Goal: Task Accomplishment & Management: Manage account settings

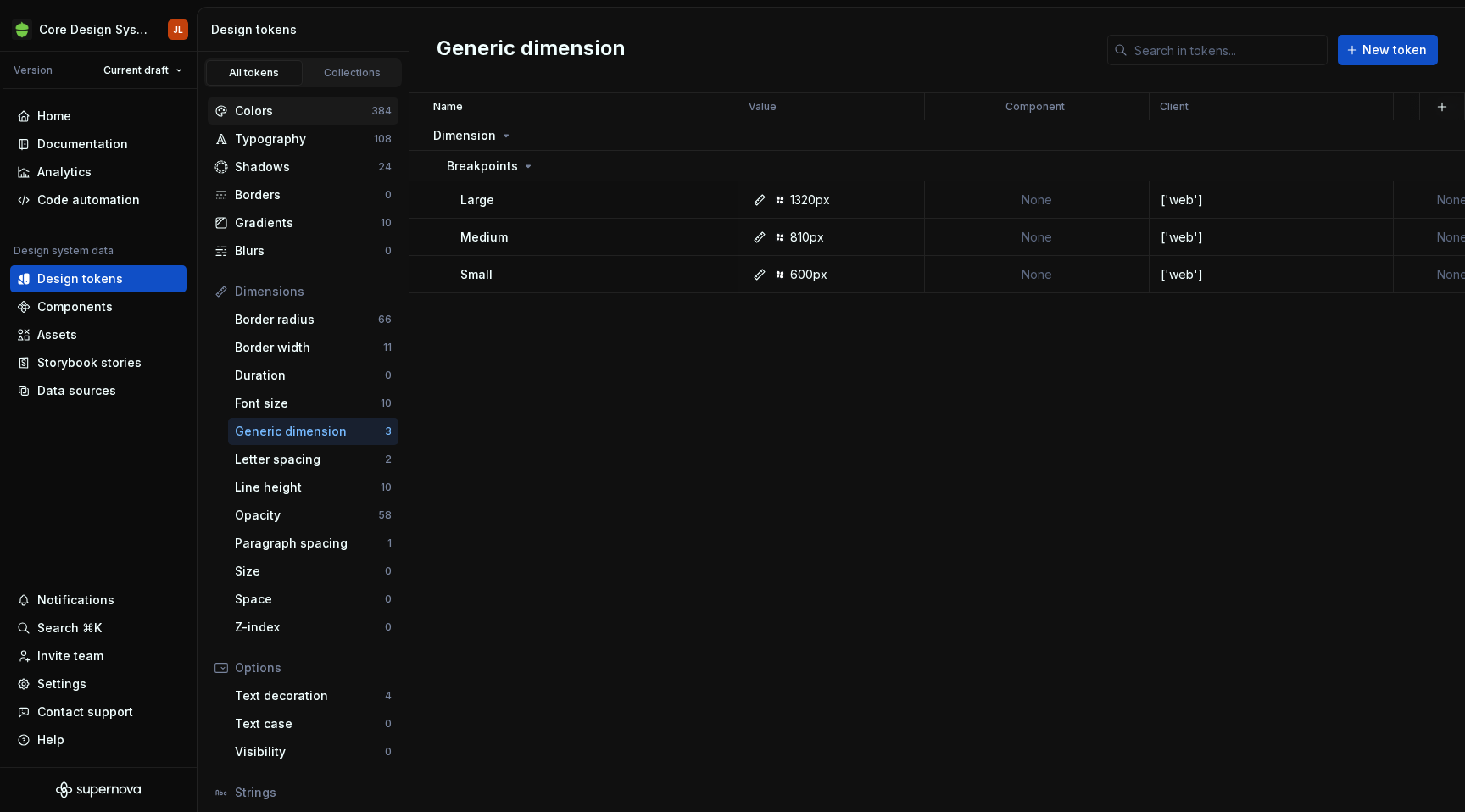
click at [283, 107] on div "Colors" at bounding box center [303, 111] width 136 height 17
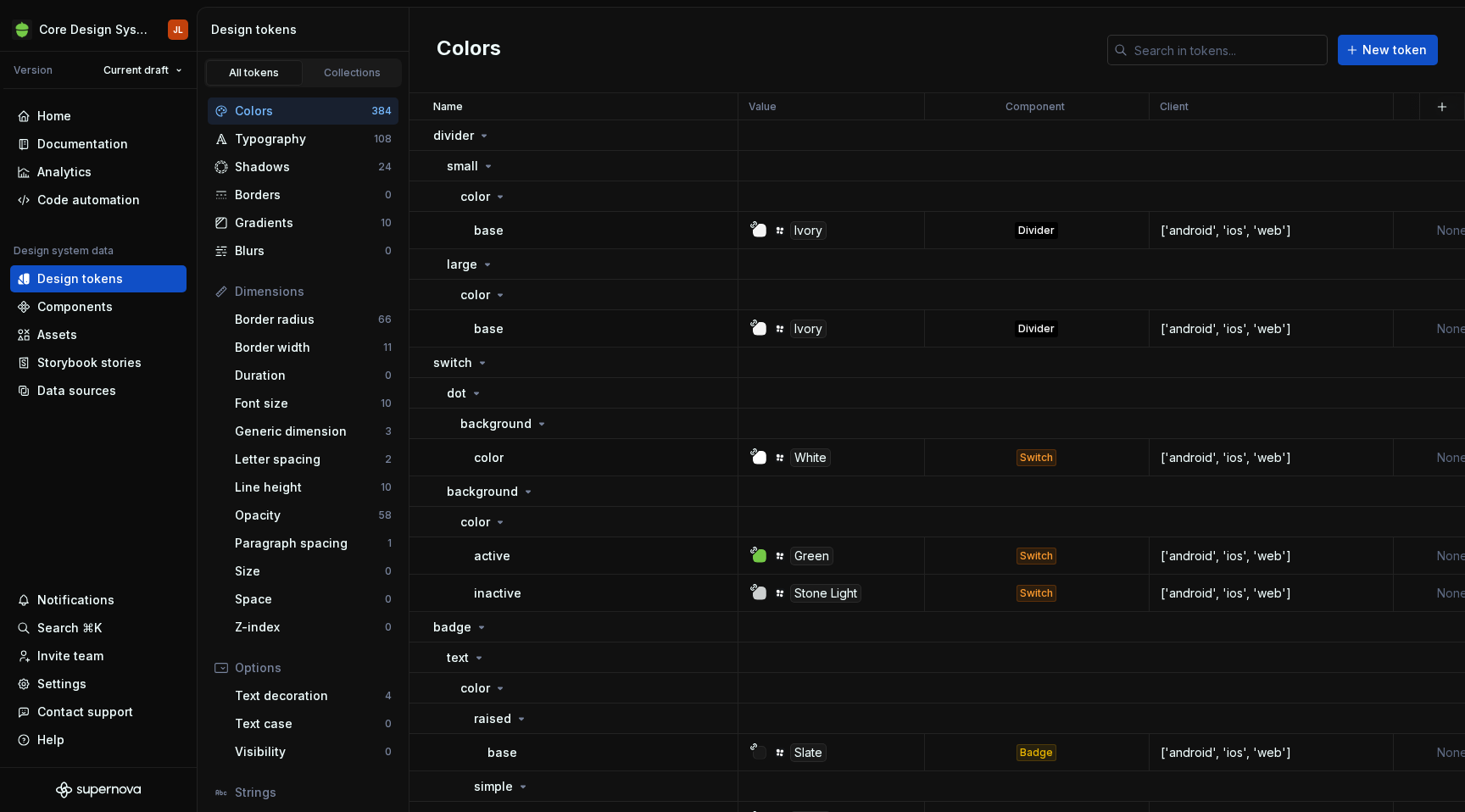
click at [1176, 48] on input "text" at bounding box center [1228, 50] width 200 height 31
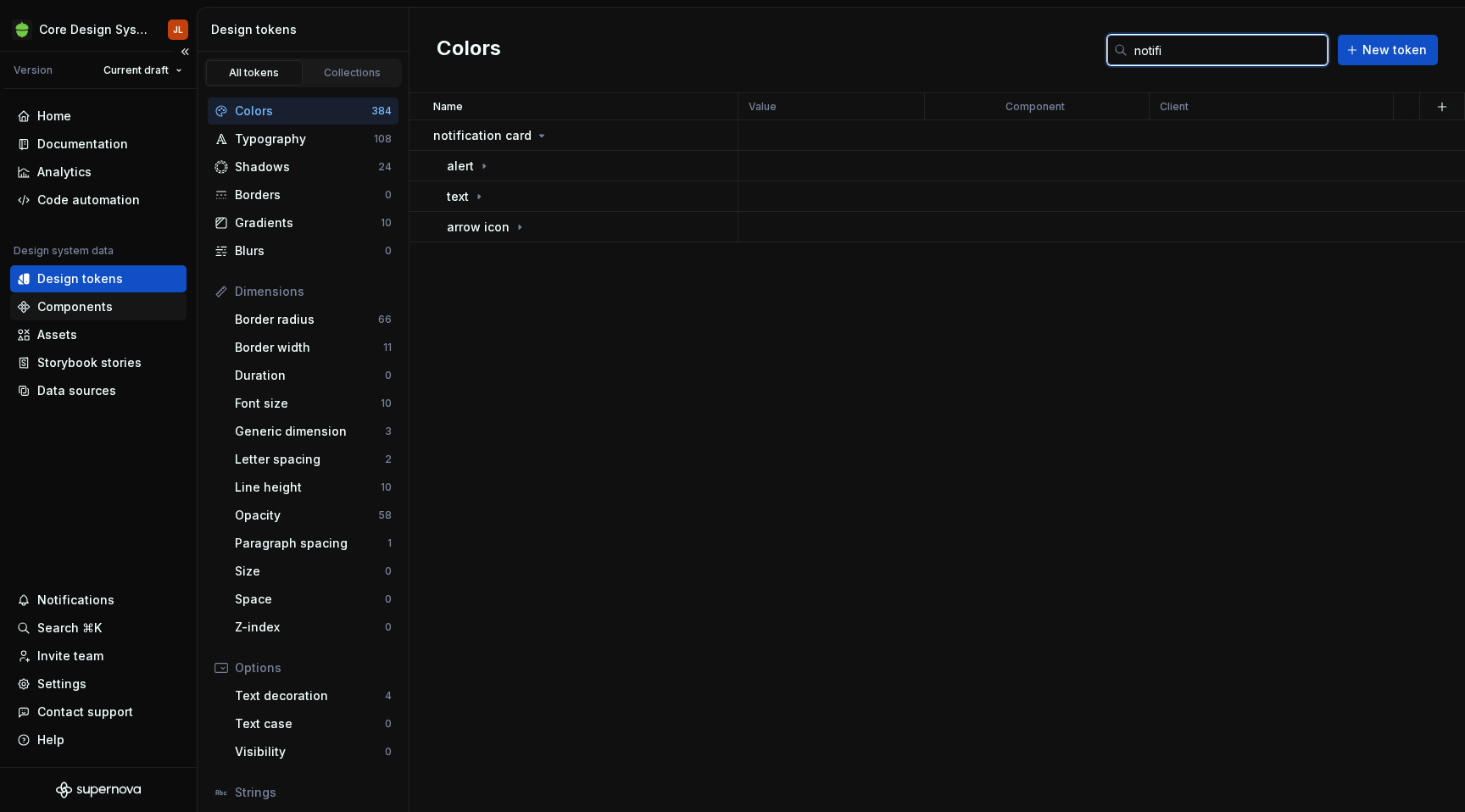
type input "notifi"
click at [95, 307] on div "Components" at bounding box center [75, 306] width 75 height 17
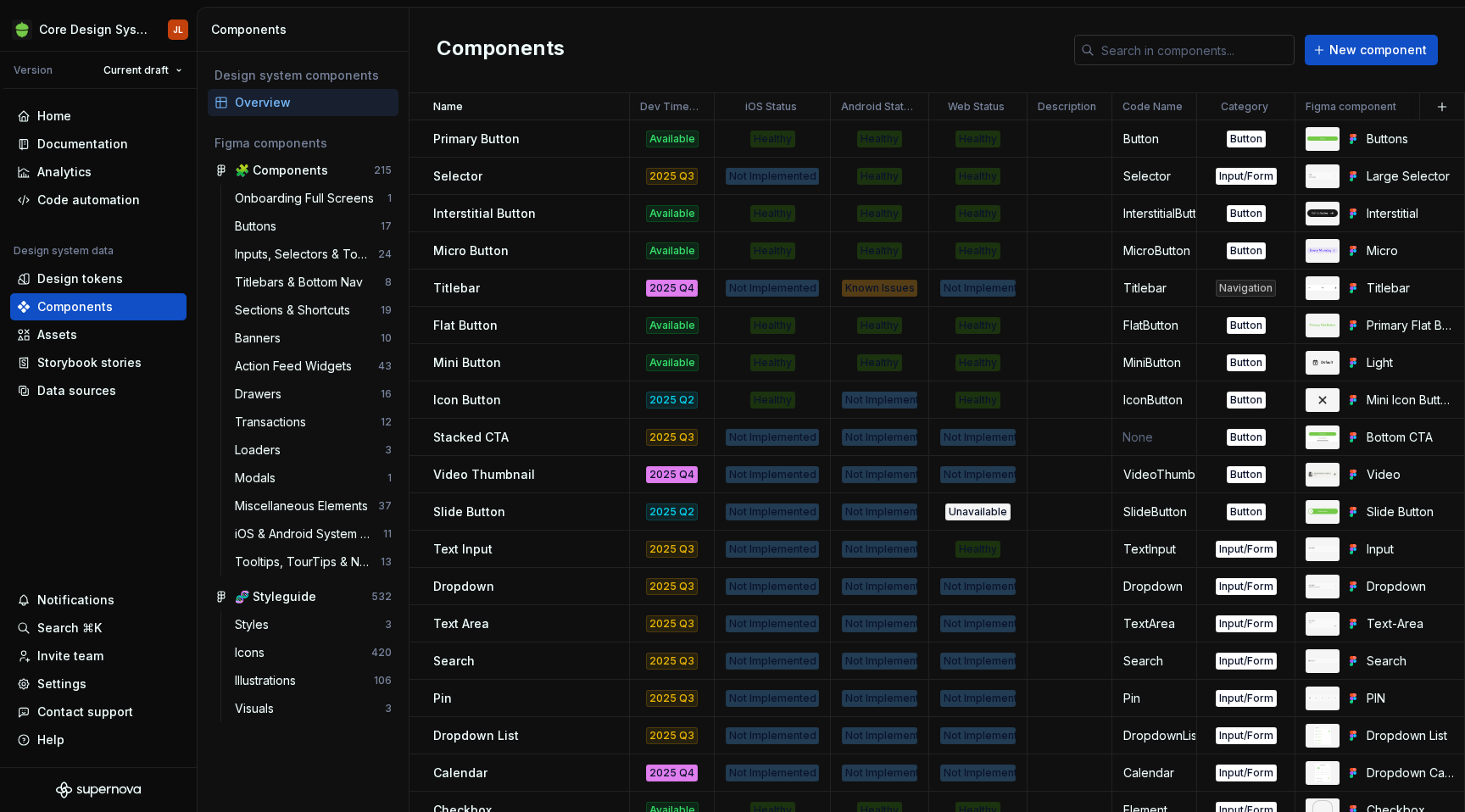
click at [1174, 52] on input "text" at bounding box center [1195, 50] width 200 height 31
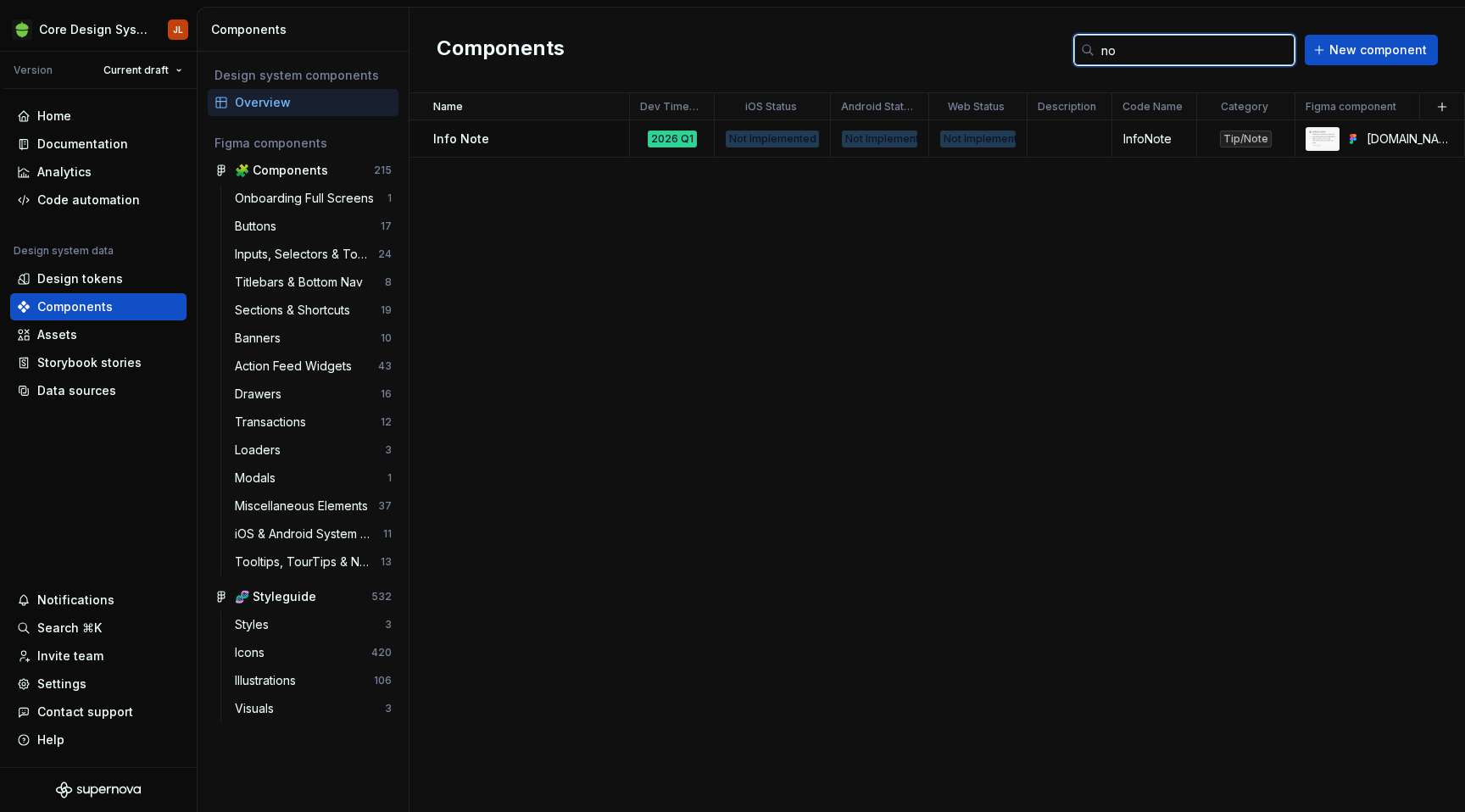
type input "n"
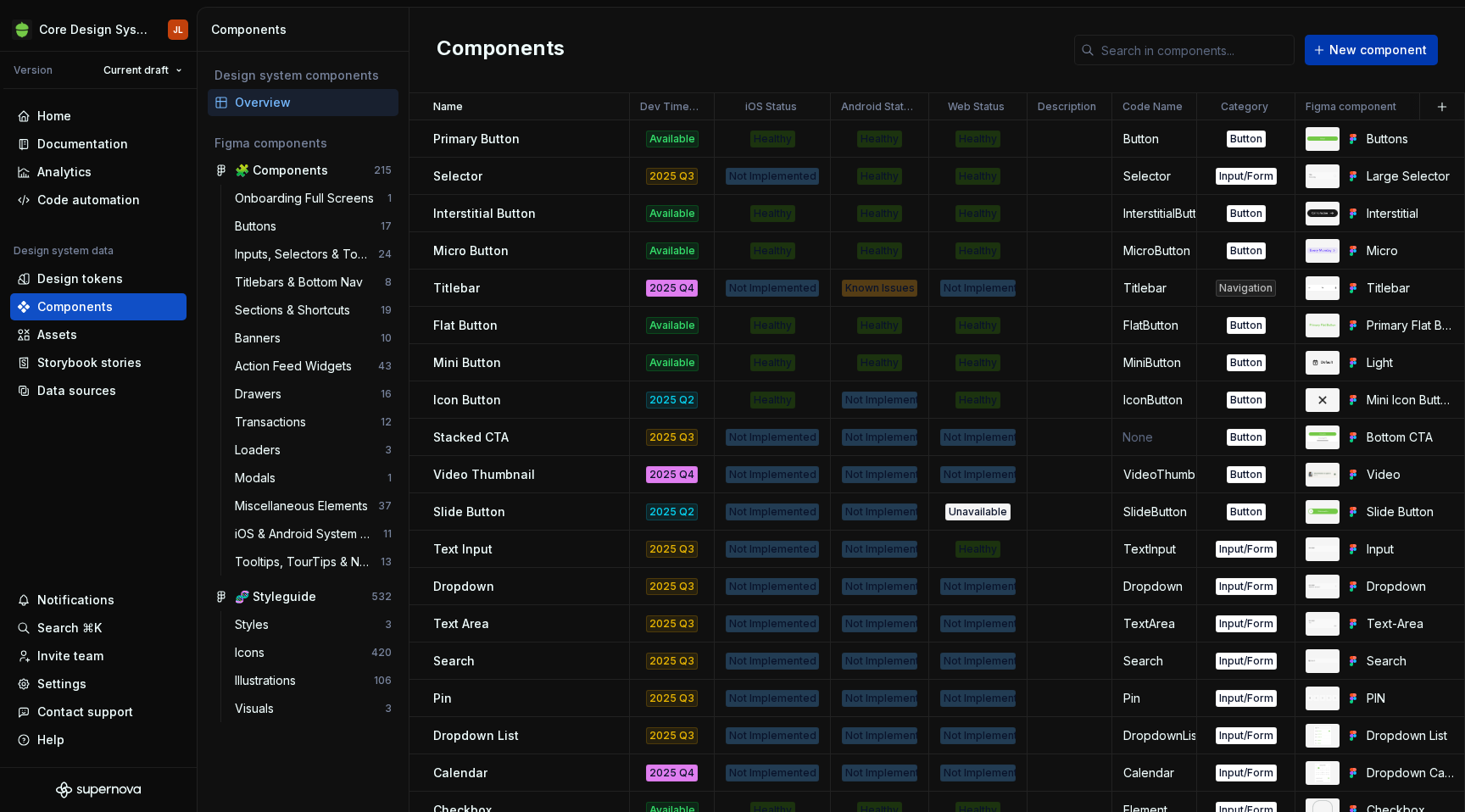
click at [1392, 38] on button "New component" at bounding box center [1371, 50] width 133 height 31
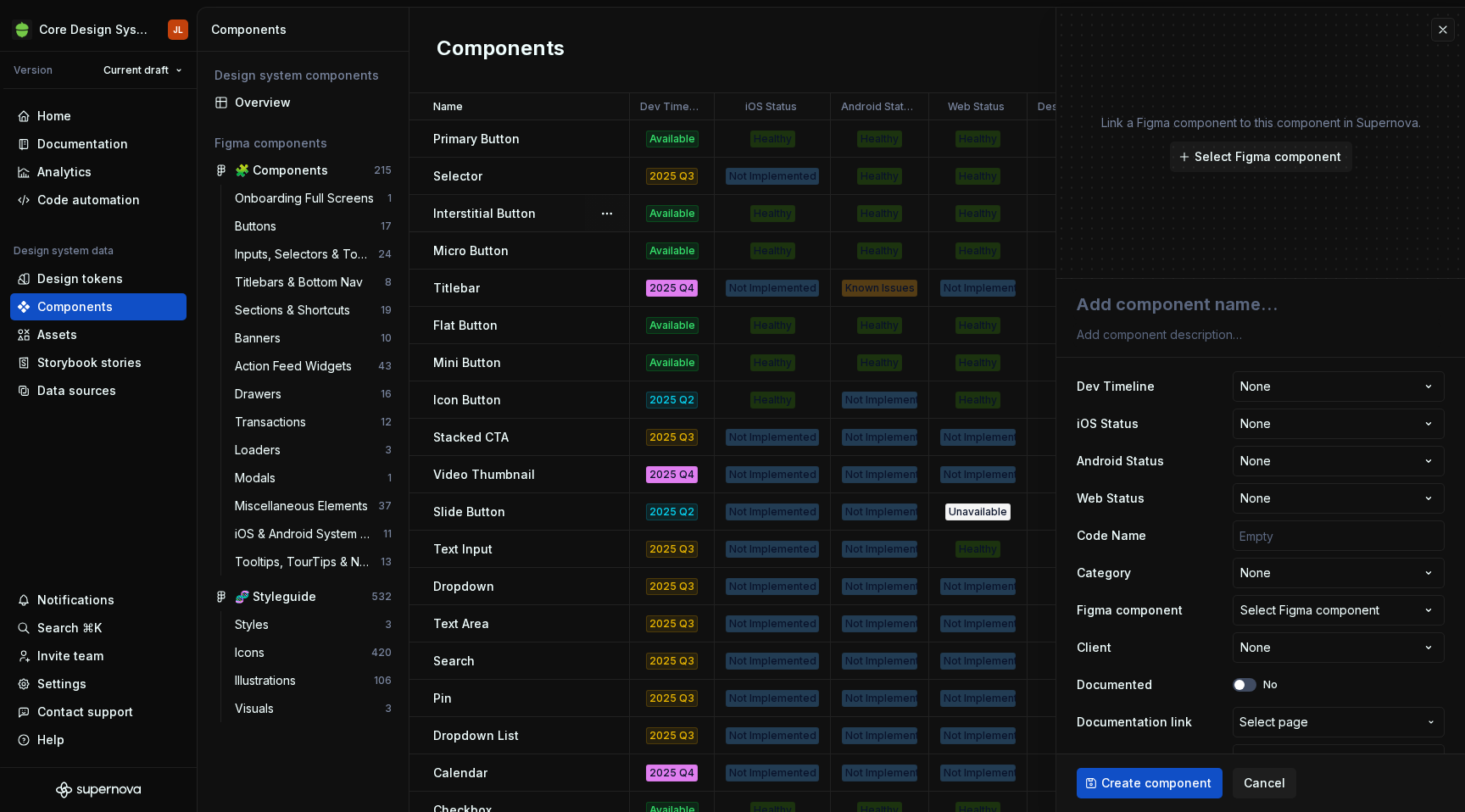
type textarea "*"
type textarea "N"
type textarea "*"
type textarea "No"
type textarea "*"
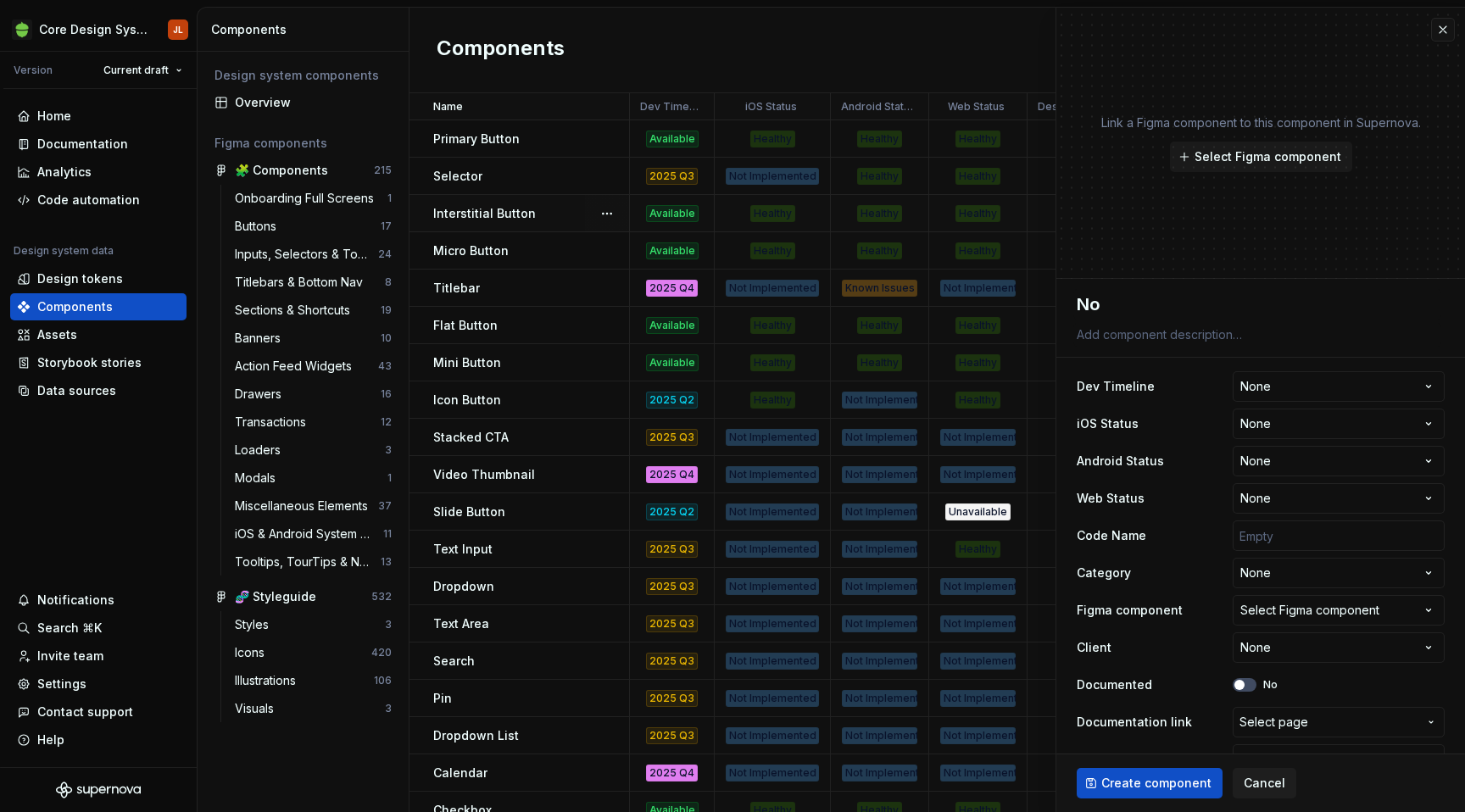
type textarea "Not"
type textarea "*"
type textarea "Noti"
type textarea "*"
type textarea "Notif"
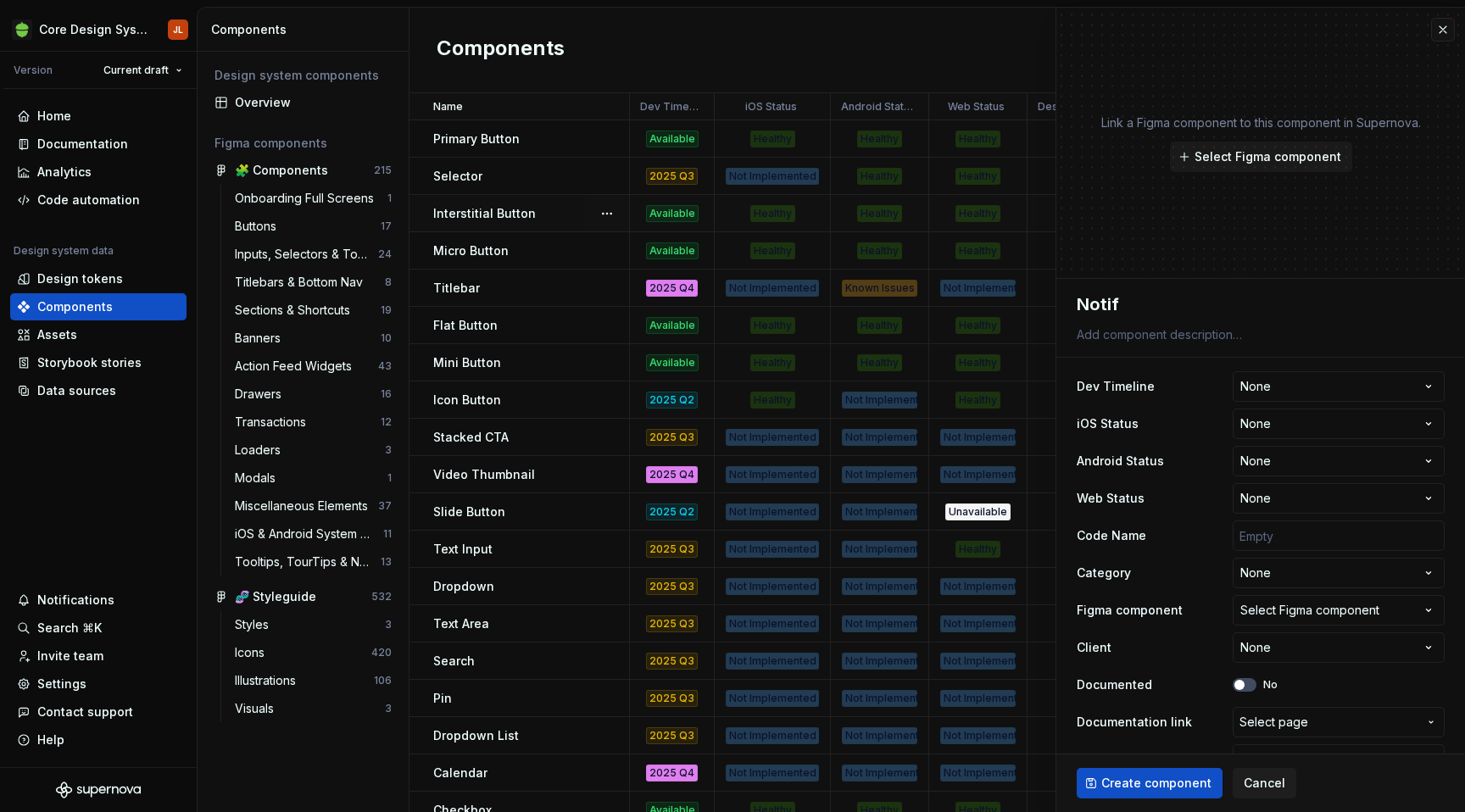
type textarea "*"
type textarea "Notifi"
type textarea "*"
type textarea "Notific"
type textarea "*"
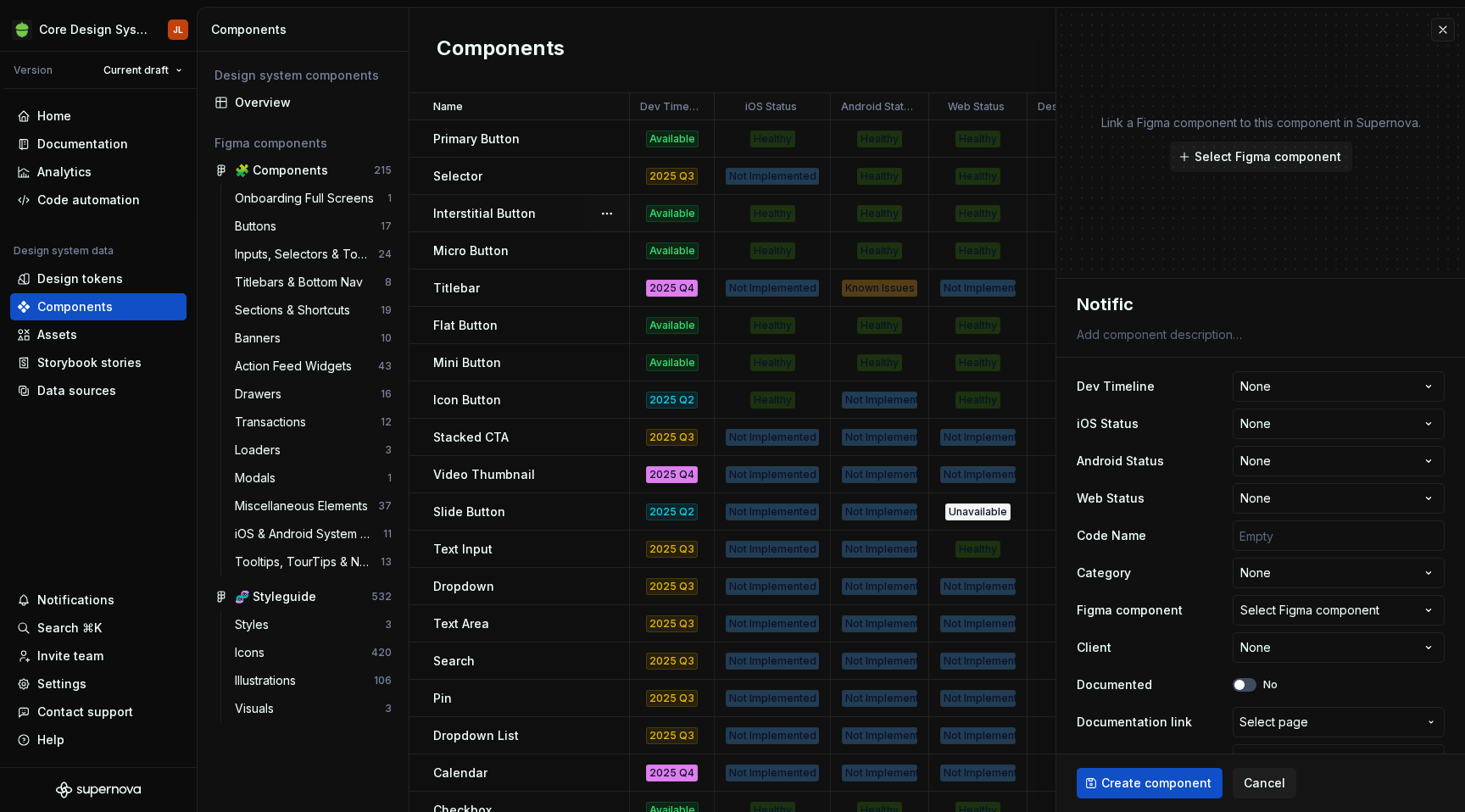
type textarea "Notifica"
type textarea "*"
type textarea "Notificat"
type textarea "*"
type textarea "Notificati"
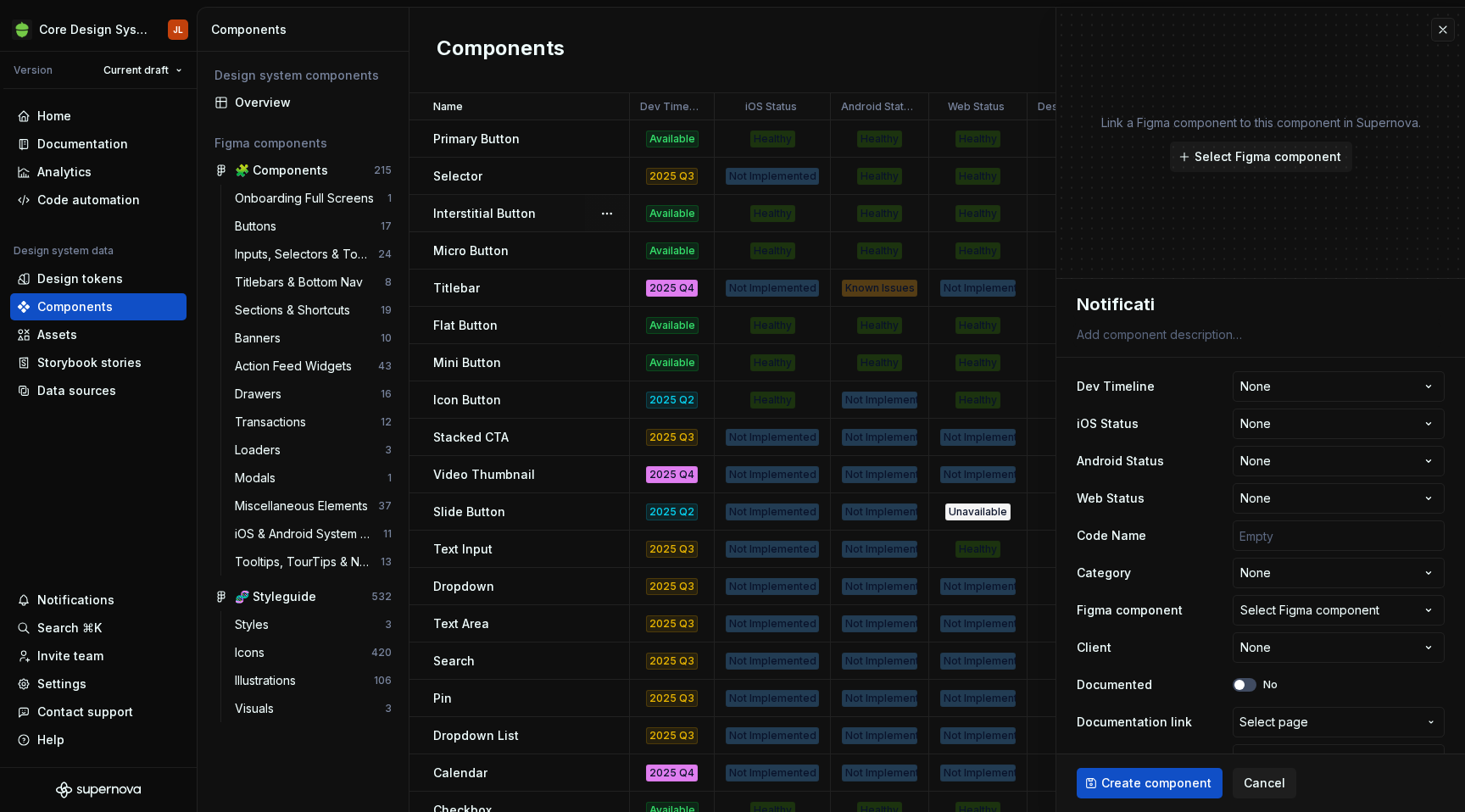
type textarea "*"
type textarea "Notificatio"
type textarea "*"
type textarea "Notification"
type textarea "*"
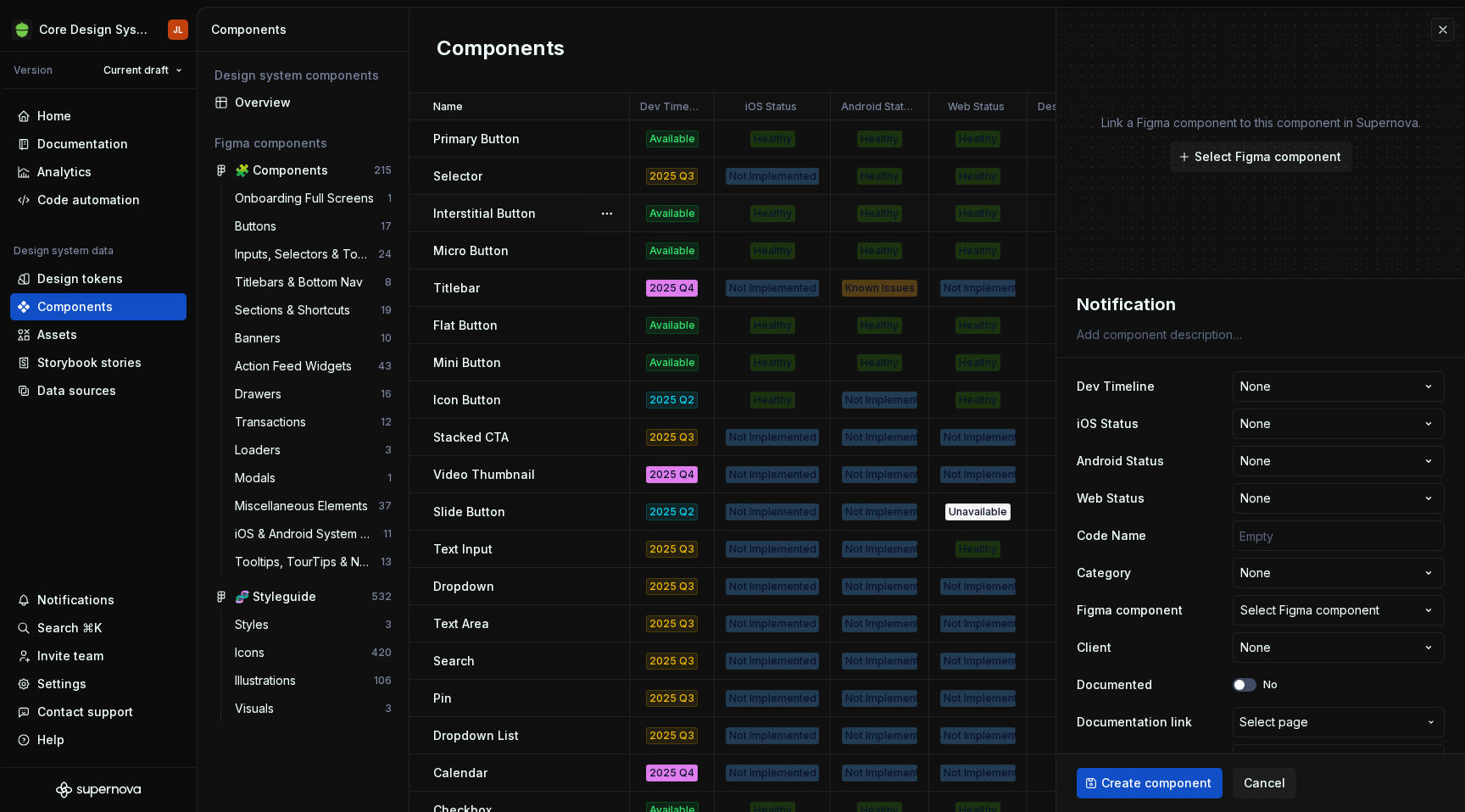
type textarea "Notification"
type textarea "*"
type textarea "Notification C"
type textarea "*"
type textarea "Notification Ca"
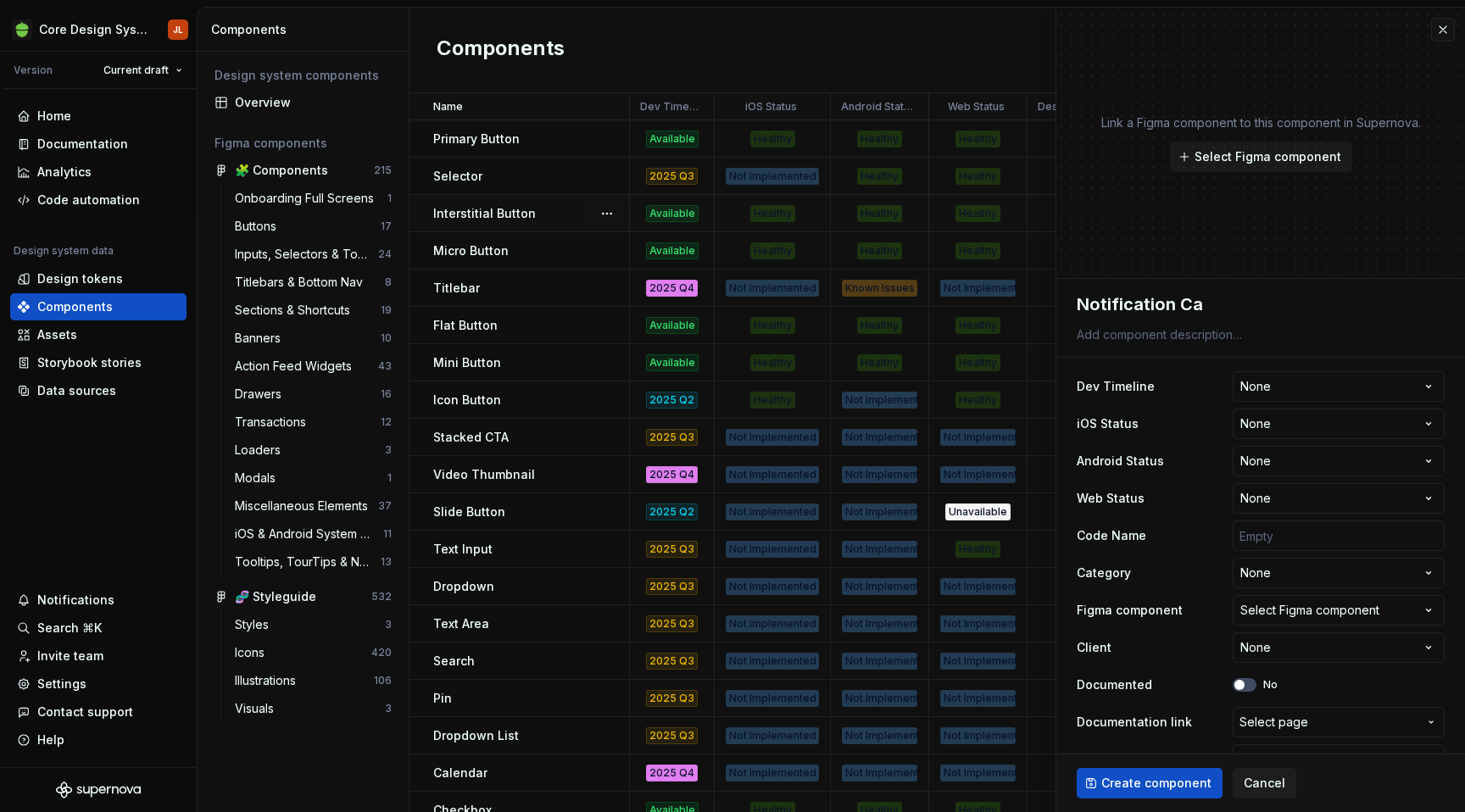
type textarea "*"
type textarea "Notification Car"
type textarea "*"
type textarea "Notification Card"
click at [1286, 382] on html "Core Design System JL Version Current draft Home Documentation Analytics Code a…" at bounding box center [732, 406] width 1465 height 812
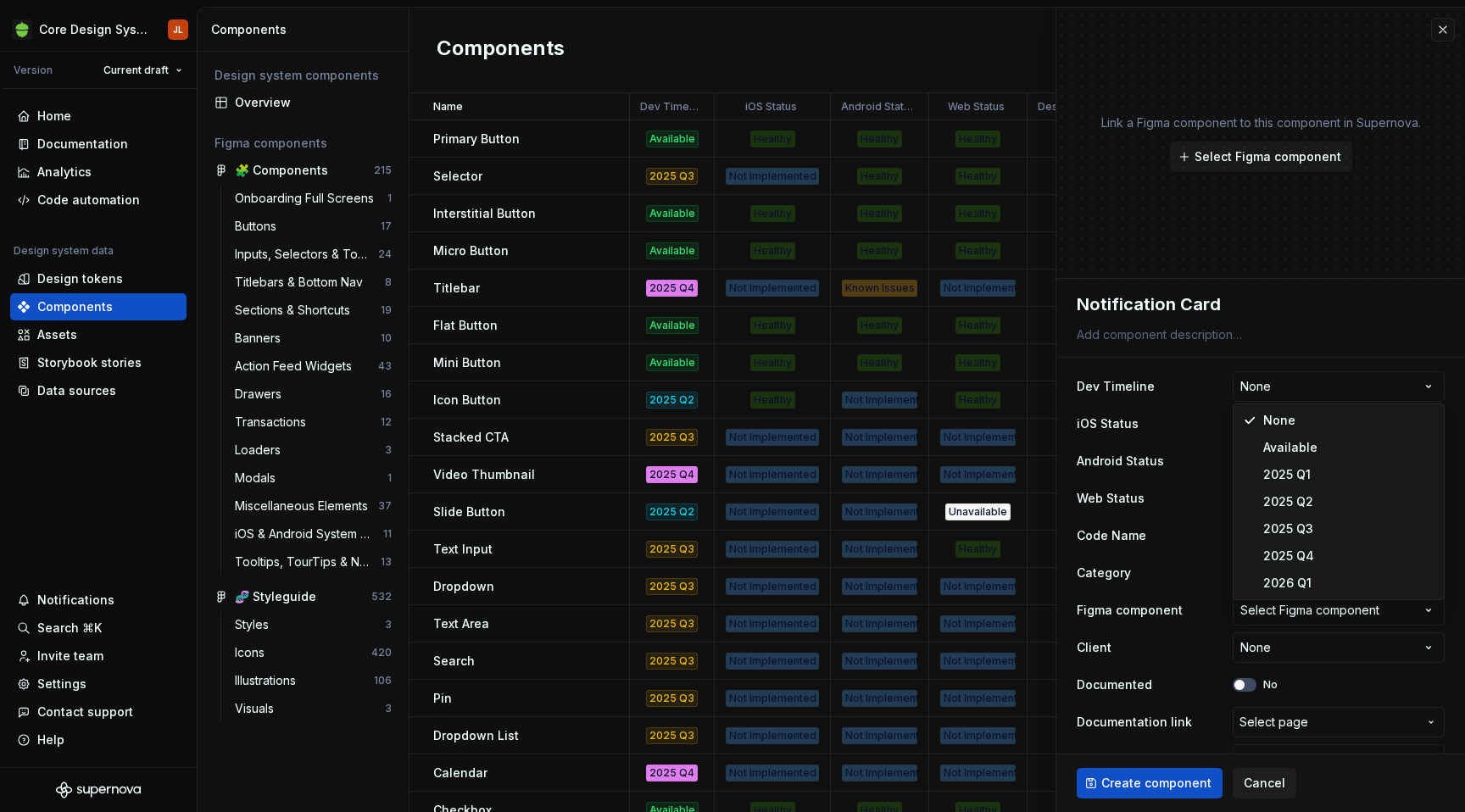
select select "**********"
type textarea "*"
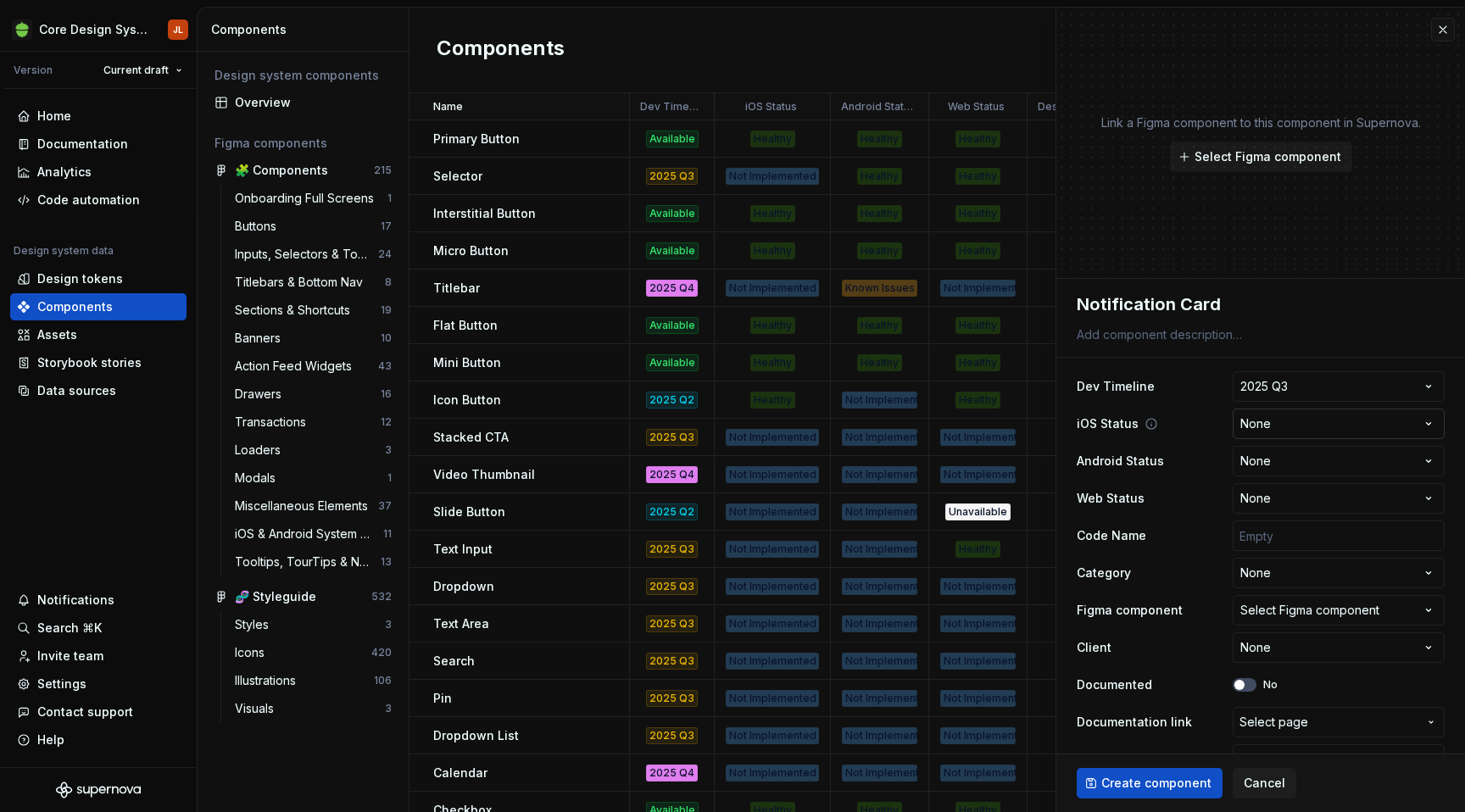
click at [1340, 427] on html "Core Design System JL Version Current draft Home Documentation Analytics Code a…" at bounding box center [732, 406] width 1465 height 812
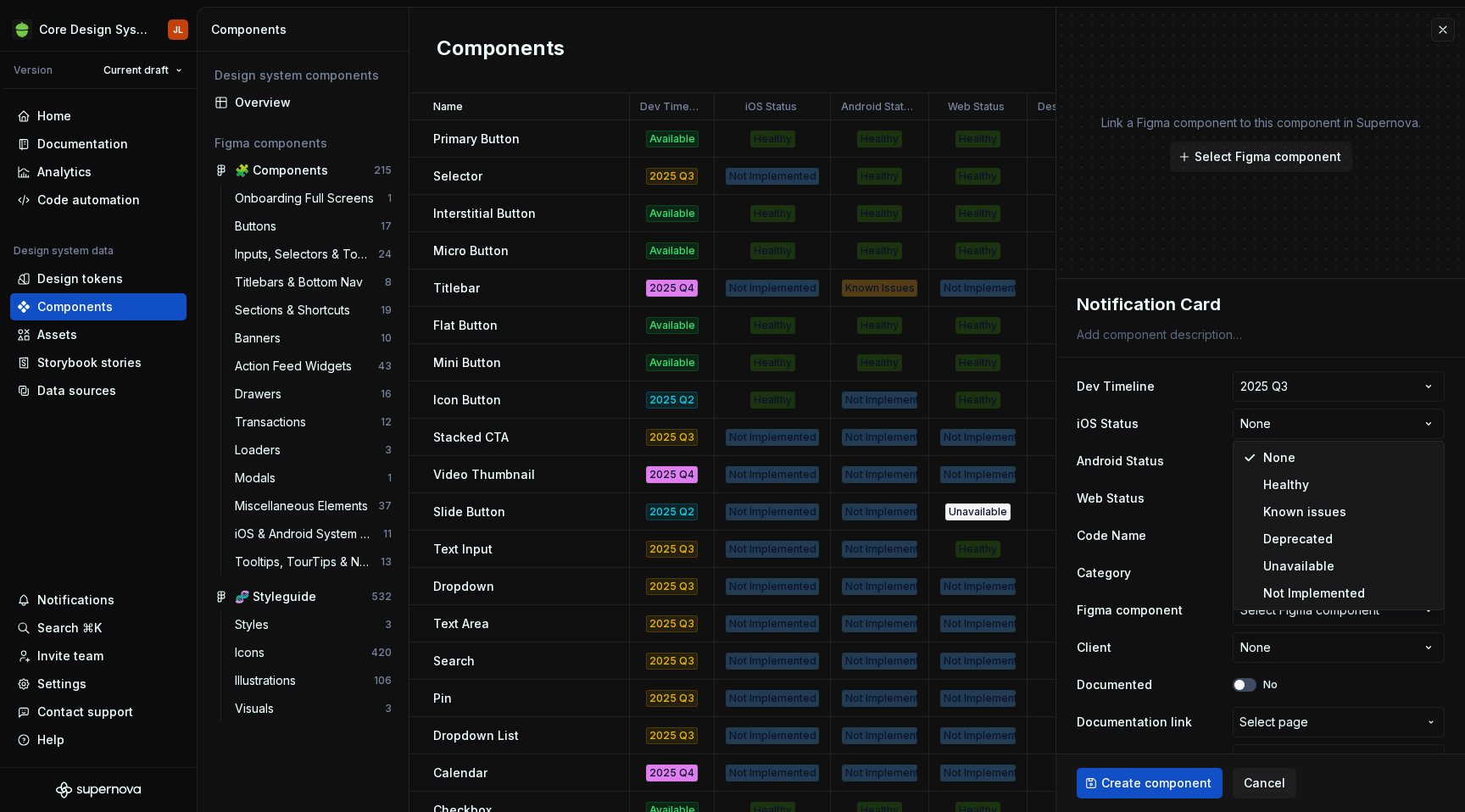
select select "**********"
type textarea "*"
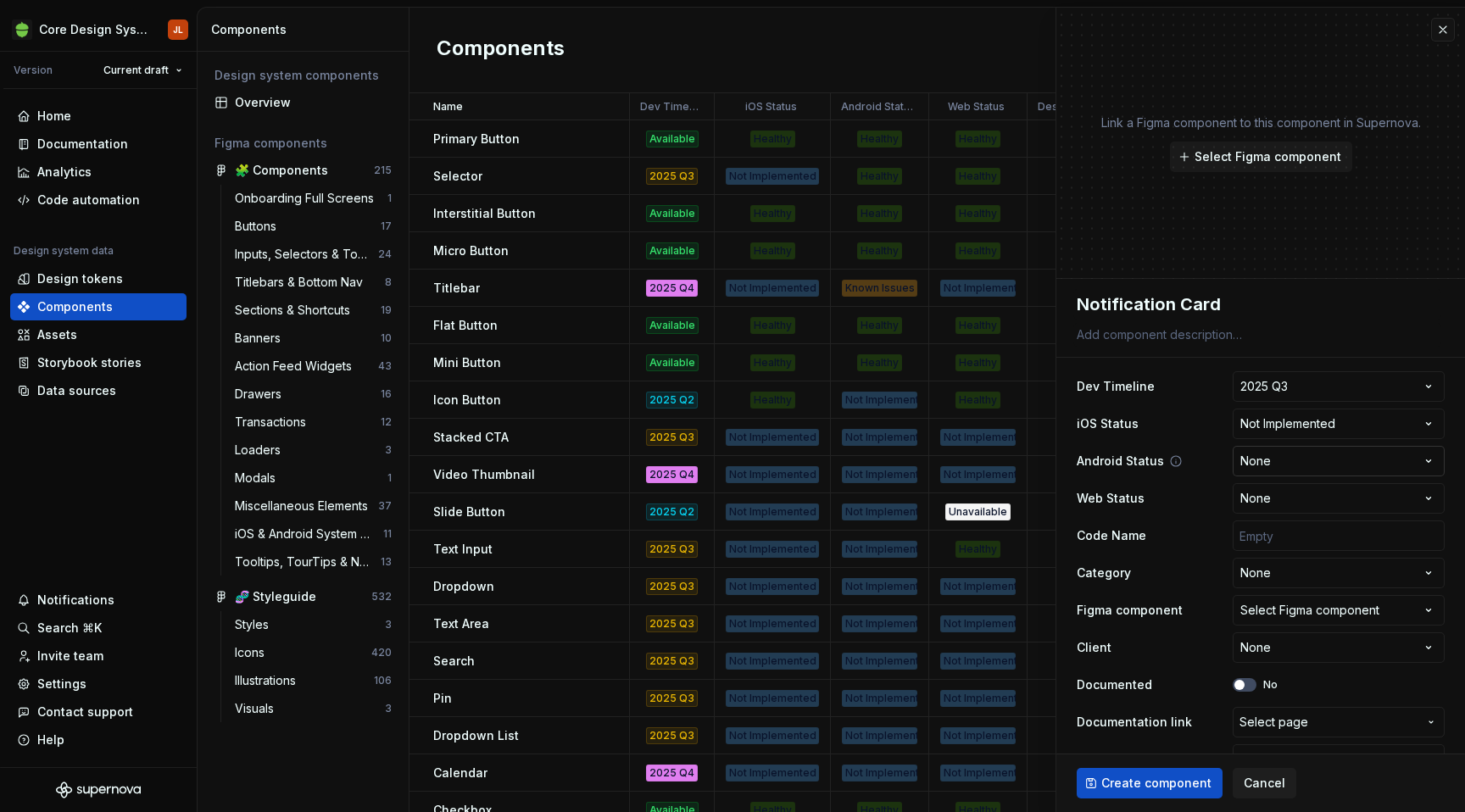
click at [1359, 461] on html "Core Design System JL Version Current draft Home Documentation Analytics Code a…" at bounding box center [732, 406] width 1465 height 812
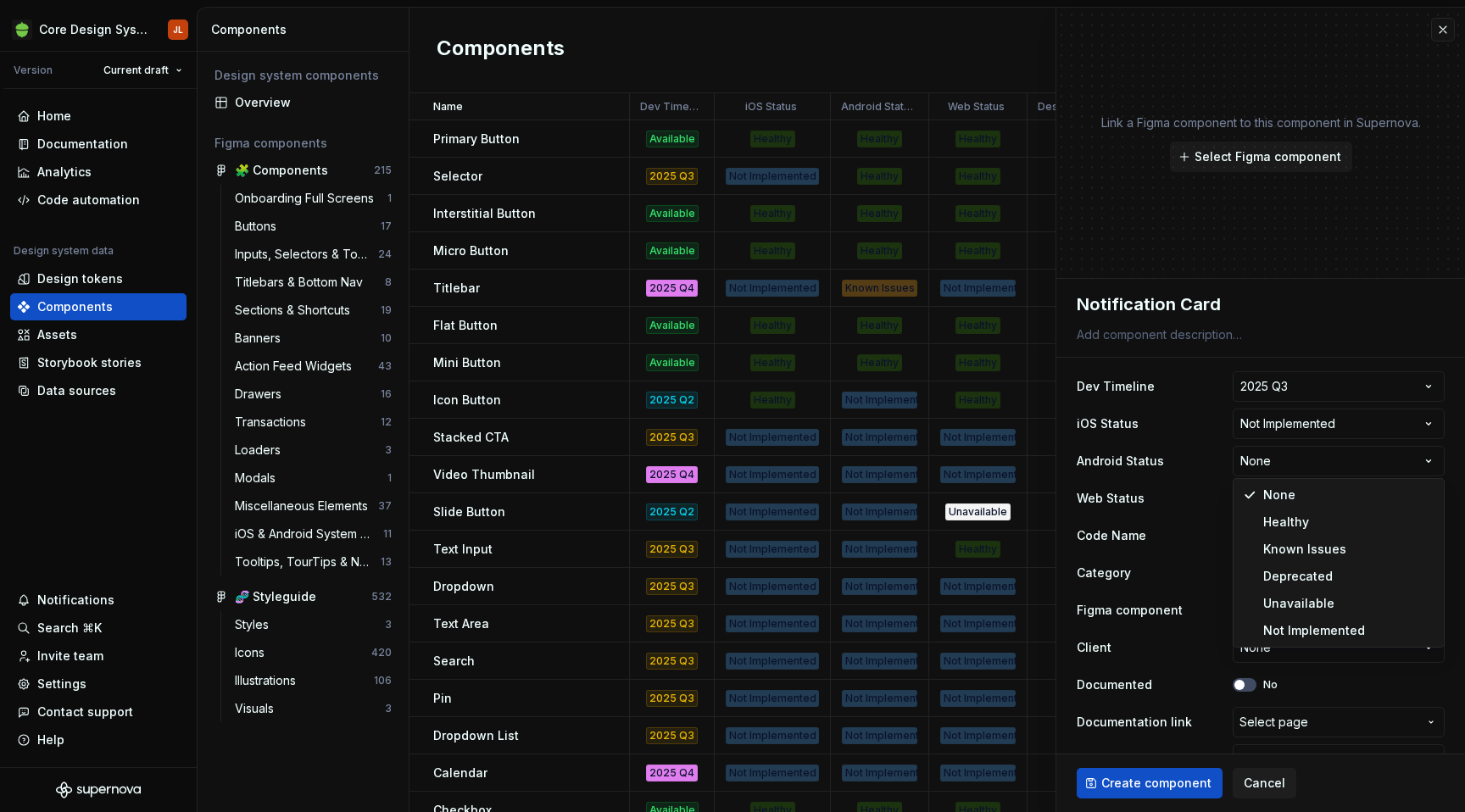
select select "**********"
type textarea "*"
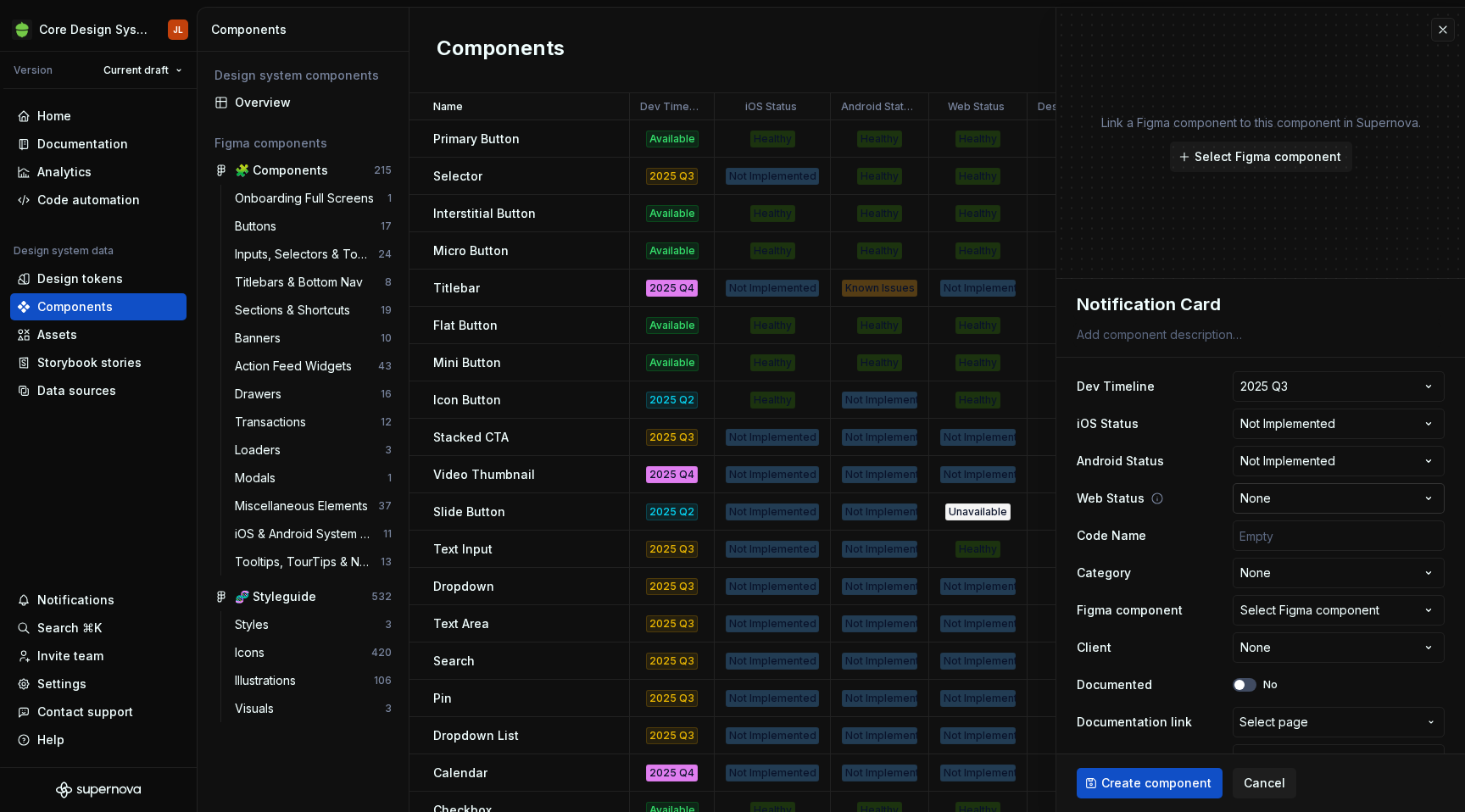
click at [1349, 495] on html "Core Design System JL Version Current draft Home Documentation Analytics Code a…" at bounding box center [732, 406] width 1465 height 812
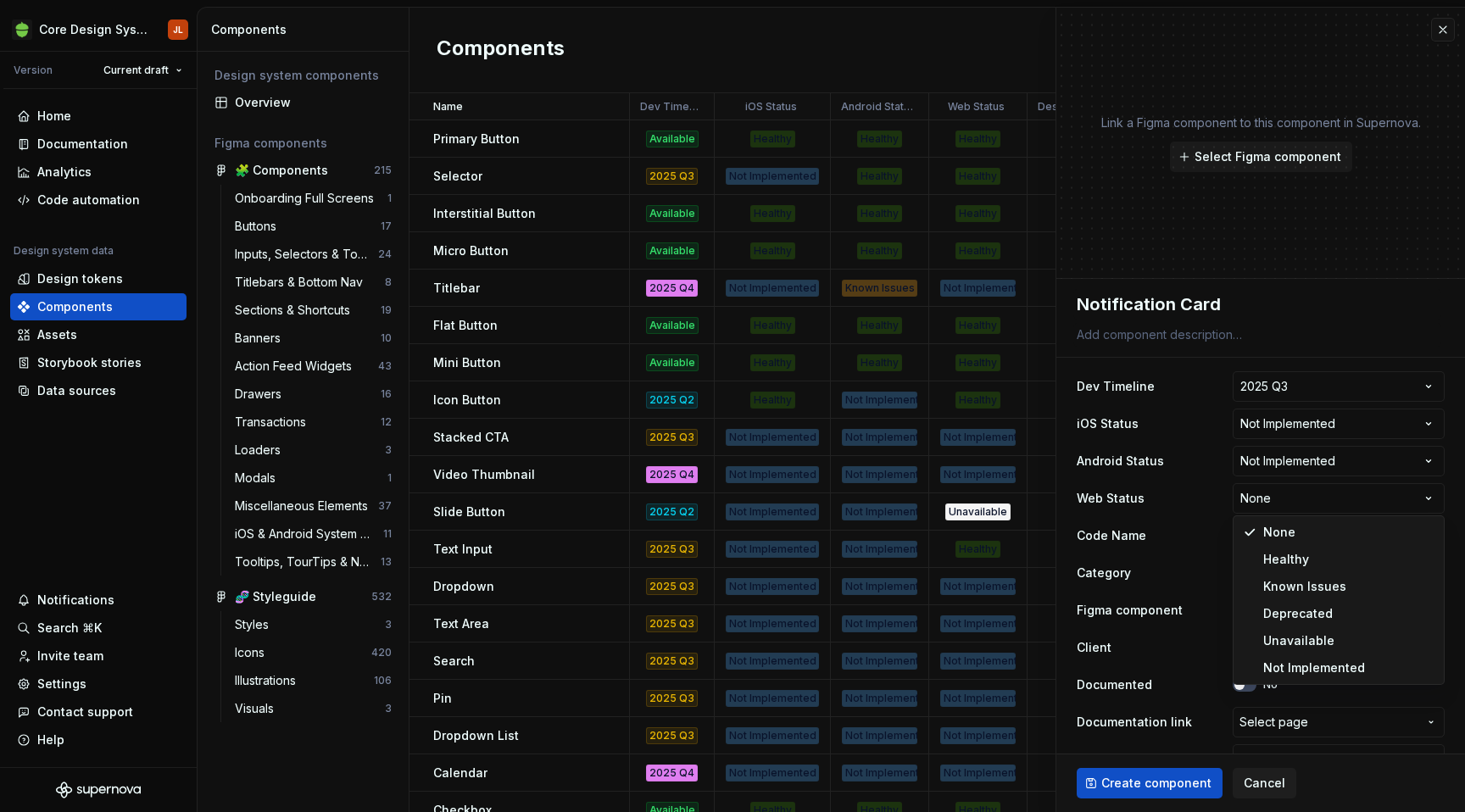
select select "**********"
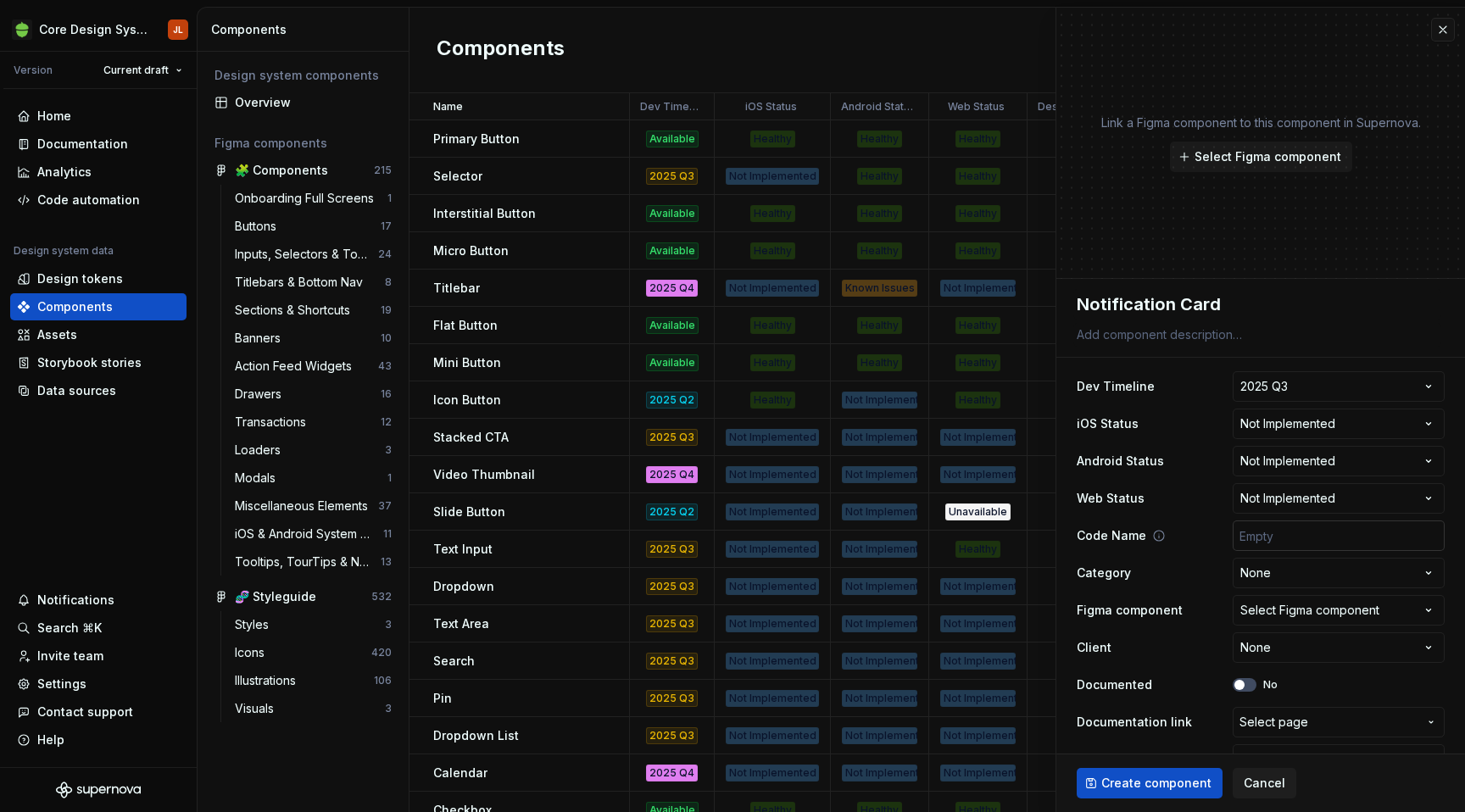
click at [1309, 535] on input "text" at bounding box center [1339, 536] width 212 height 31
type textarea "*"
type input "n"
type textarea "*"
type input "no"
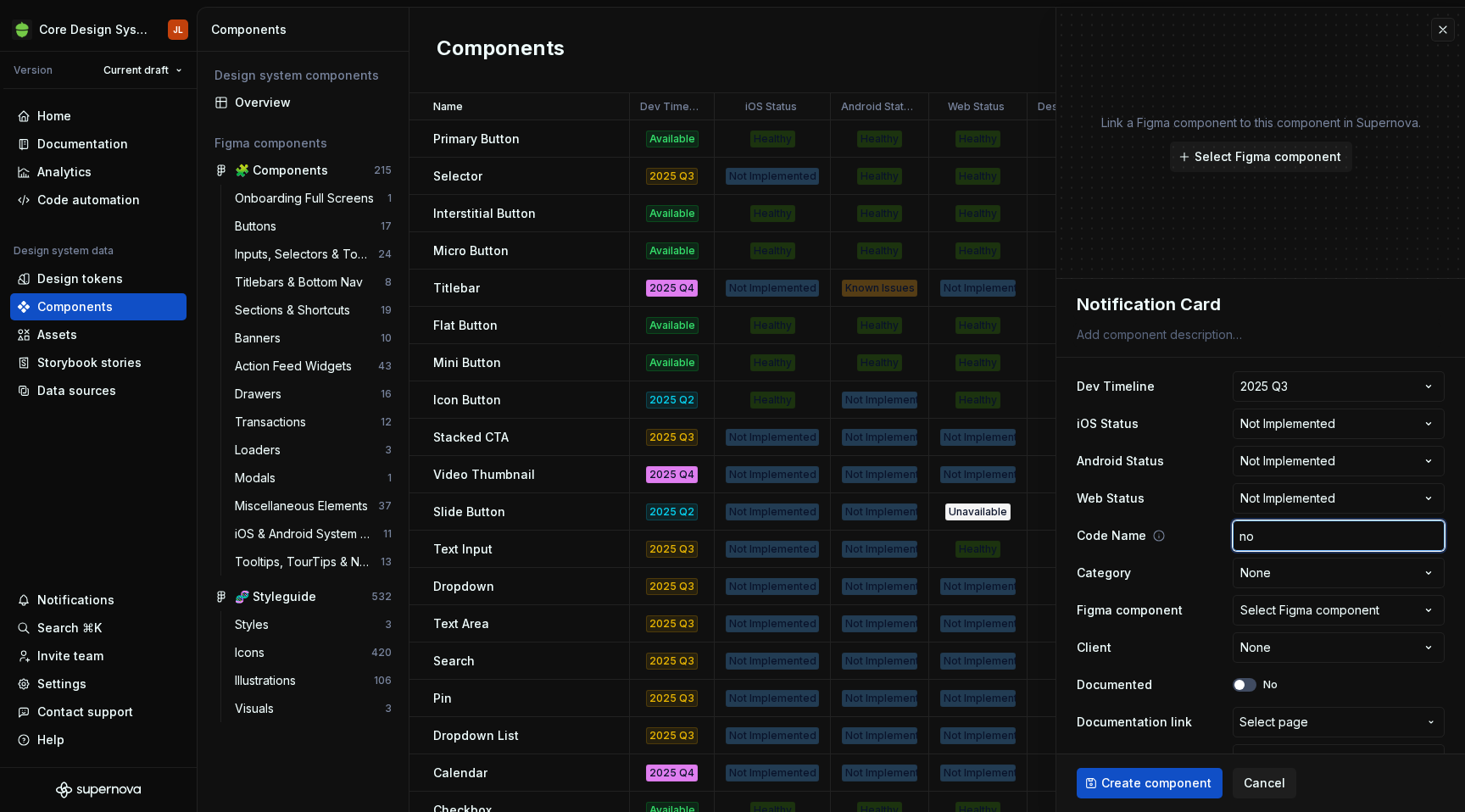
type textarea "*"
type input "not"
type textarea "*"
type input "noti"
type textarea "*"
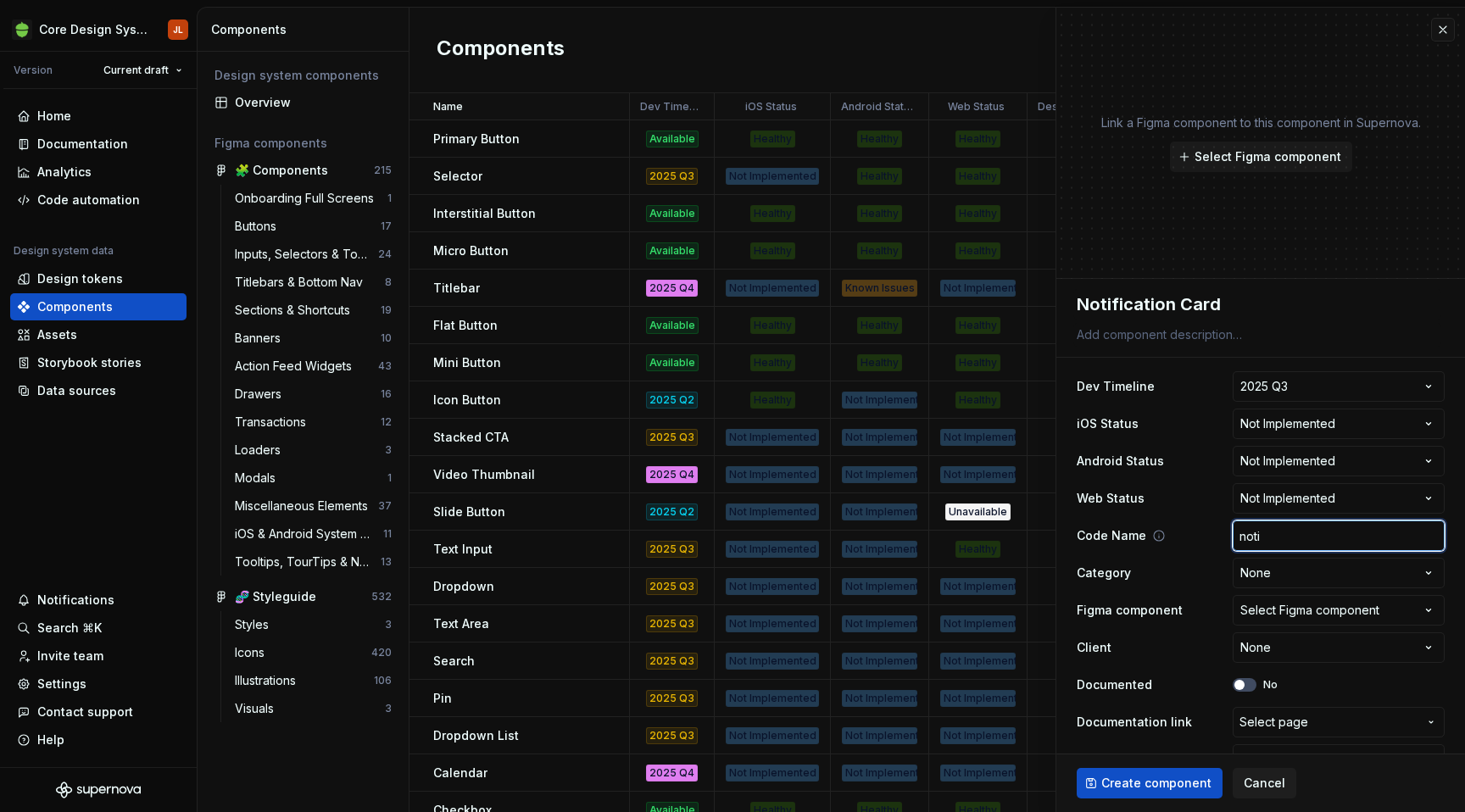
type input "notif"
type textarea "*"
type input "notifi"
type textarea "*"
type input "notifica"
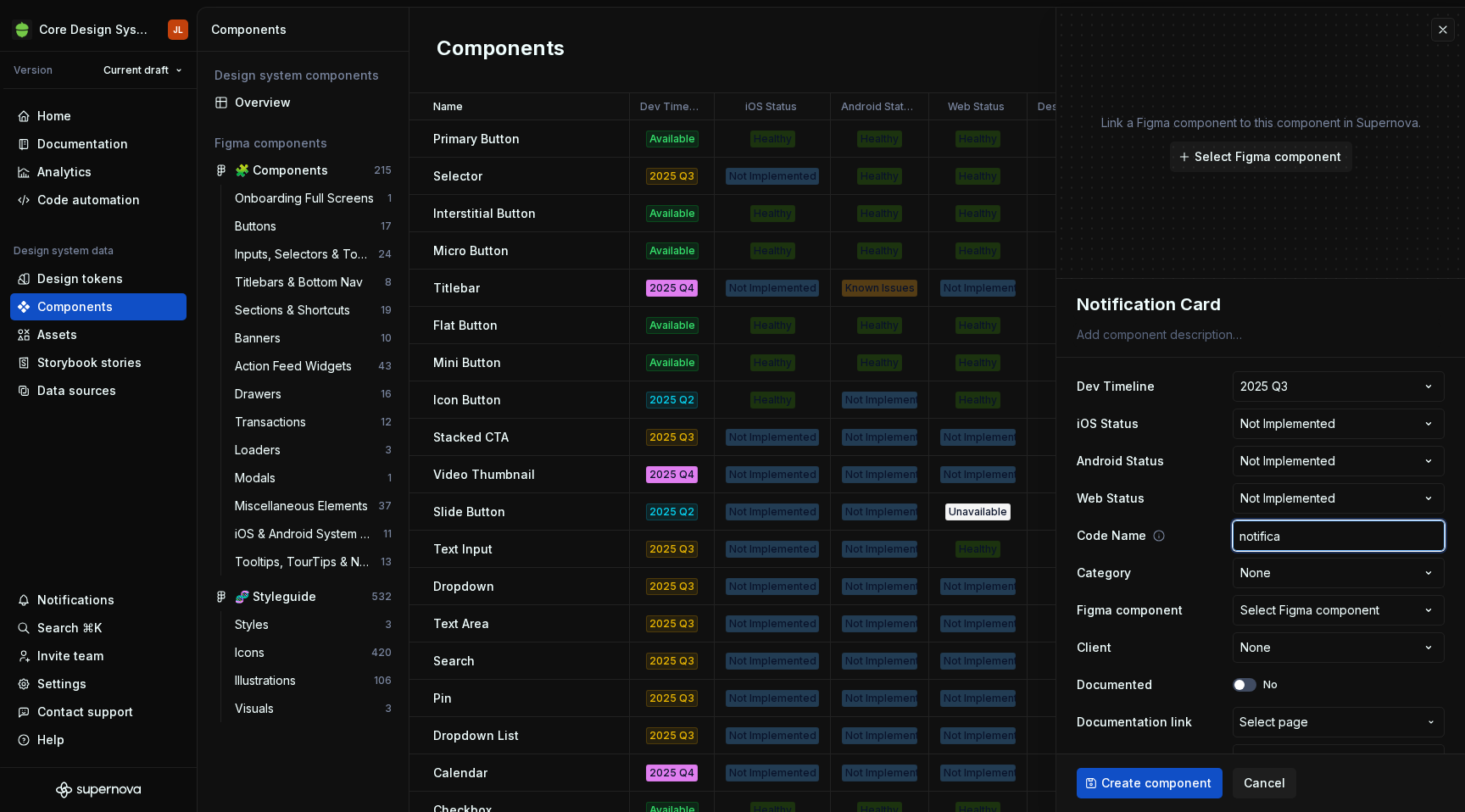
type textarea "*"
type input "notificat"
type textarea "*"
type input "notificati"
type textarea "*"
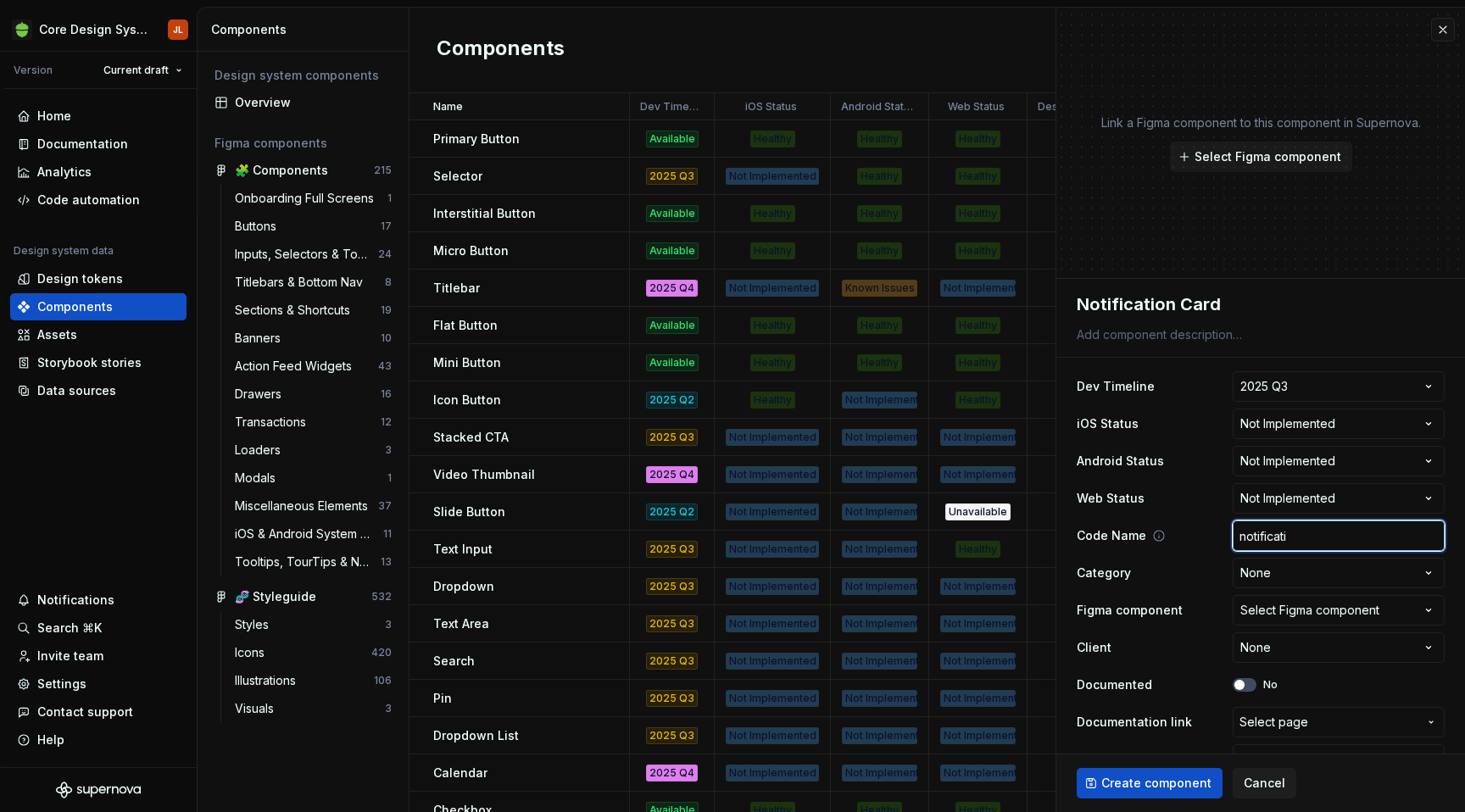
type input "notificatio"
type textarea "*"
type input "notification"
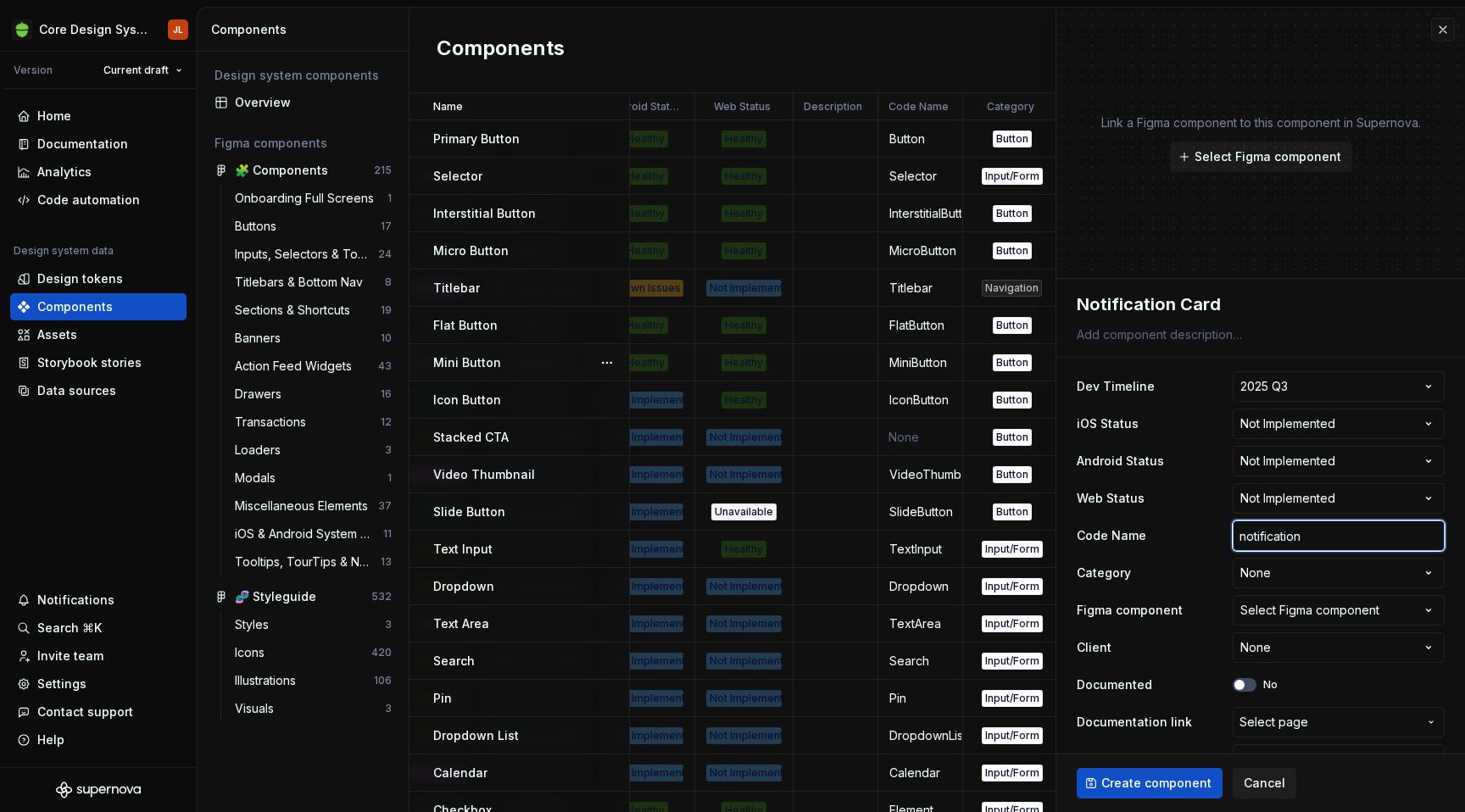
scroll to position [0, 239]
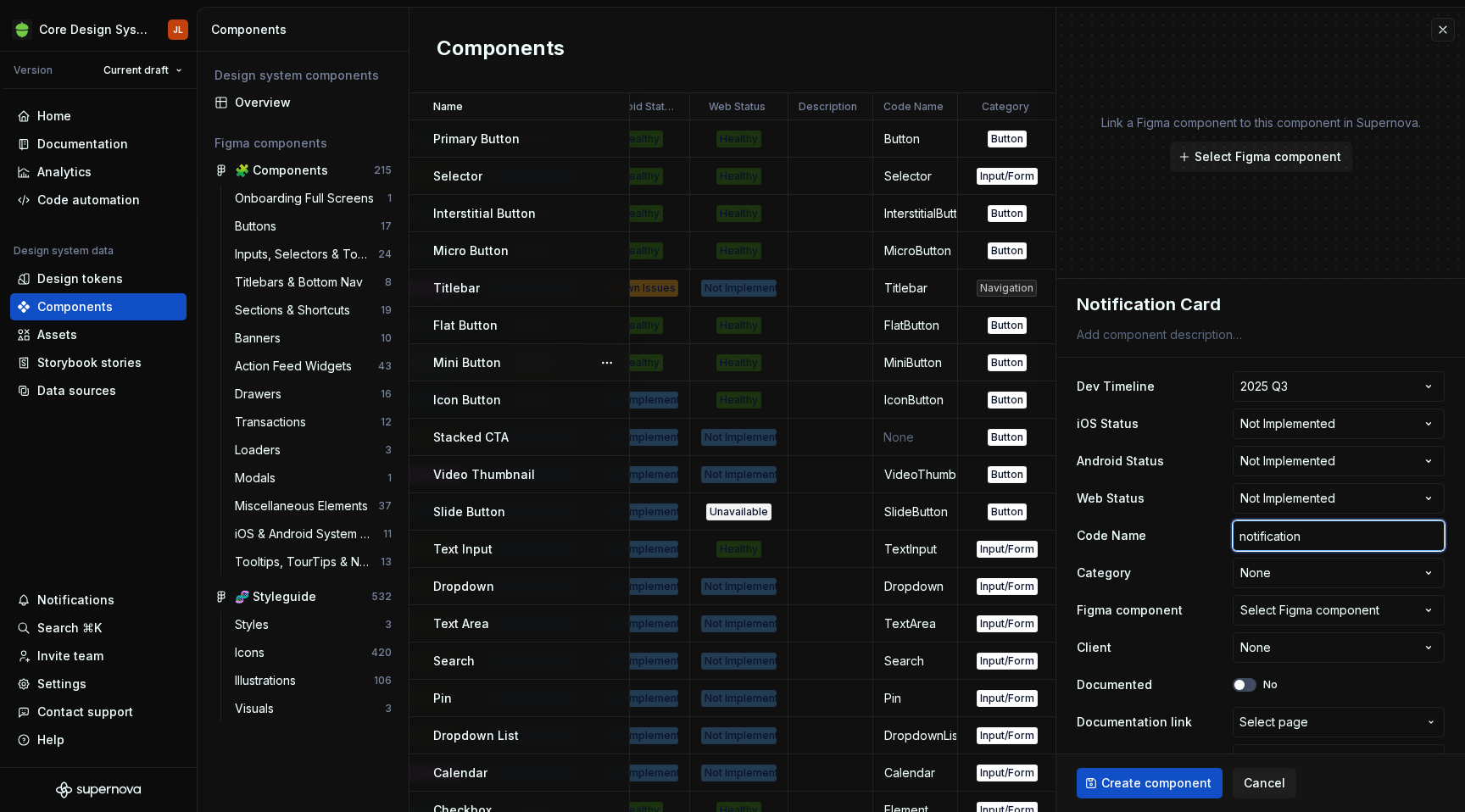
type textarea "*"
type input "notificatio"
type textarea "*"
type input "notificati"
type textarea "*"
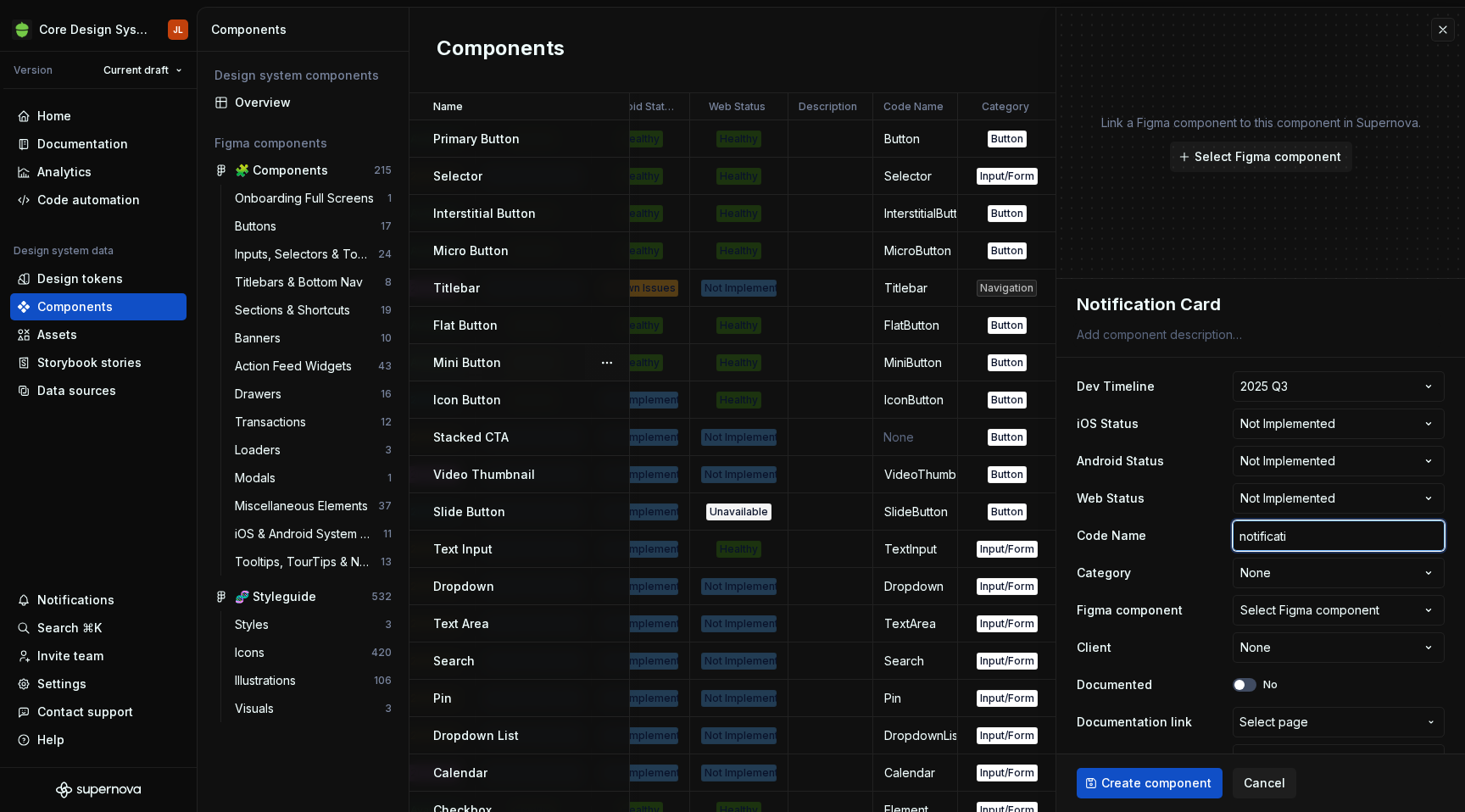
type input "notificat"
type textarea "*"
type input "notifica"
type textarea "*"
type input "notific"
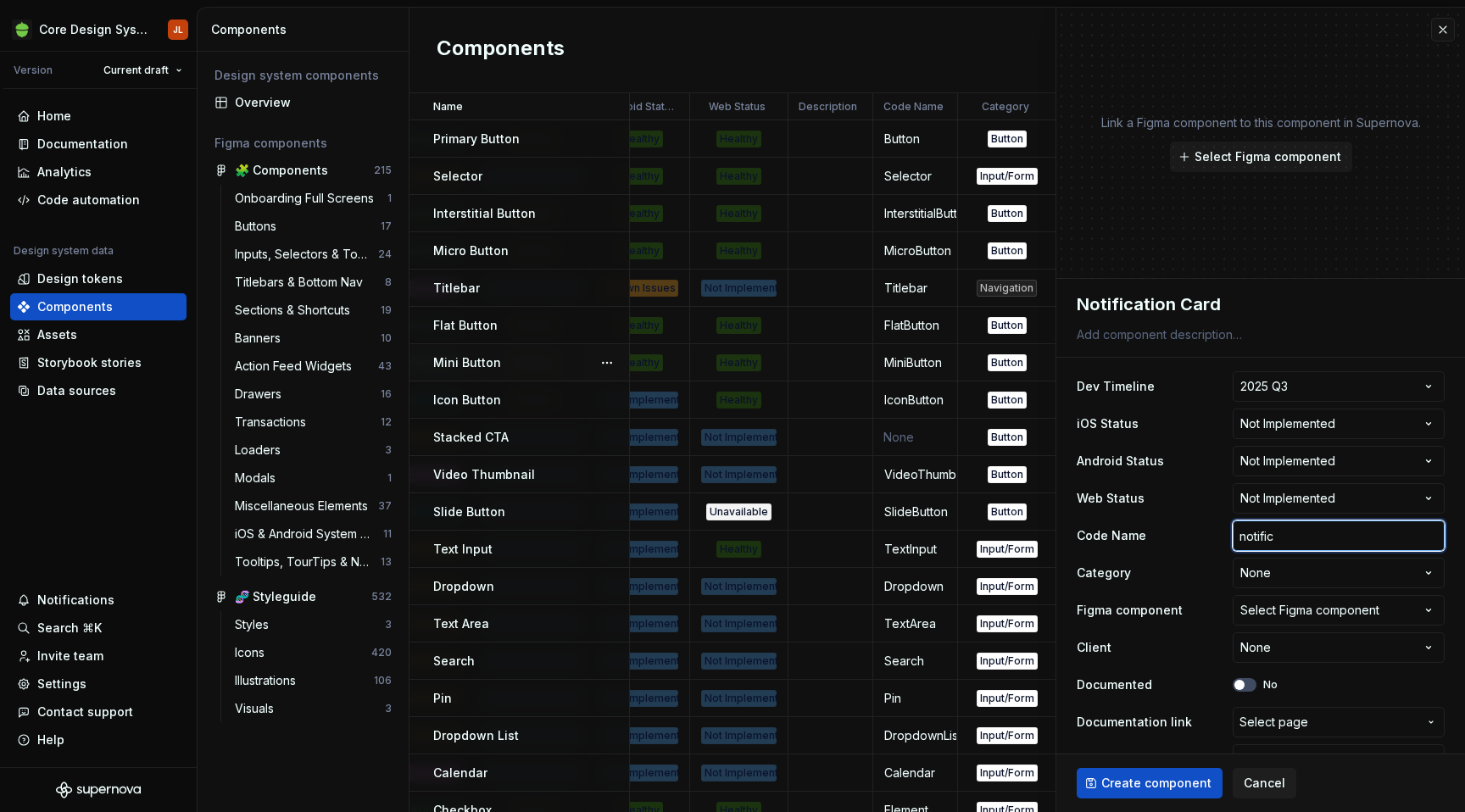
type textarea "*"
type input "notifi"
type textarea "*"
type input "notif"
type textarea "*"
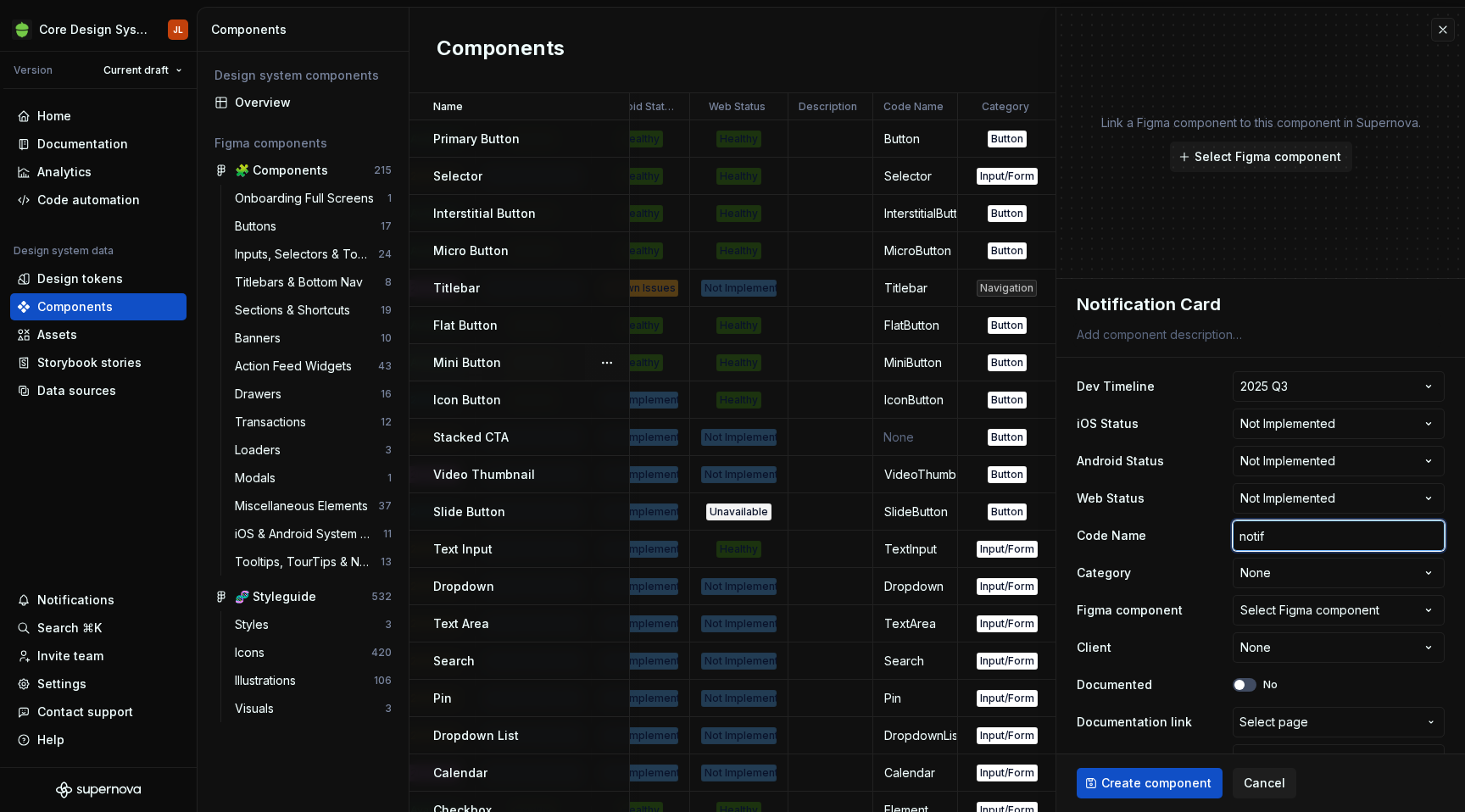
type input "noti"
type textarea "*"
type input "not"
type textarea "*"
type input "no"
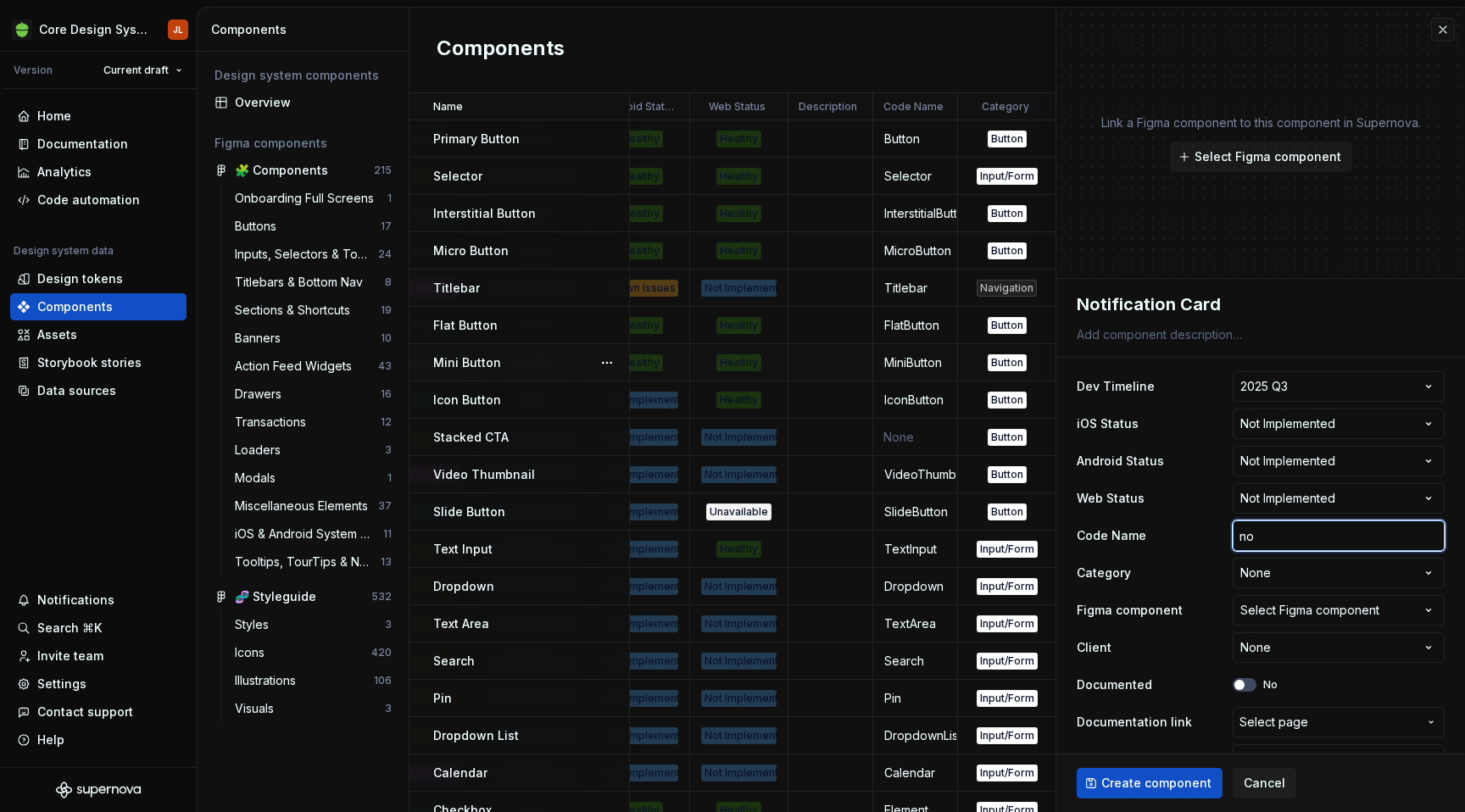
type textarea "*"
type input "n"
type textarea "*"
type input "N"
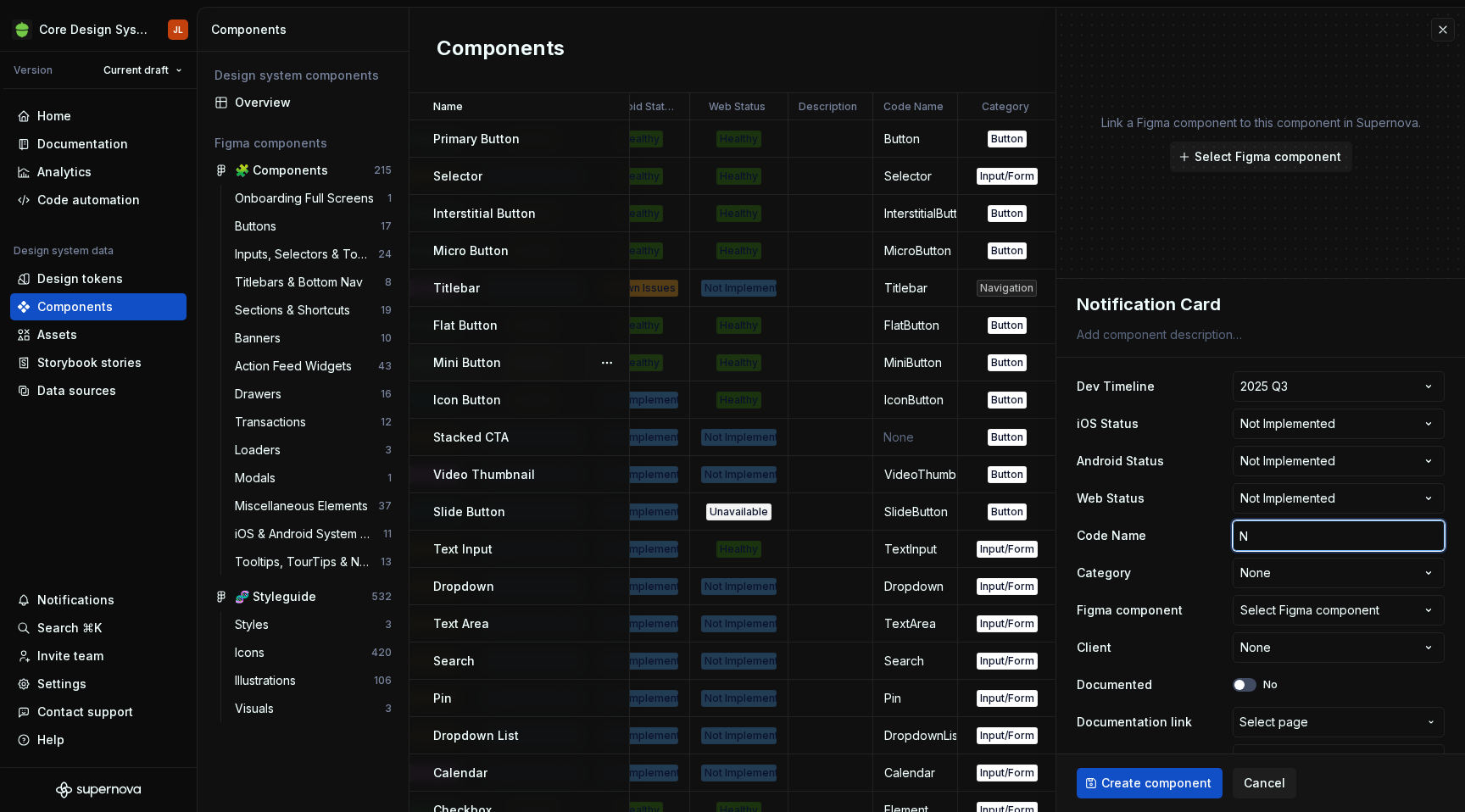
type textarea "*"
type input "No"
type textarea "*"
type input "Not"
type textarea "*"
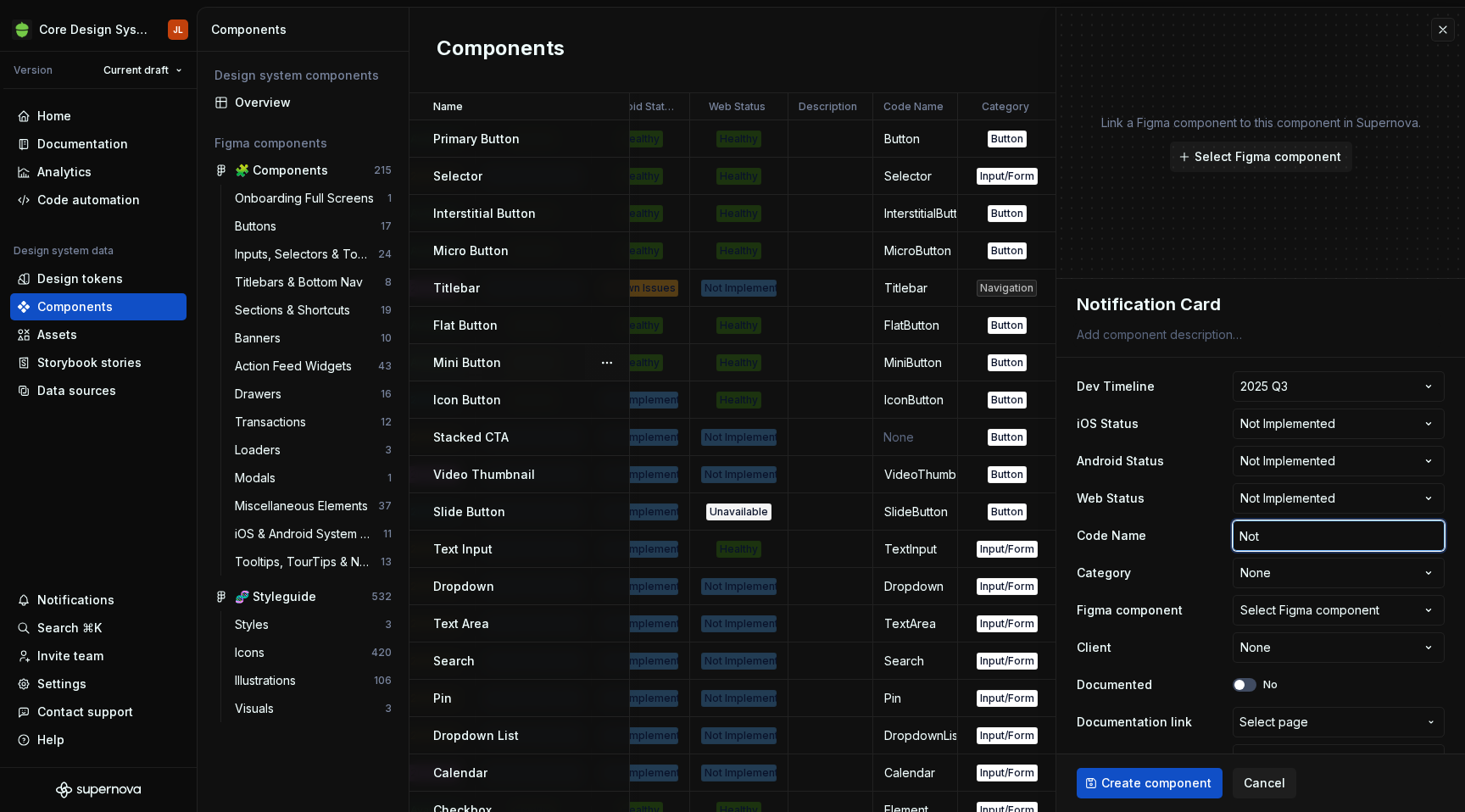
type input "Noti"
type textarea "*"
type input "Notif"
type textarea "*"
type input "Notifi"
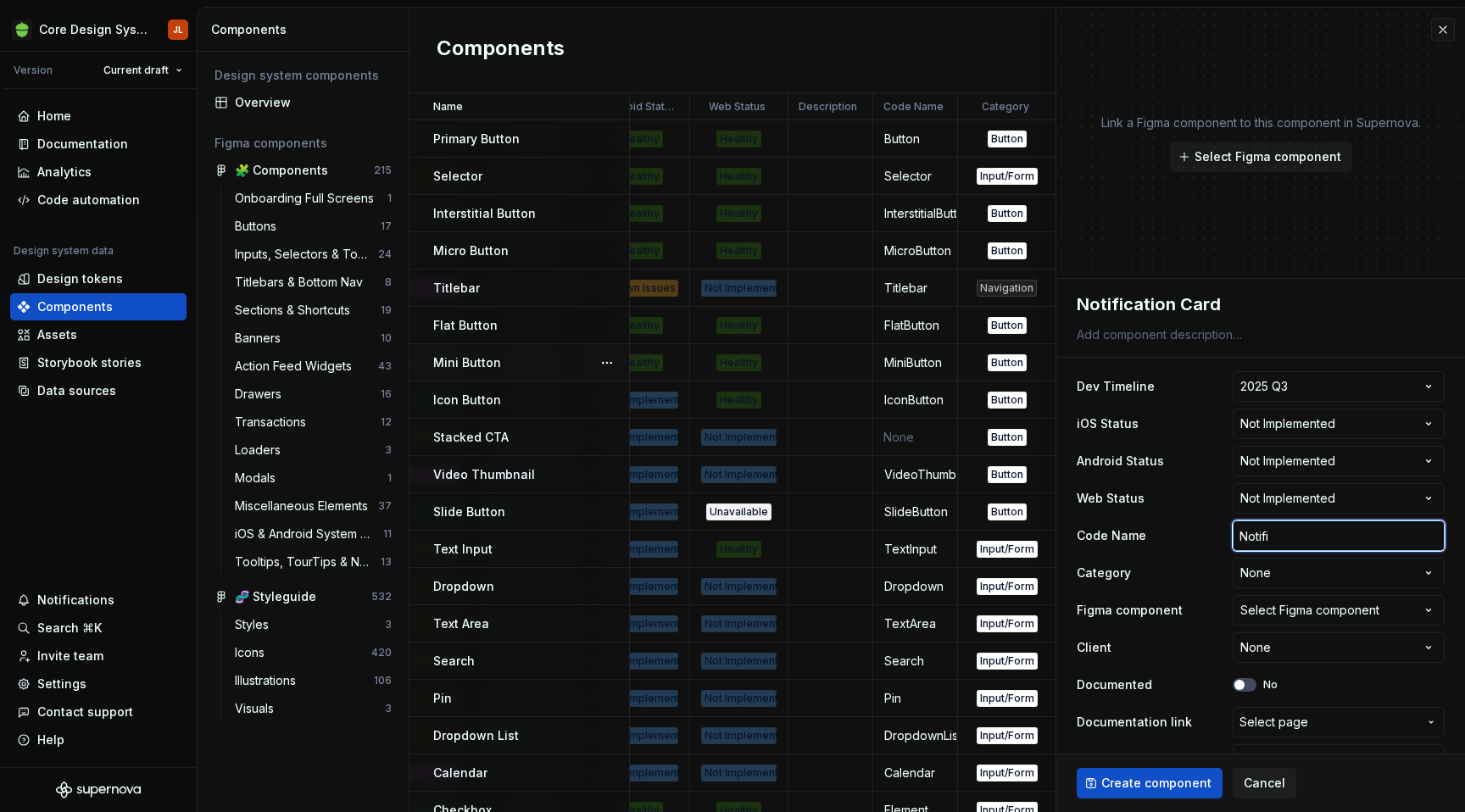
type textarea "*"
type input "Notific"
type textarea "*"
type input "Notifica"
type textarea "*"
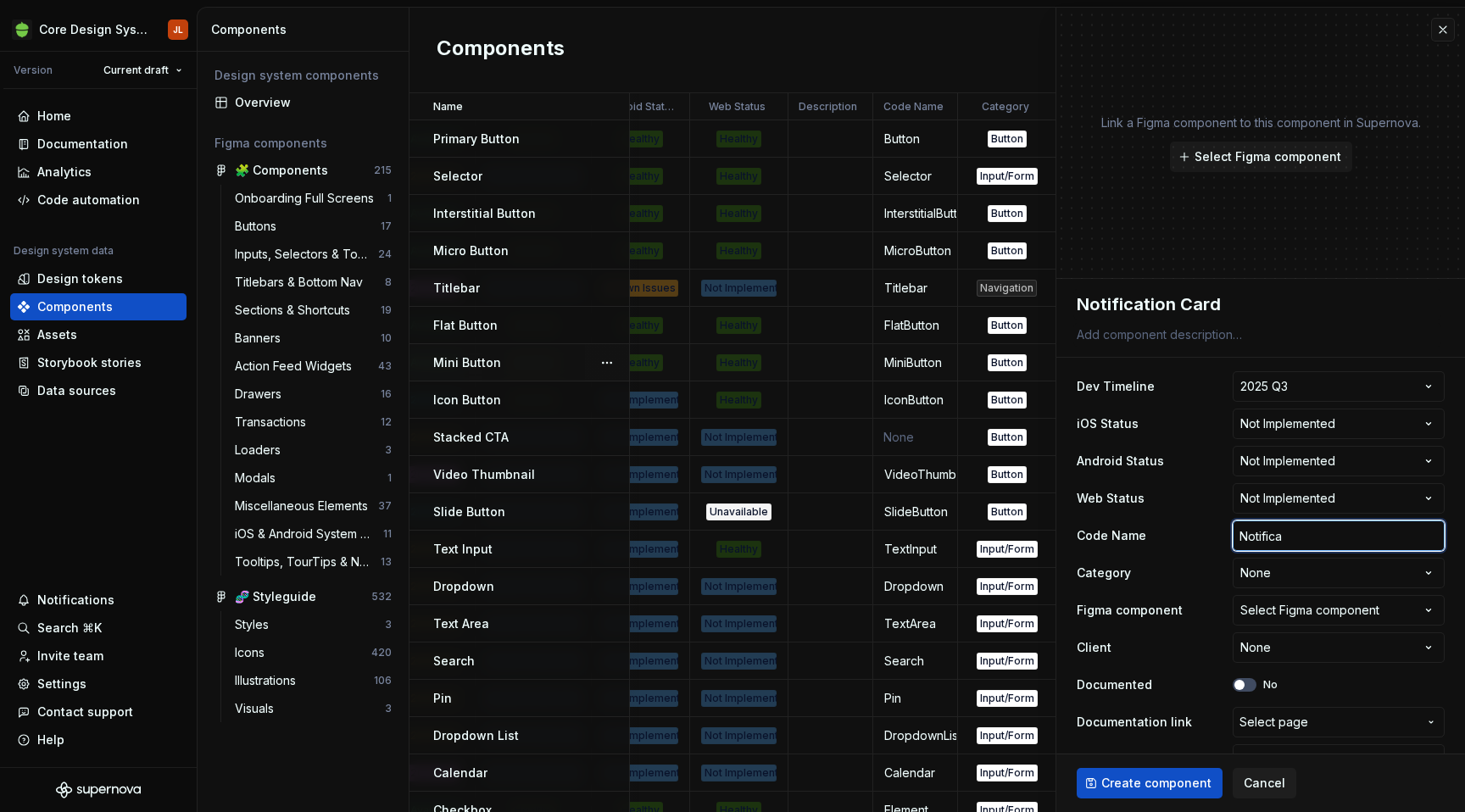
type input "Notificat"
type textarea "*"
type input "Notificati"
type textarea "*"
type input "Notificatio"
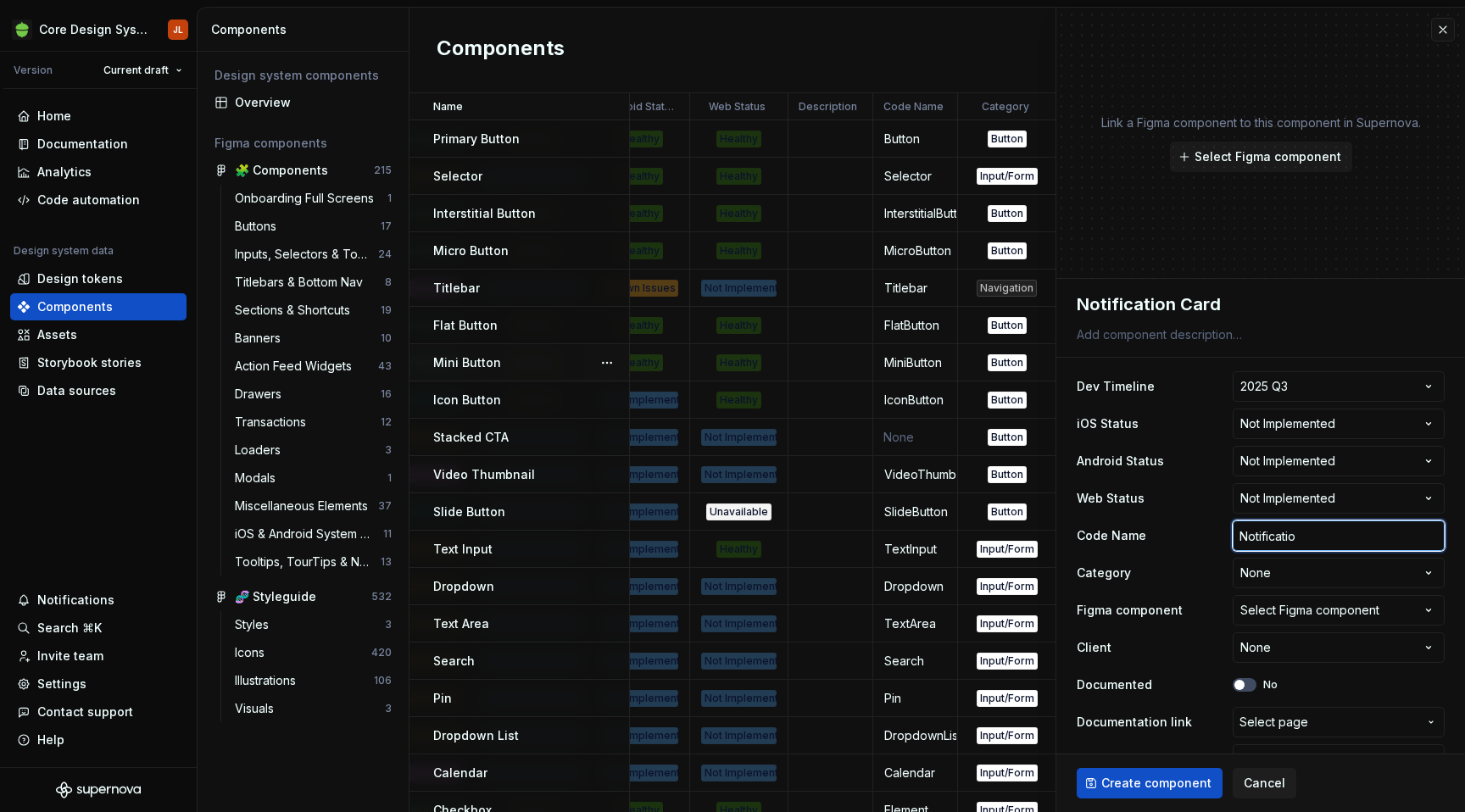
type textarea "*"
type input "Notification"
type textarea "*"
type input "NotificationC"
type textarea "*"
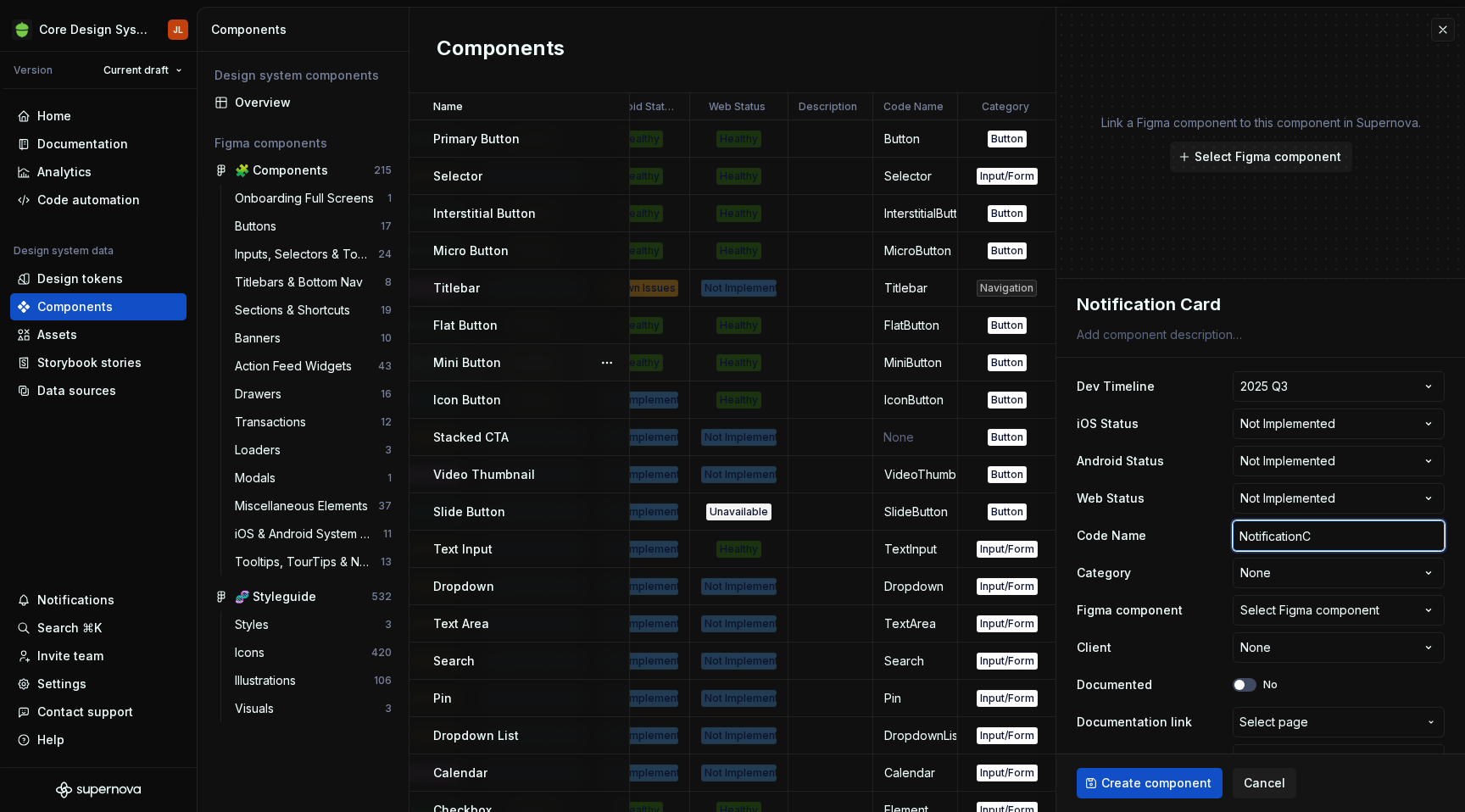
type input "NotificationCa"
type textarea "*"
type input "NotificationCar"
type textarea "*"
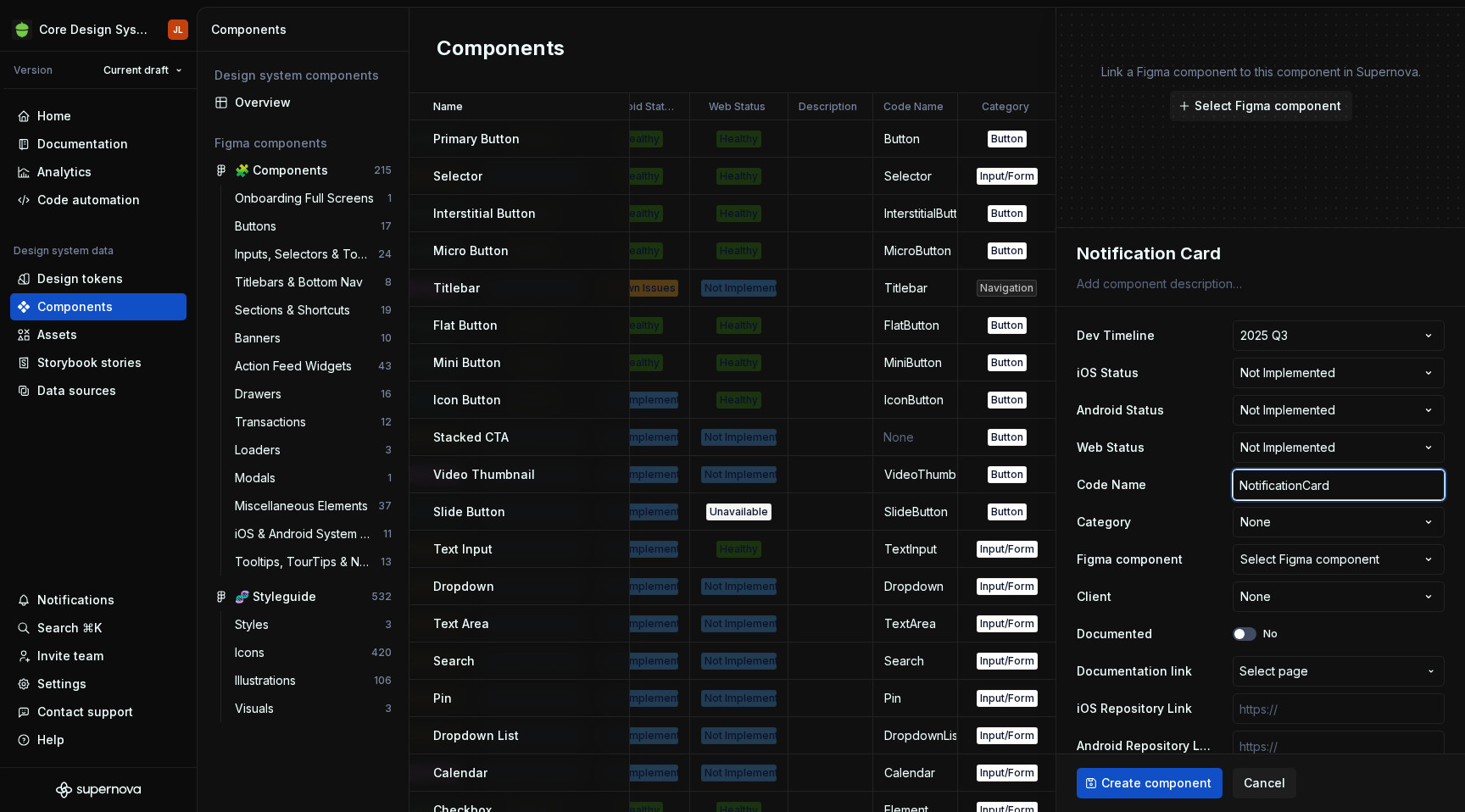
scroll to position [62, 0]
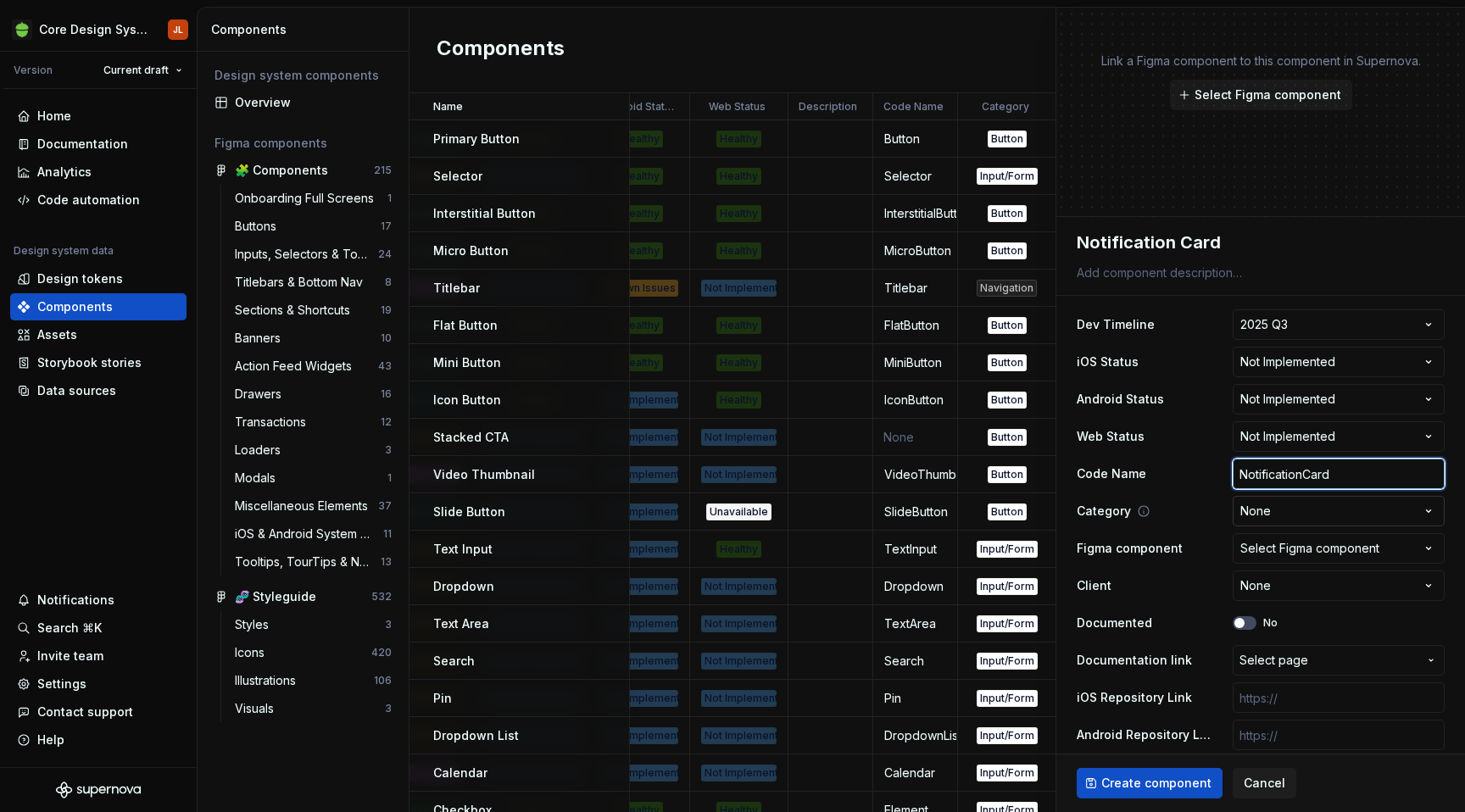
type input "NotificationCard"
click at [1332, 516] on html "Core Design System JL Version Current draft Home Documentation Analytics Code a…" at bounding box center [732, 406] width 1465 height 812
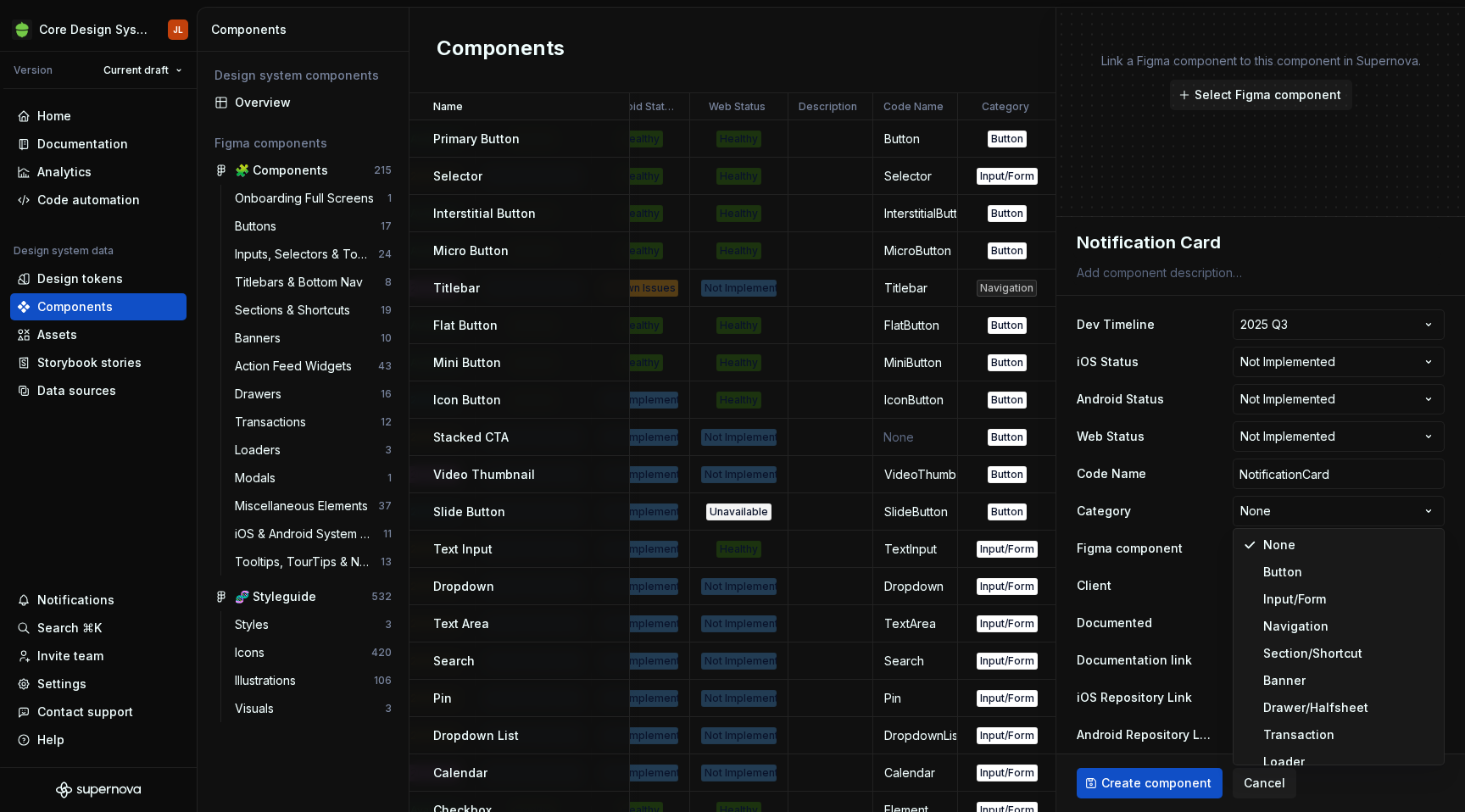
type textarea "*"
select select "**********"
type textarea "*"
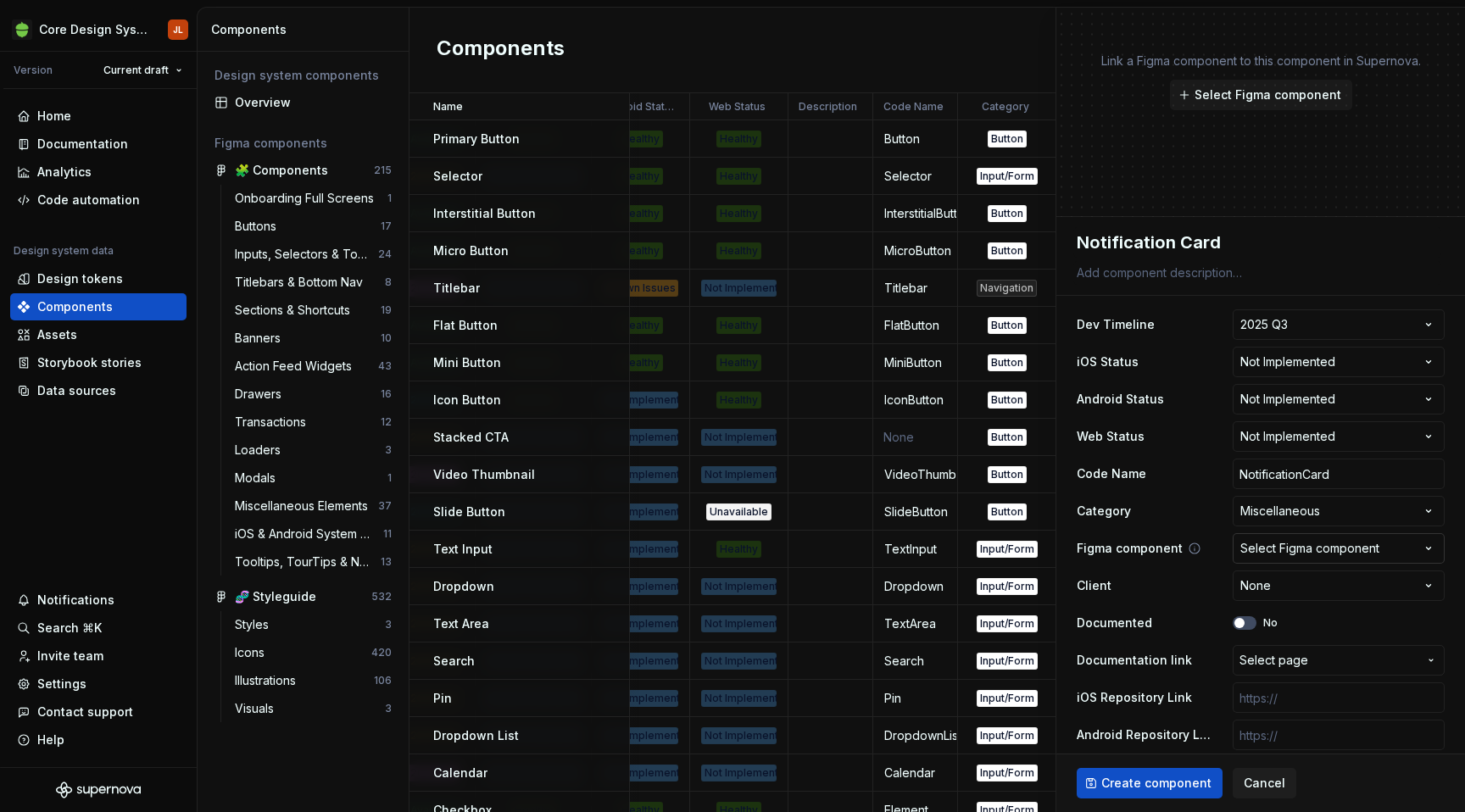
click at [1330, 557] on button "Select Figma component" at bounding box center [1339, 549] width 212 height 31
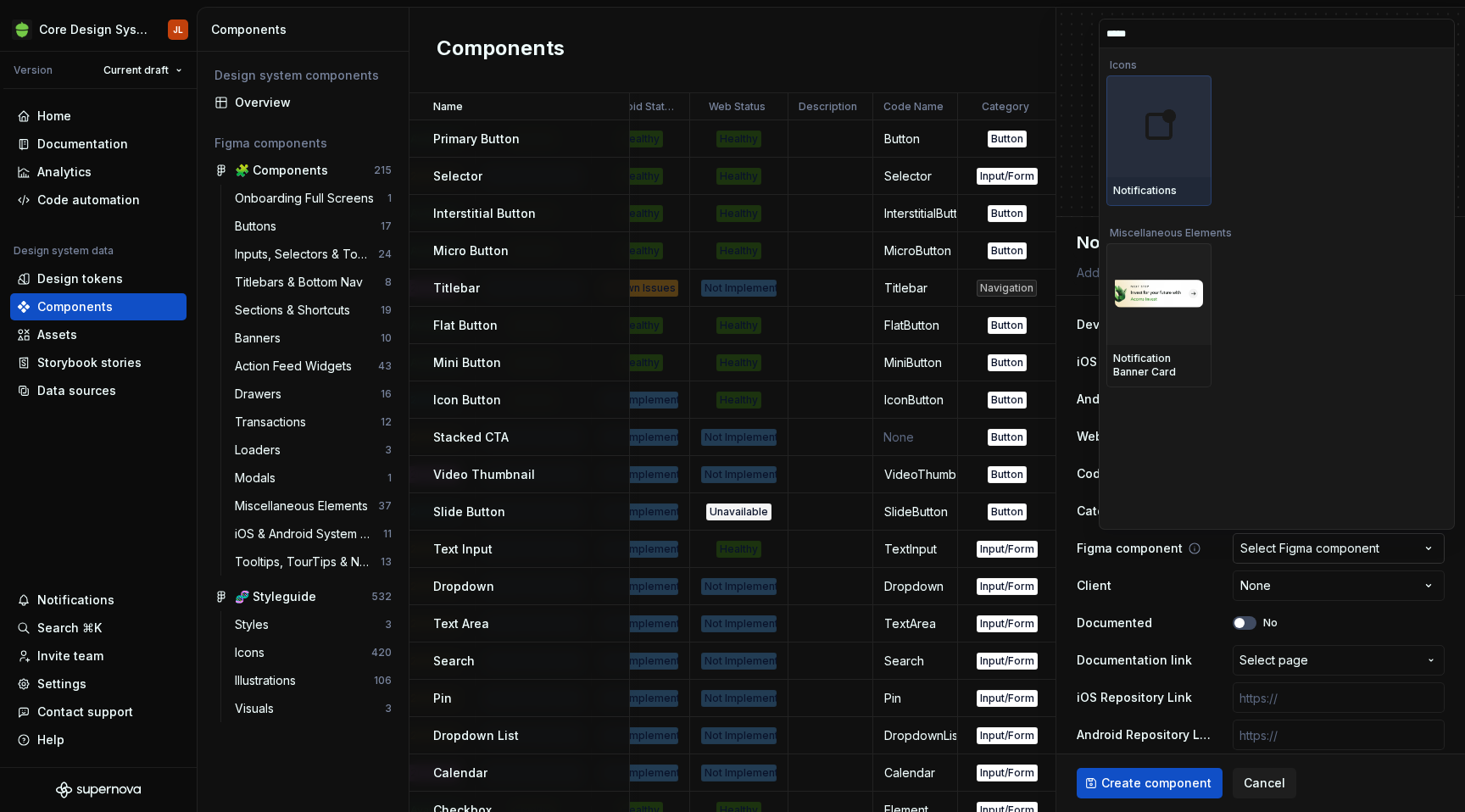
type input "******"
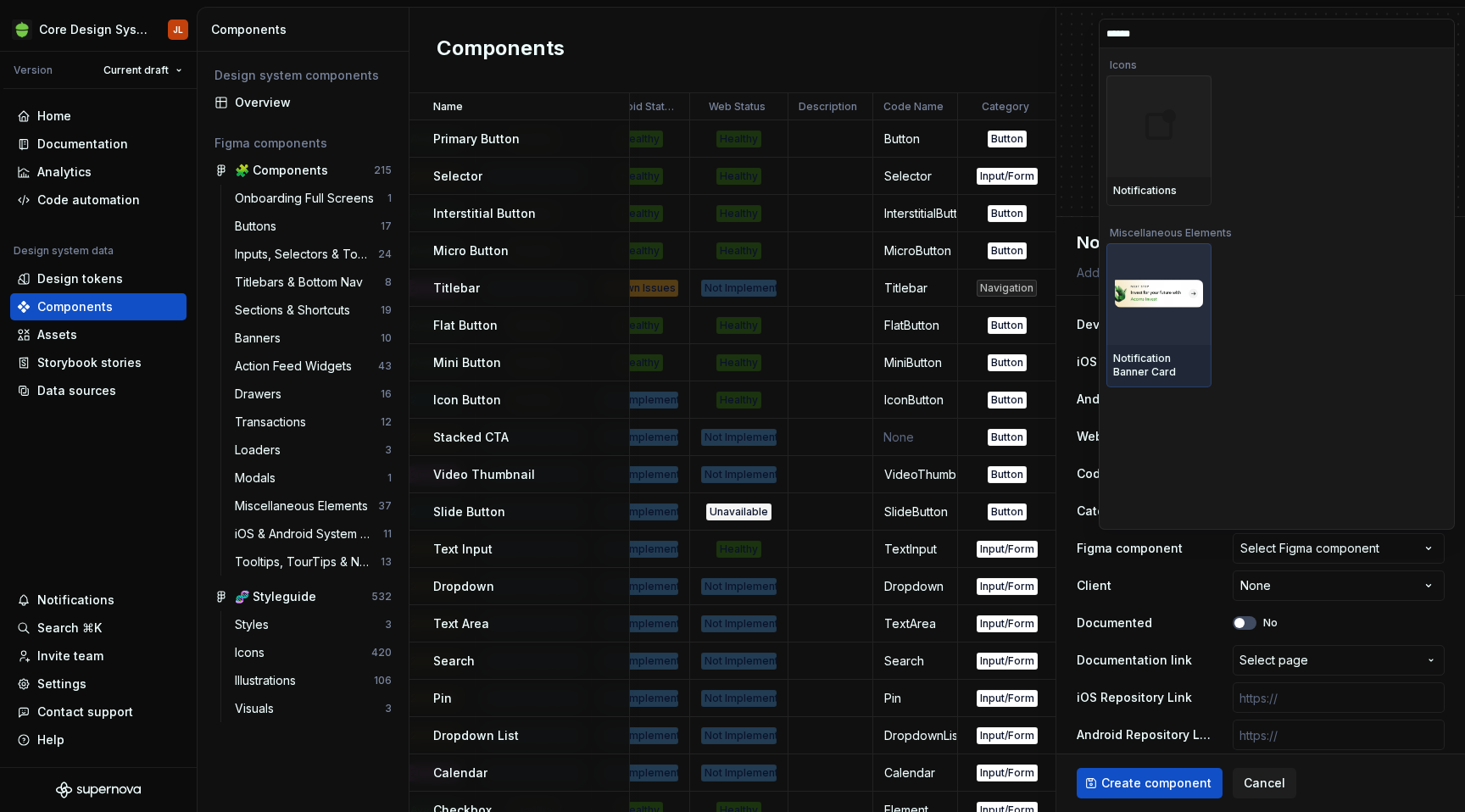
click at [1152, 283] on img at bounding box center [1159, 294] width 92 height 30
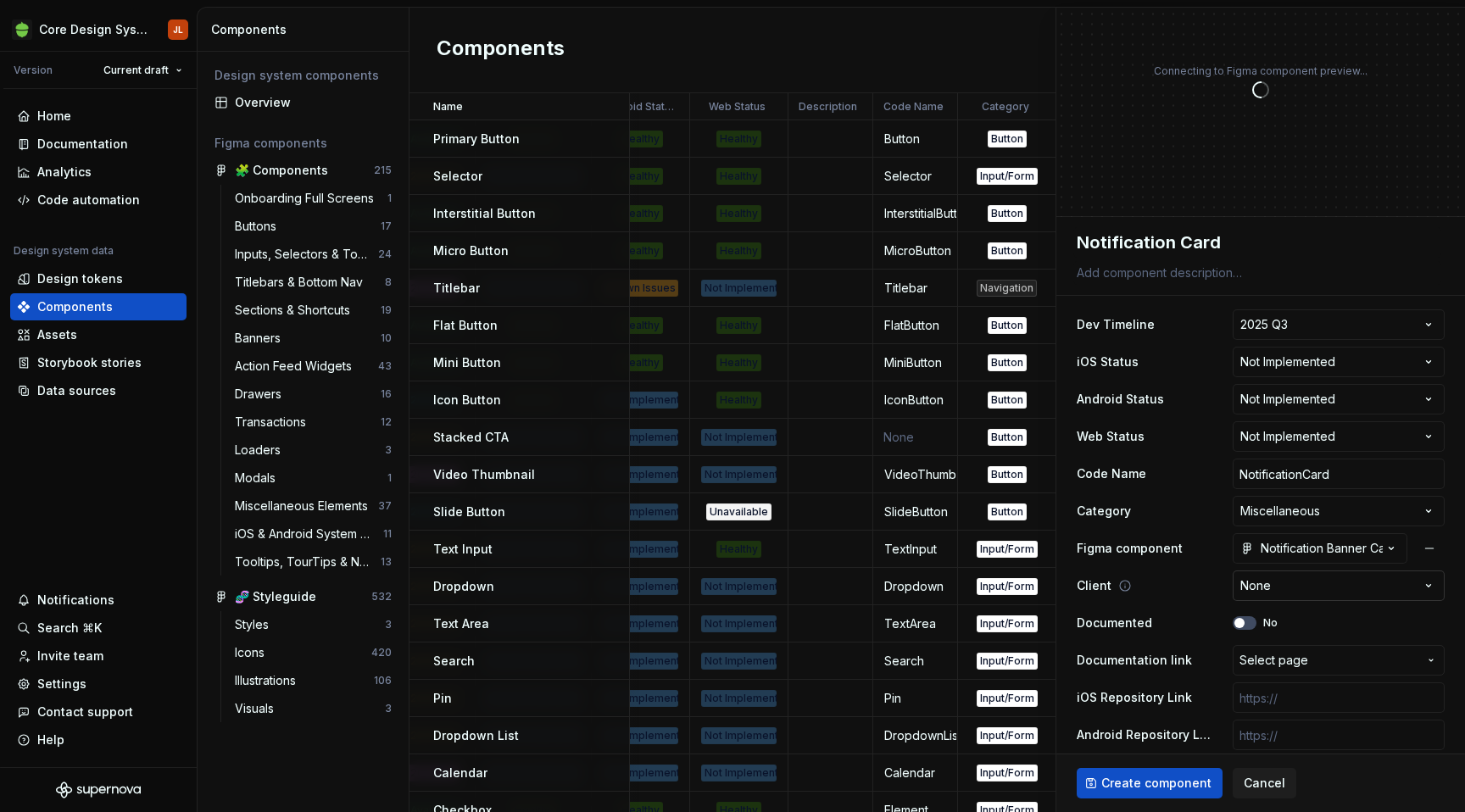
type textarea "*"
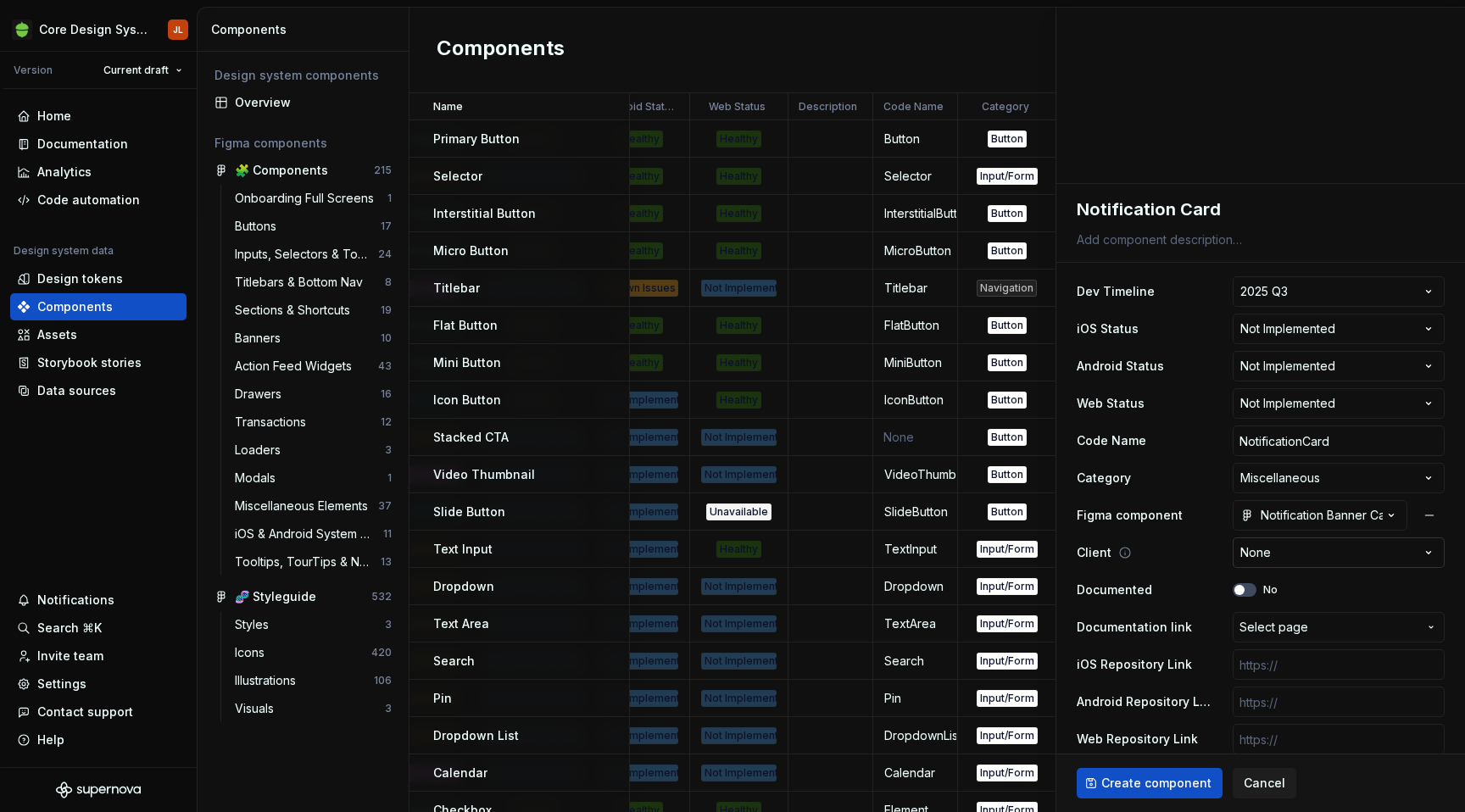
scroll to position [109, 0]
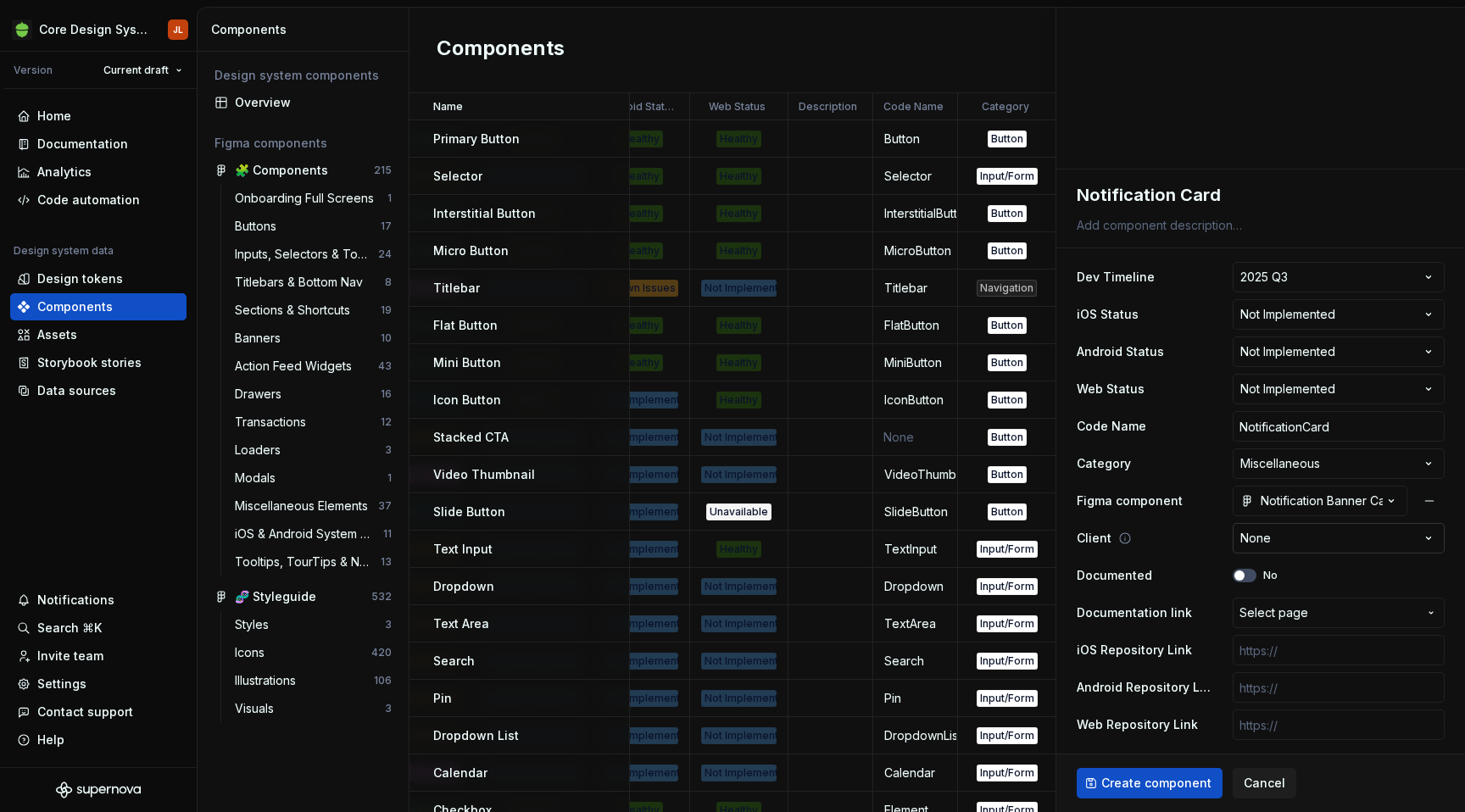
click at [1367, 537] on html "Core Design System JL Version Current draft Home Documentation Analytics Code a…" at bounding box center [732, 406] width 1465 height 812
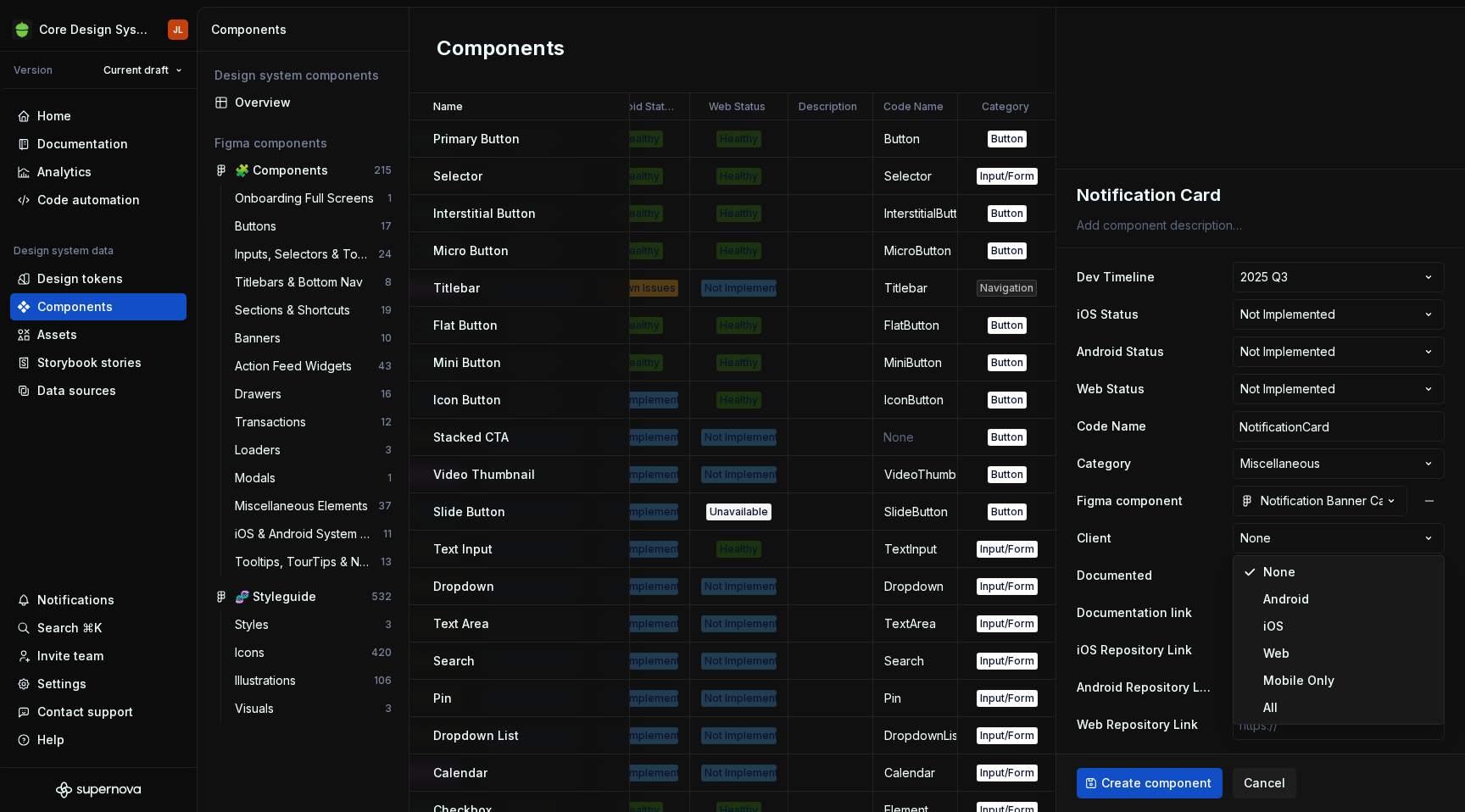
select select "**********"
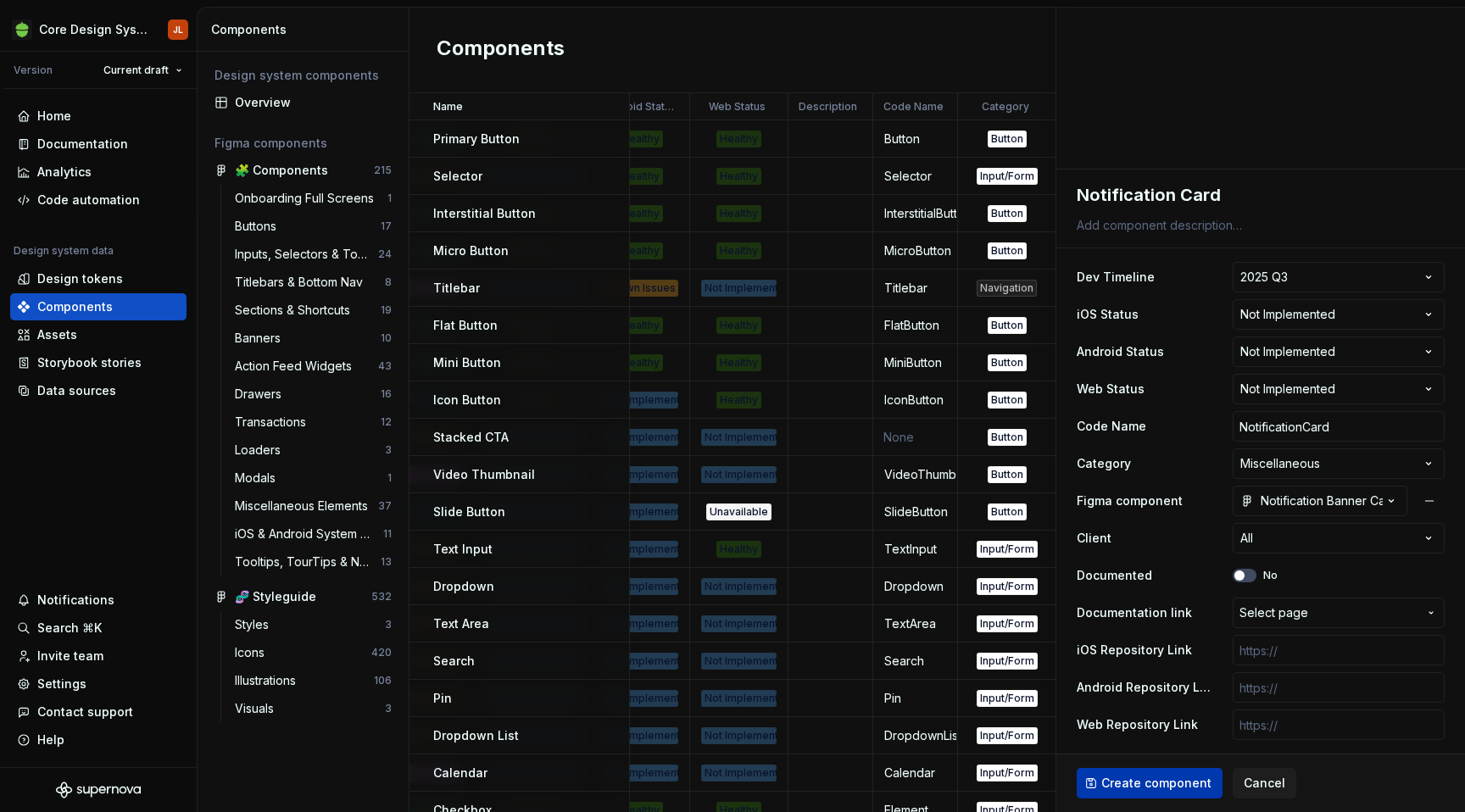
click at [1192, 781] on span "Create component" at bounding box center [1156, 783] width 110 height 17
type textarea "*"
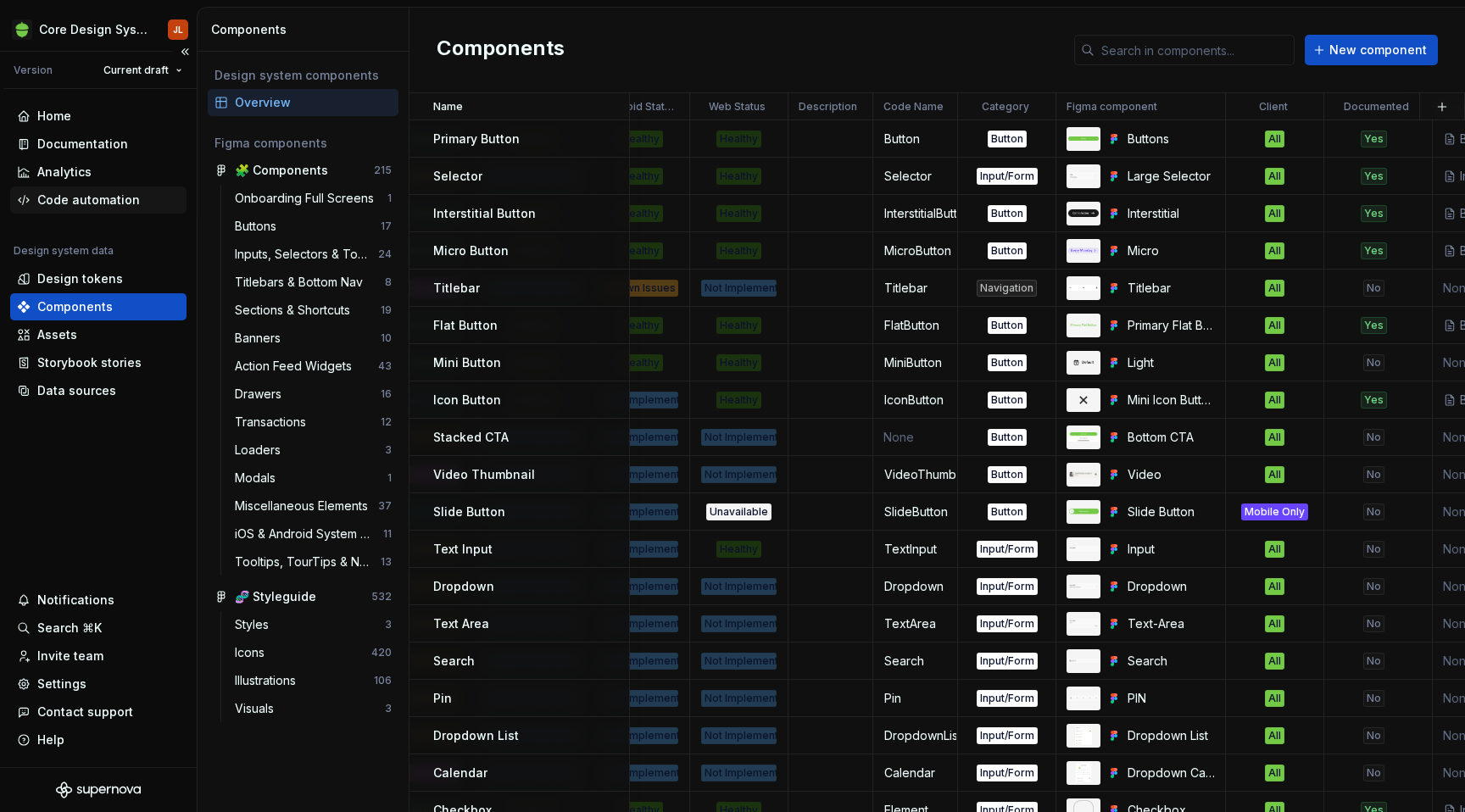
click at [101, 197] on div "Code automation" at bounding box center [88, 200] width 103 height 17
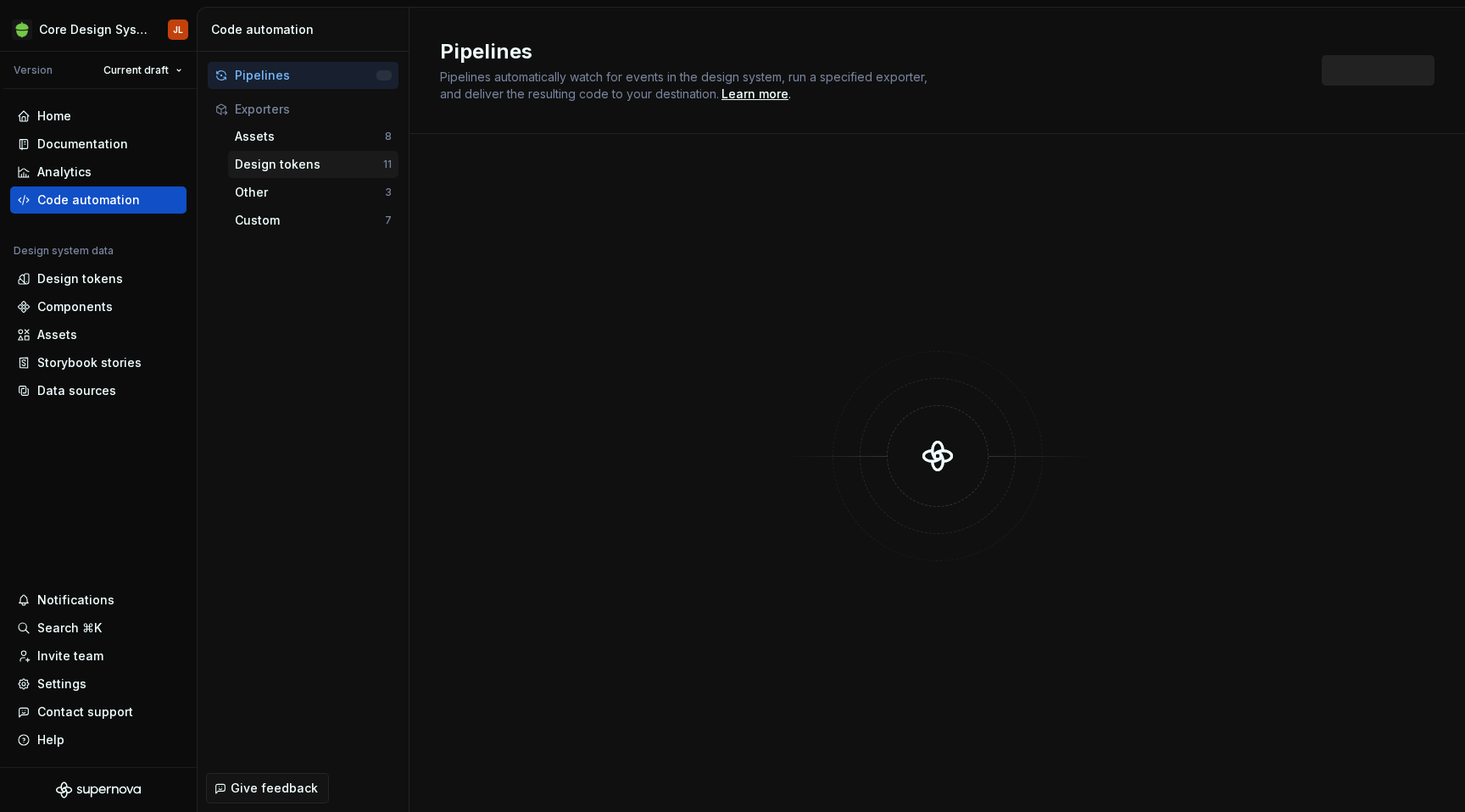
click at [280, 167] on div "Design tokens" at bounding box center [308, 165] width 148 height 17
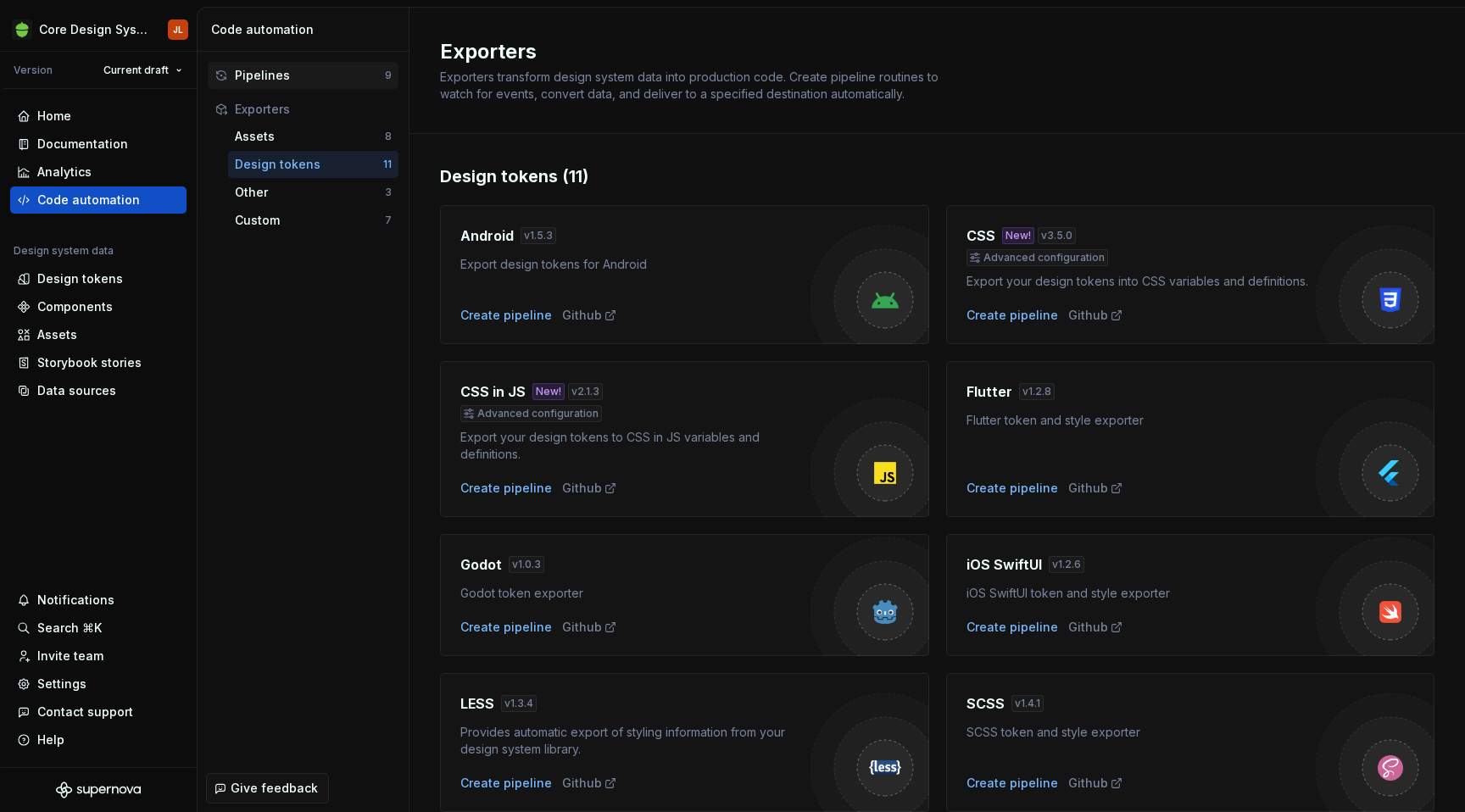
click at [299, 79] on div "Pipelines" at bounding box center [309, 75] width 150 height 17
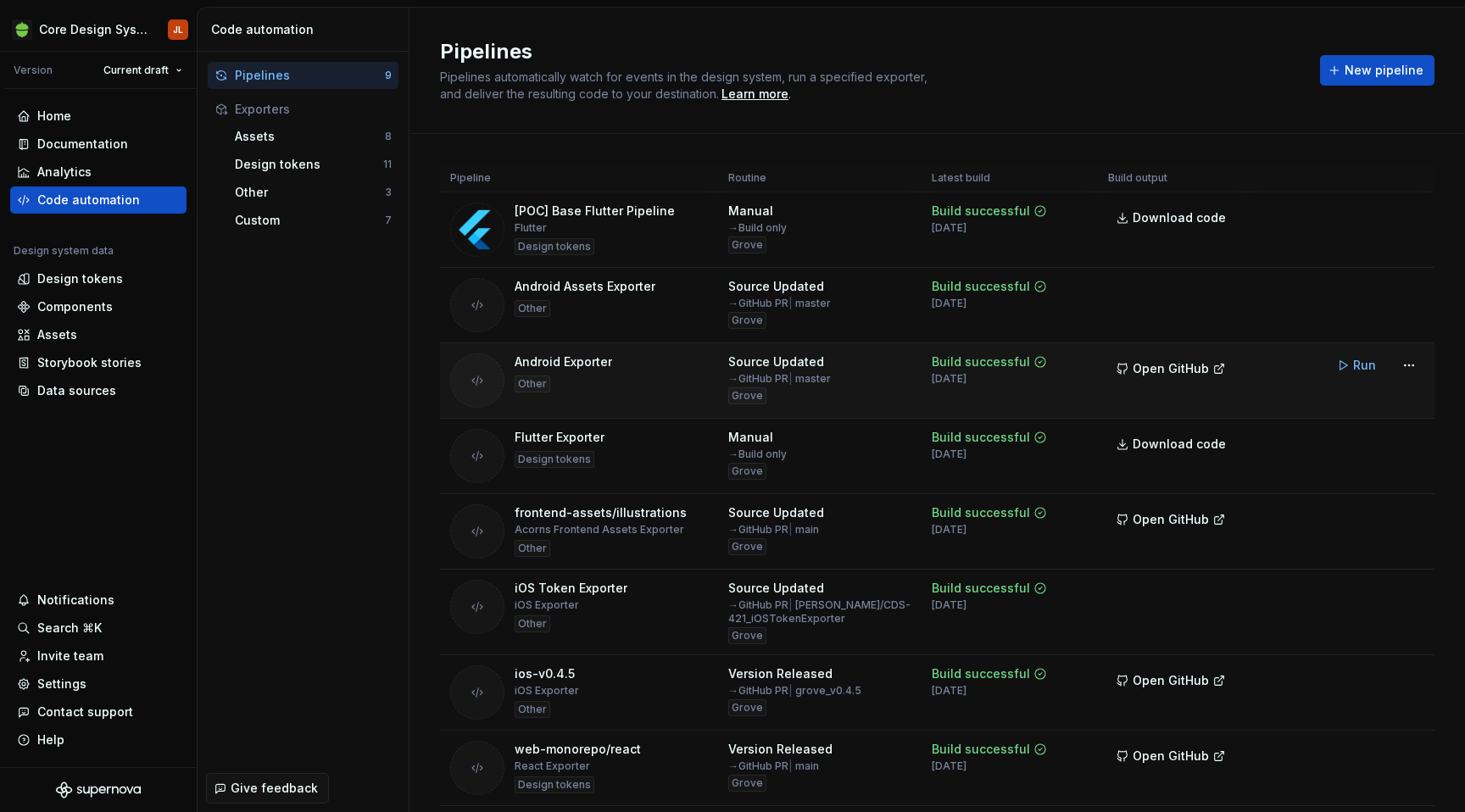
scroll to position [10, 0]
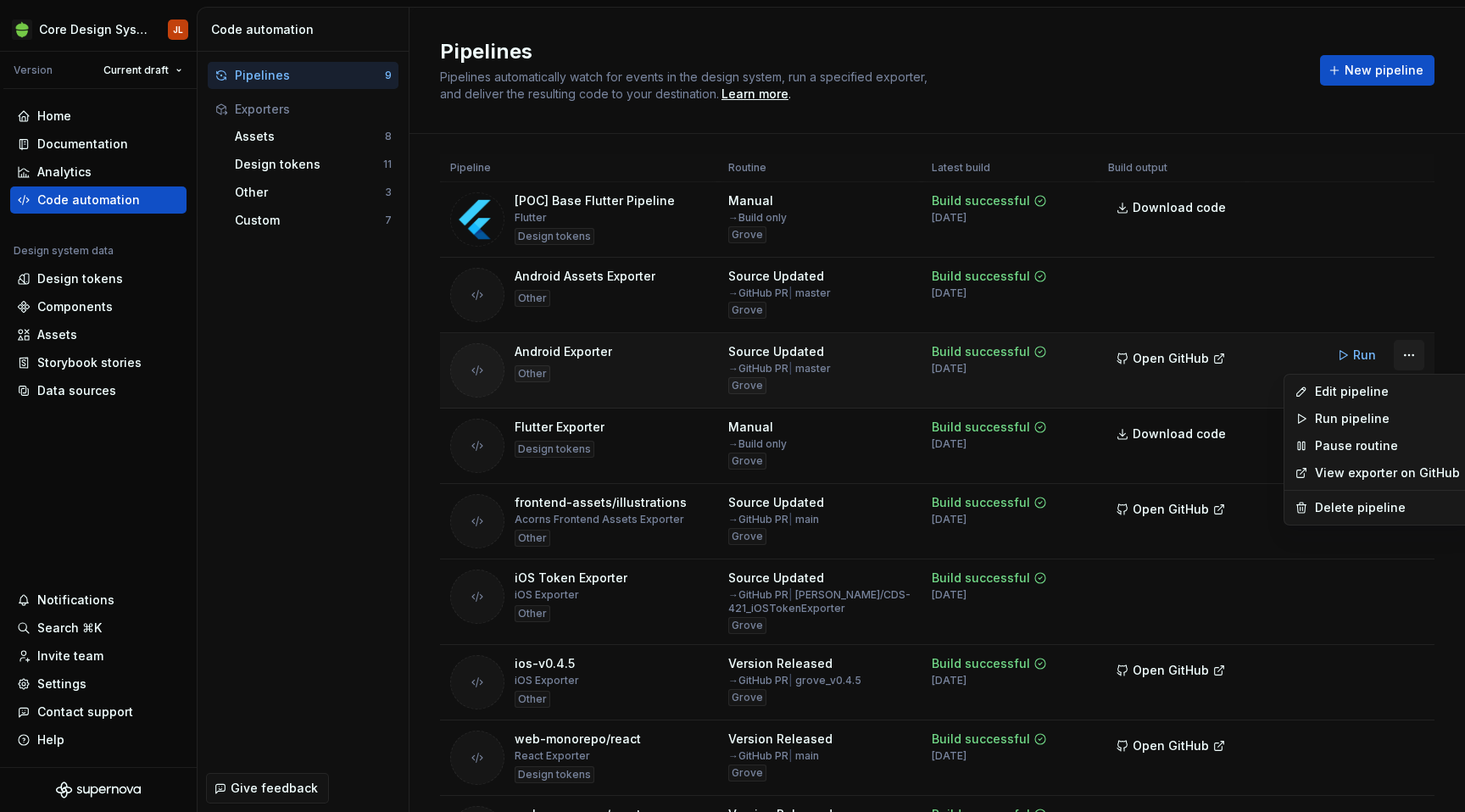
click at [1411, 356] on html "Core Design System JL Version Current draft Home Documentation Analytics Code a…" at bounding box center [732, 406] width 1465 height 812
click at [1378, 399] on div "Edit pipeline" at bounding box center [1387, 392] width 145 height 17
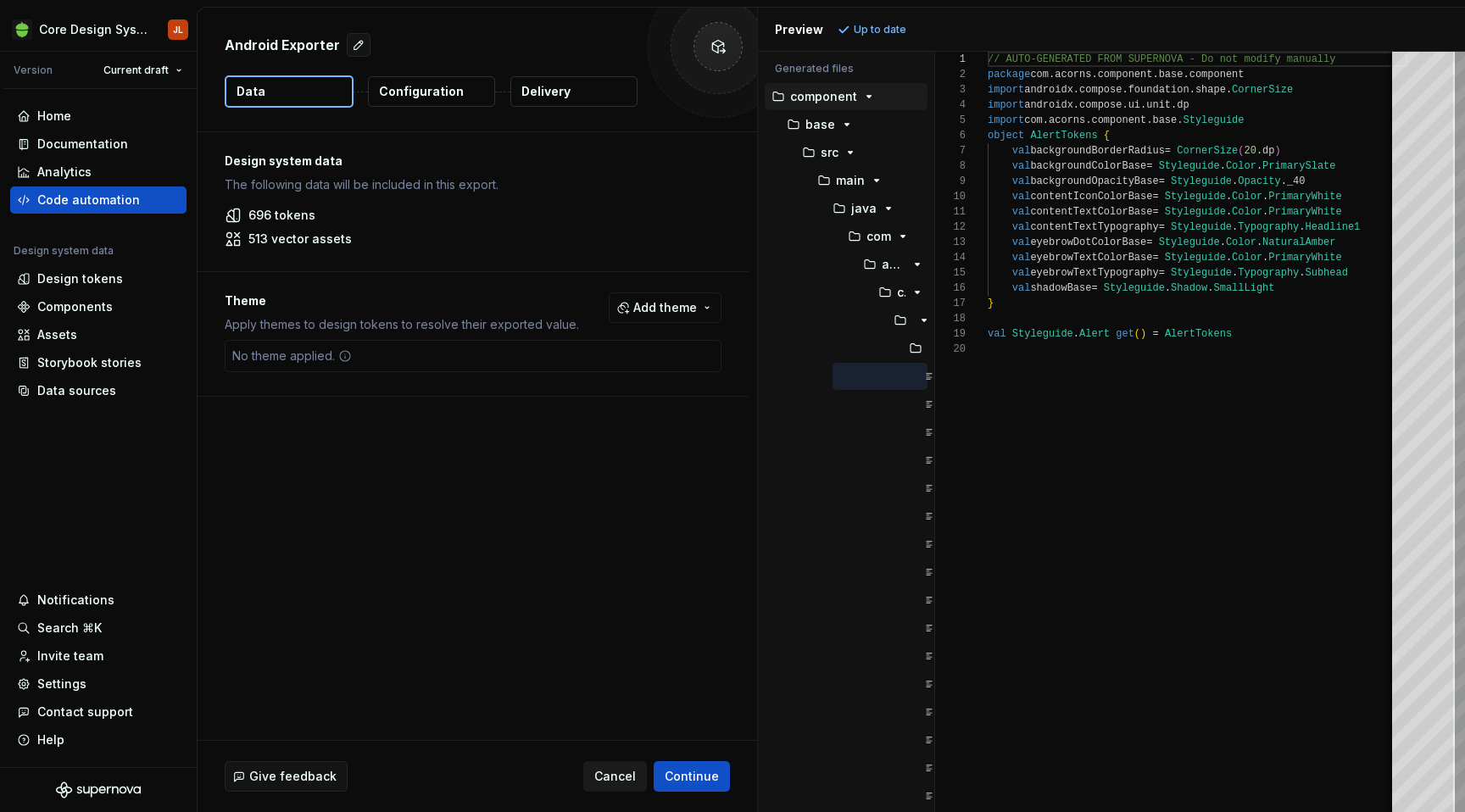
click at [619, 773] on span "Cancel" at bounding box center [616, 777] width 42 height 17
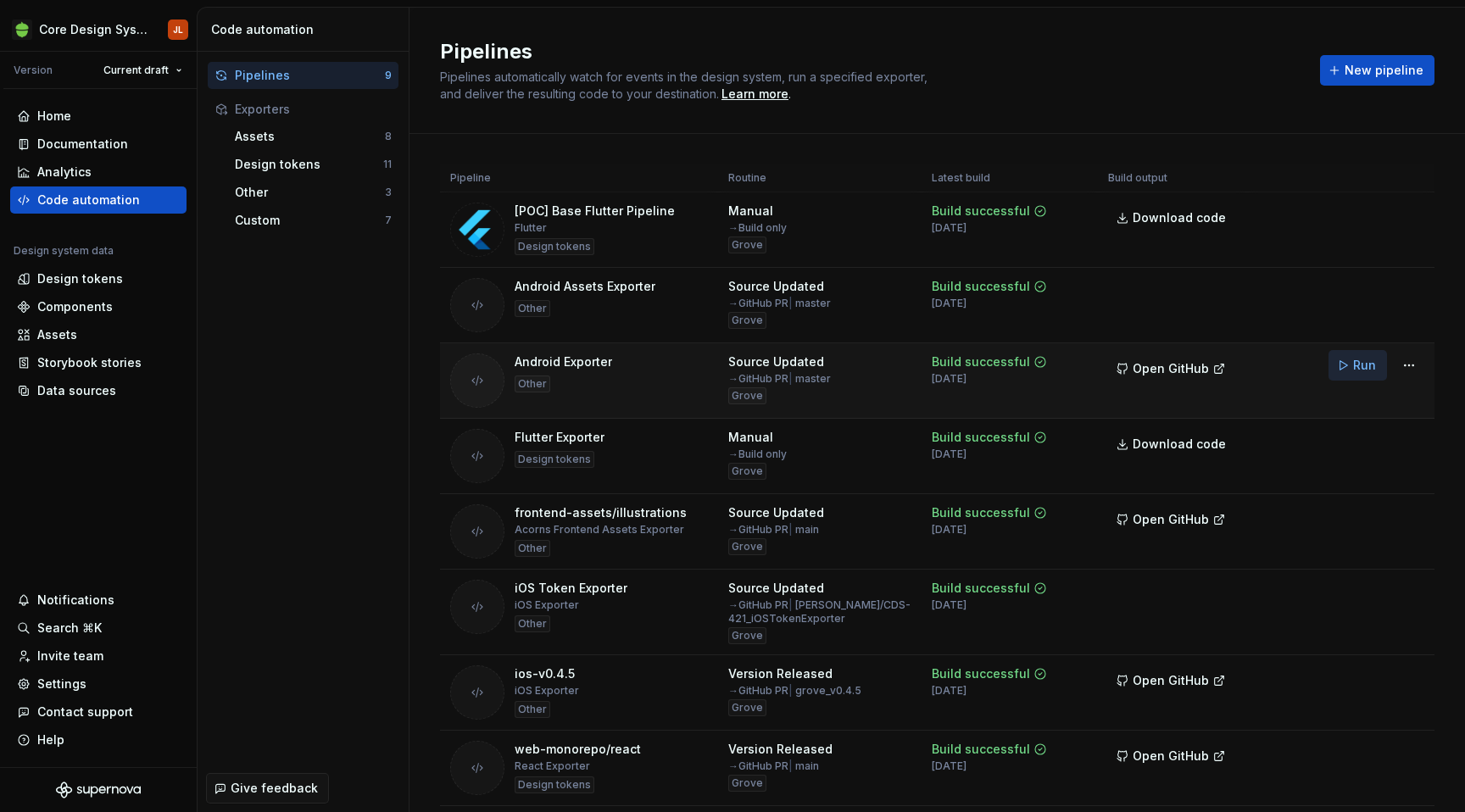
click at [1368, 371] on span "Run" at bounding box center [1364, 366] width 23 height 17
click at [1172, 371] on span "Open GitHub" at bounding box center [1171, 368] width 76 height 17
click at [80, 277] on div "Design tokens" at bounding box center [80, 278] width 85 height 17
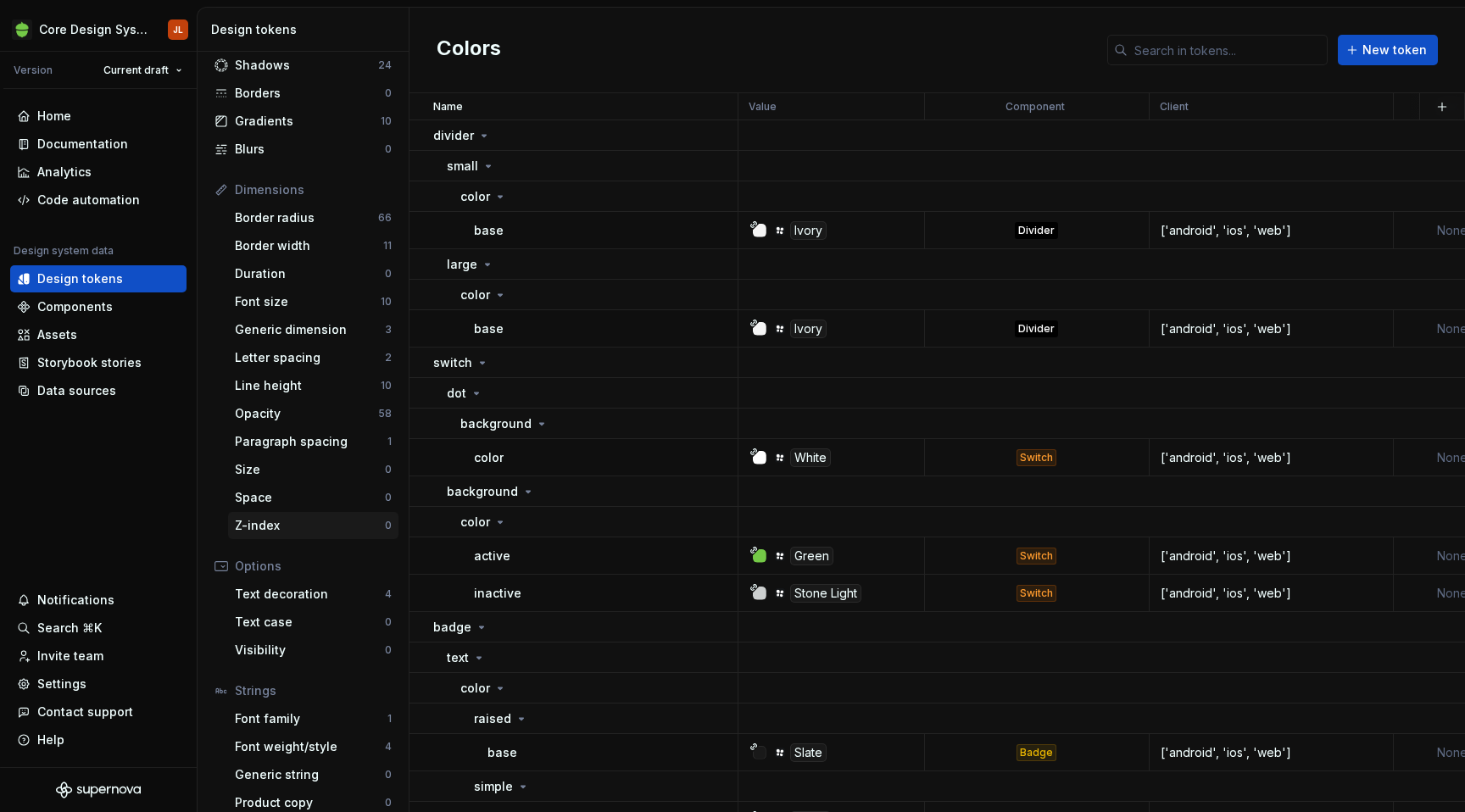
scroll to position [116, 0]
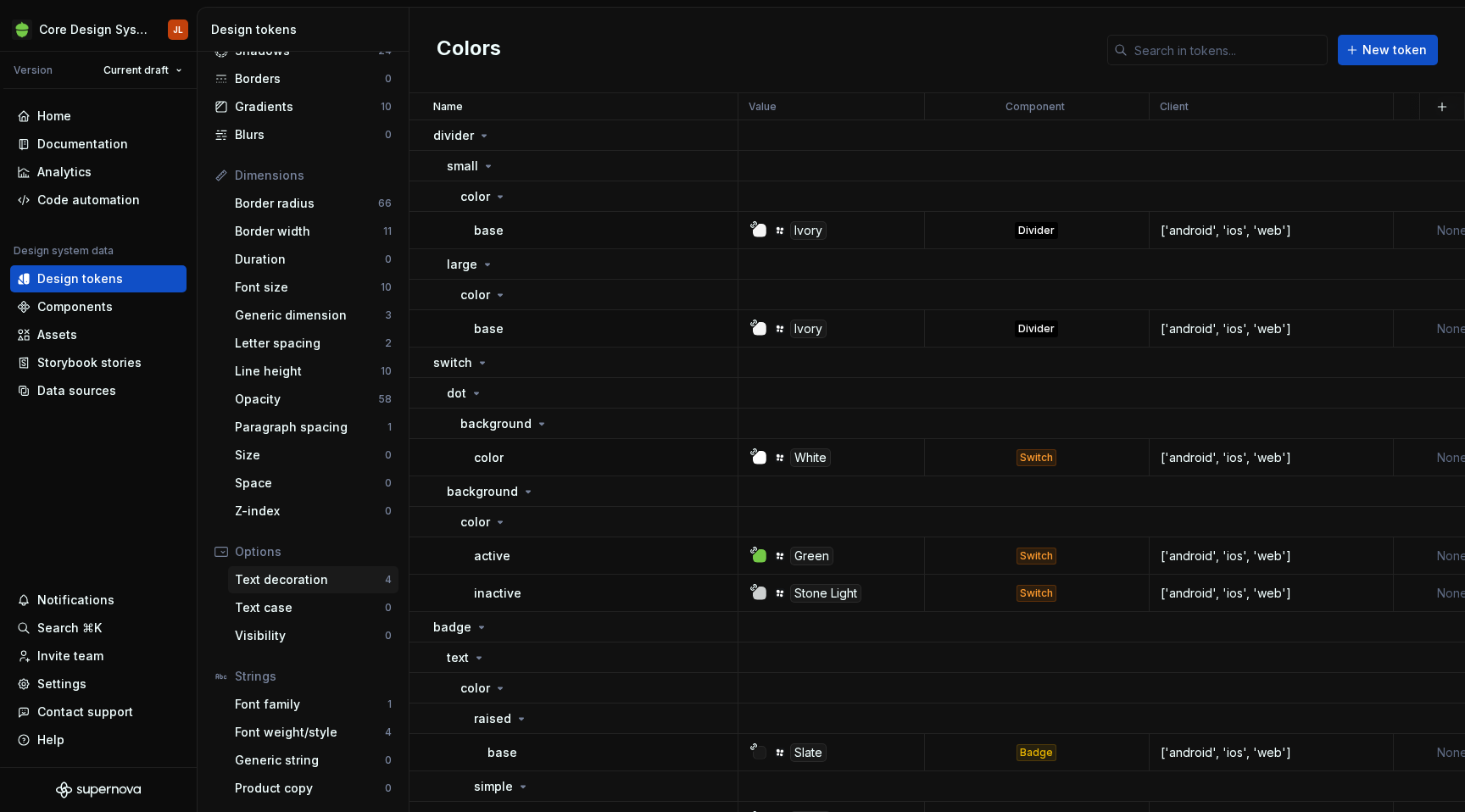
click at [276, 568] on div "Text decoration 4" at bounding box center [313, 580] width 170 height 27
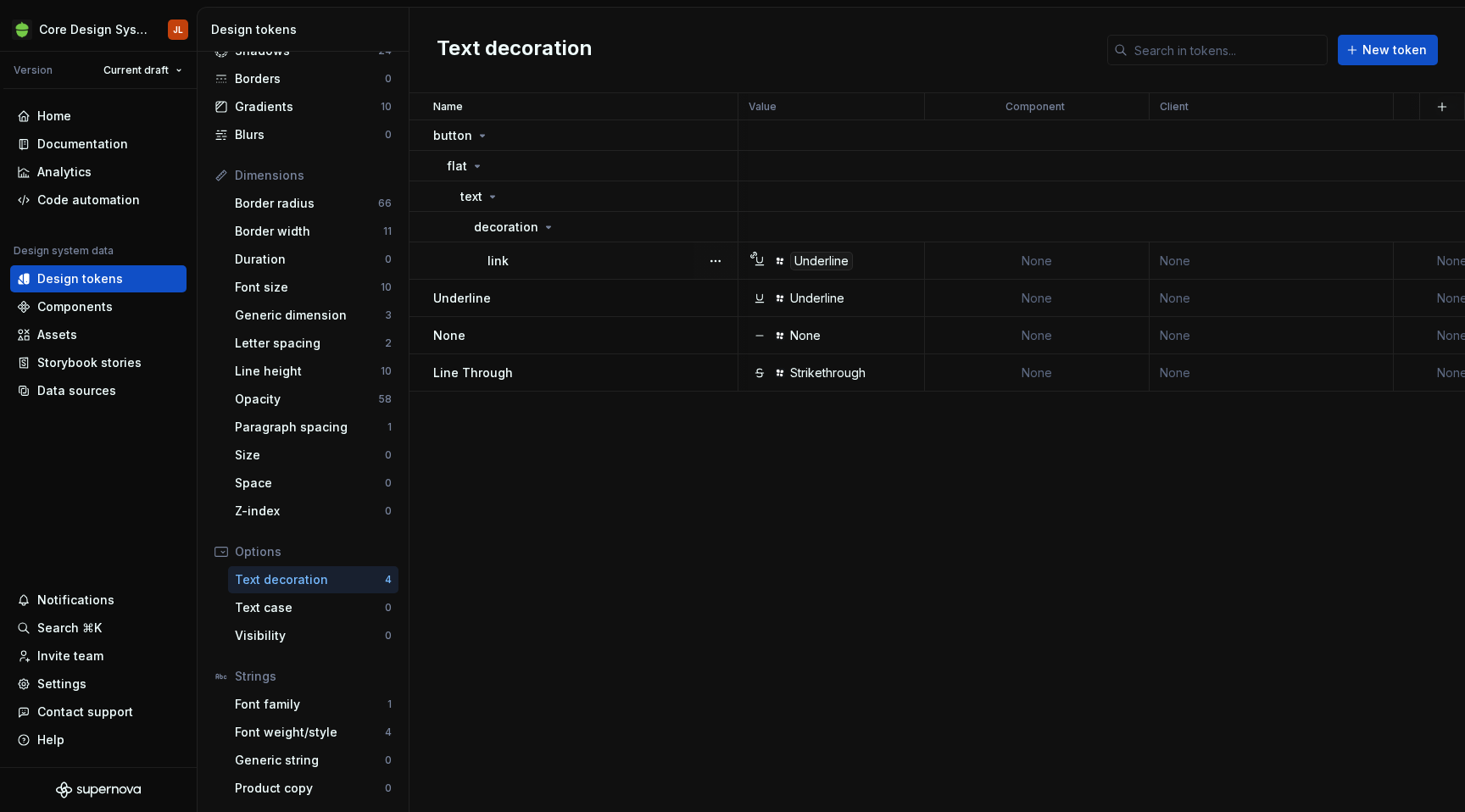
scroll to position [0, 1]
click at [1189, 263] on td "None" at bounding box center [1271, 261] width 245 height 37
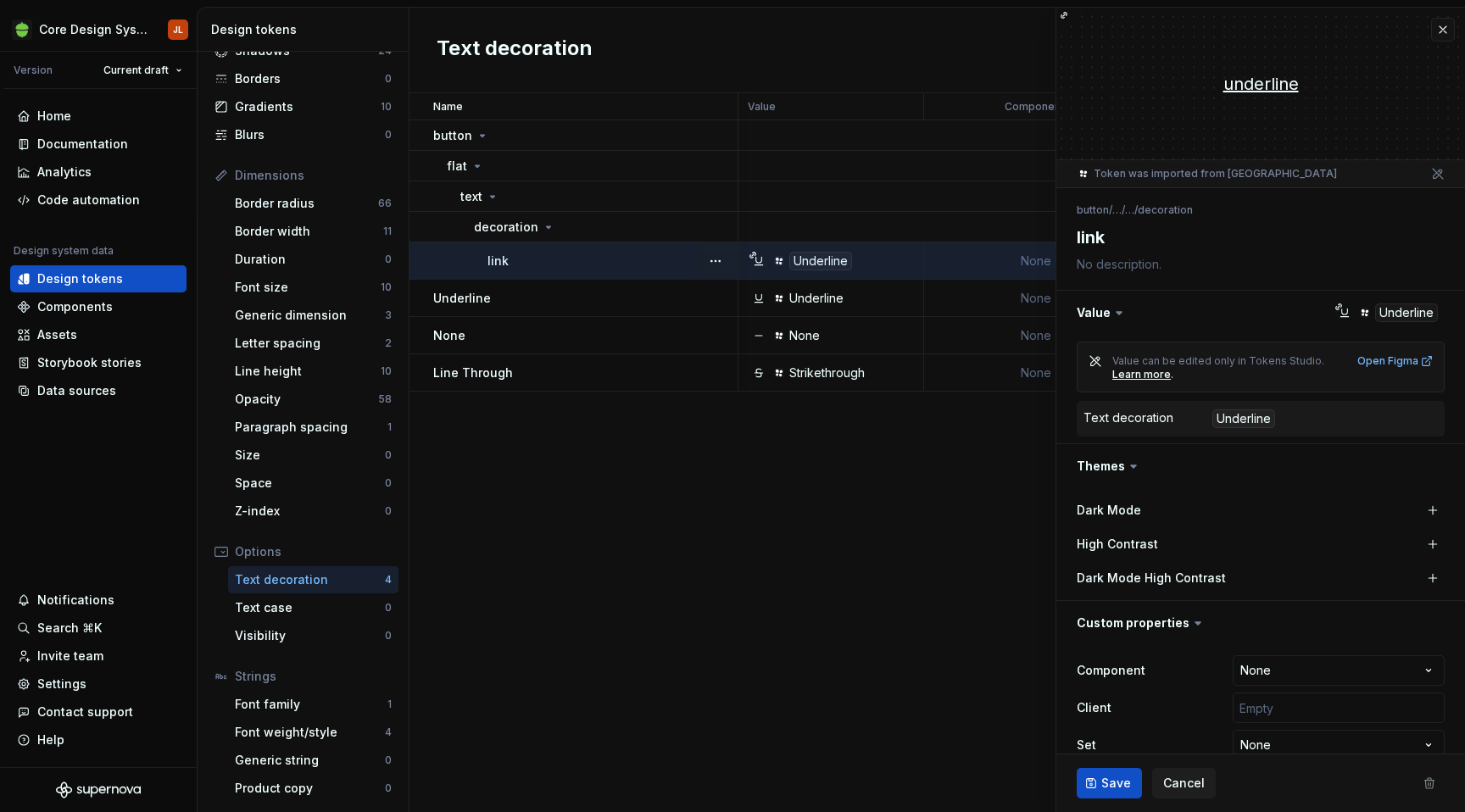
type textarea "*"
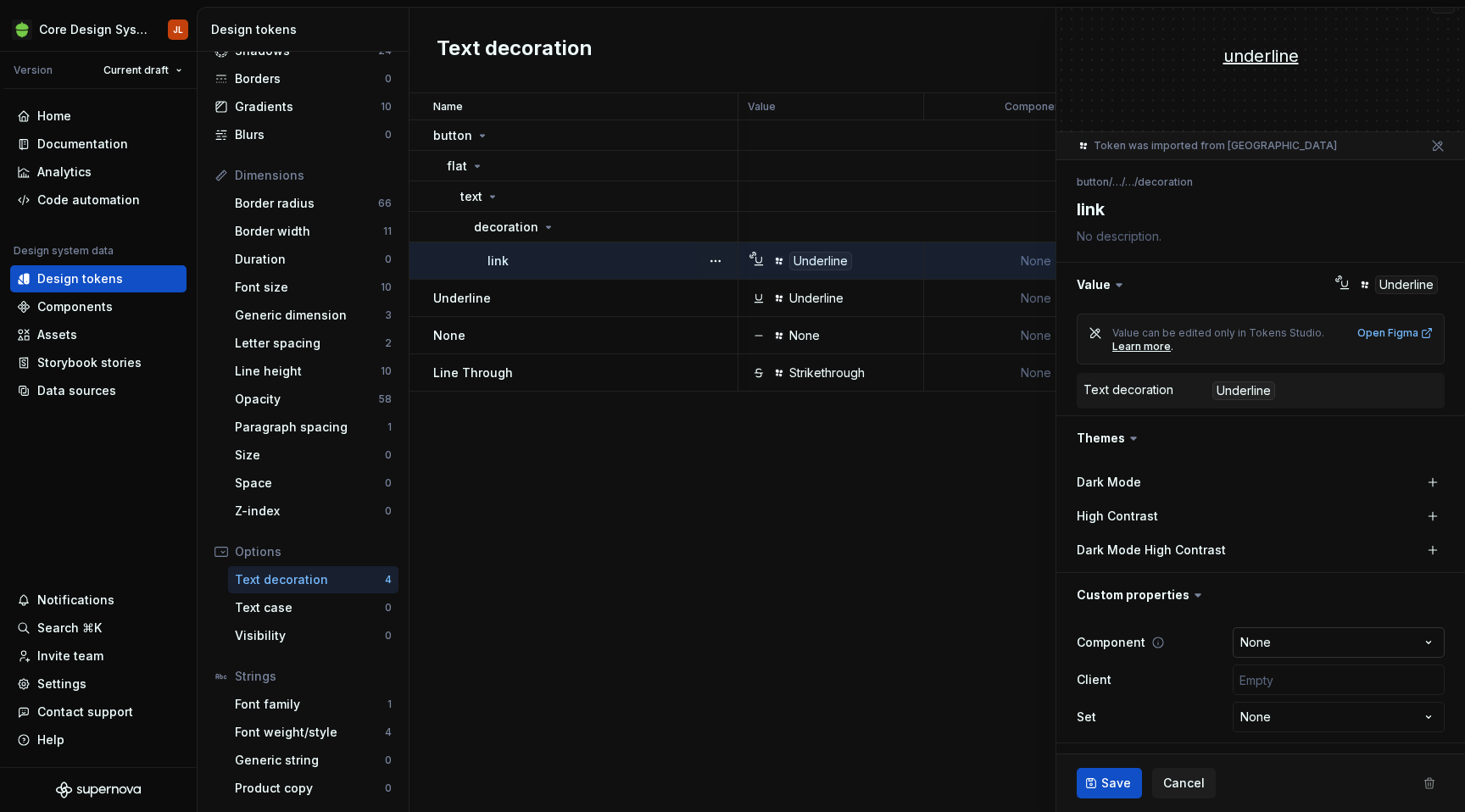
click at [1287, 636] on html "Core Design System JL Version Current draft Home Documentation Analytics Code a…" at bounding box center [732, 406] width 1465 height 812
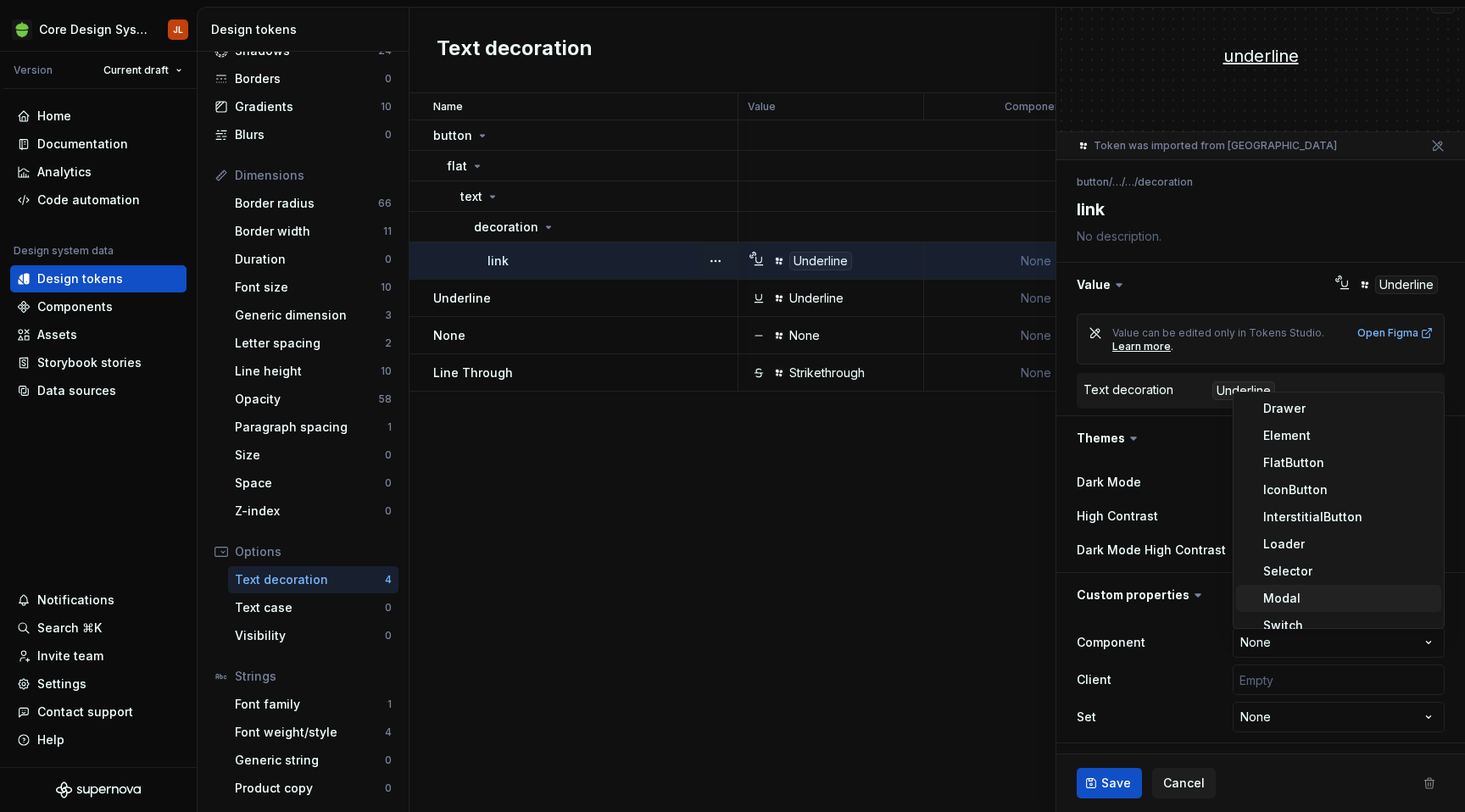
scroll to position [56, 0]
select select "**********"
type textarea "*"
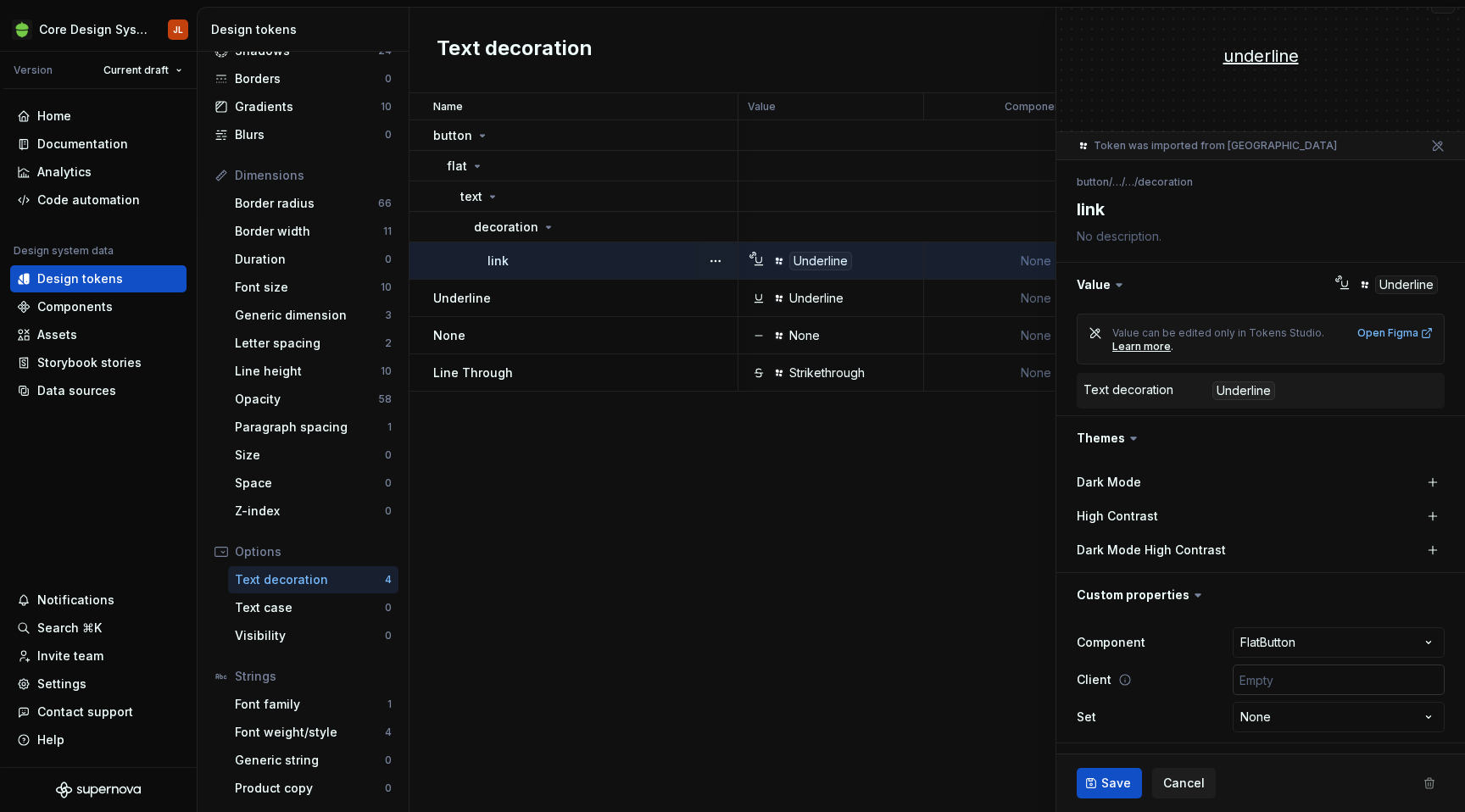
click at [1314, 684] on input "text" at bounding box center [1339, 680] width 212 height 31
type input "['android']"
click at [1111, 785] on span "Save" at bounding box center [1116, 783] width 30 height 17
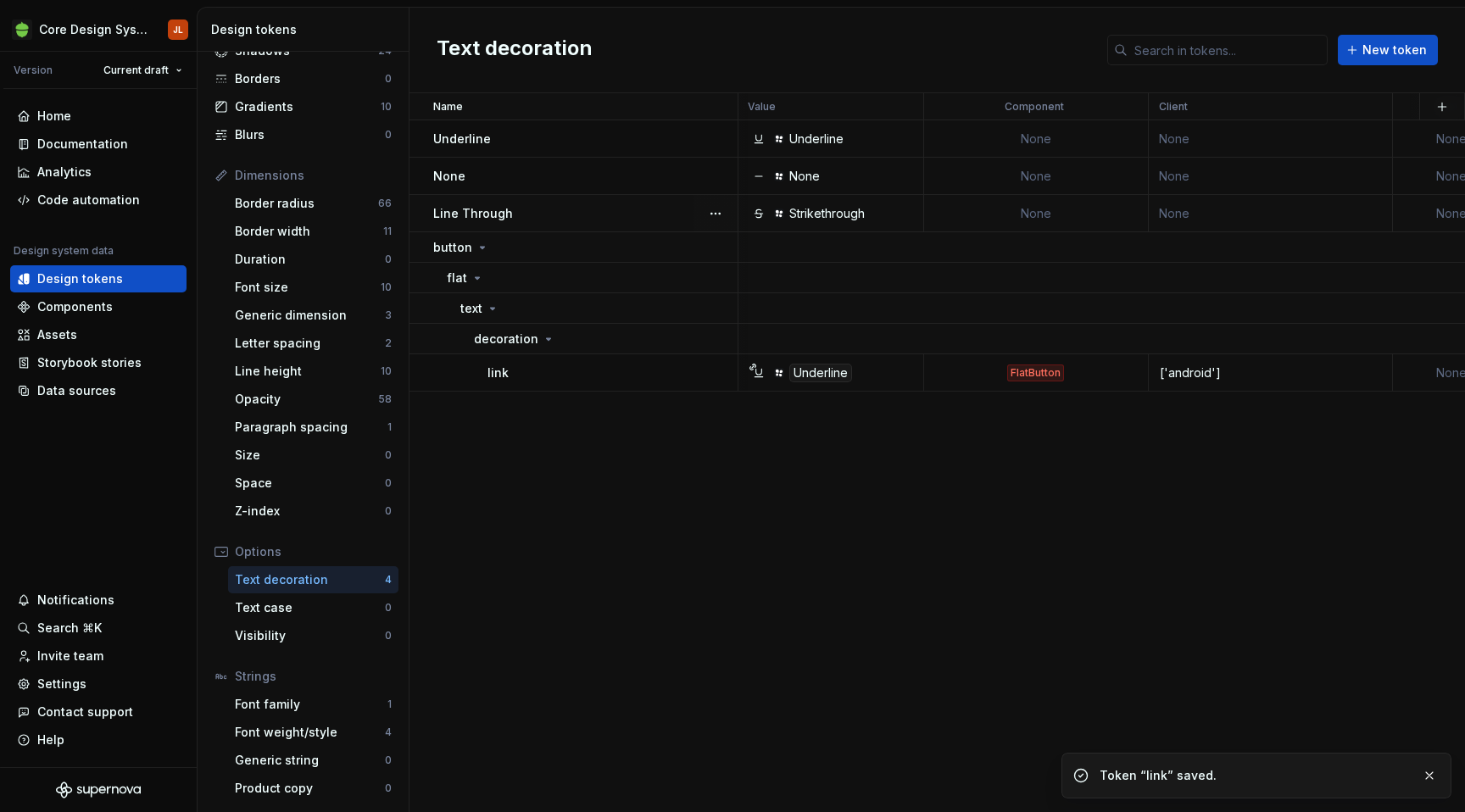
click at [1049, 216] on td "None" at bounding box center [1036, 213] width 225 height 37
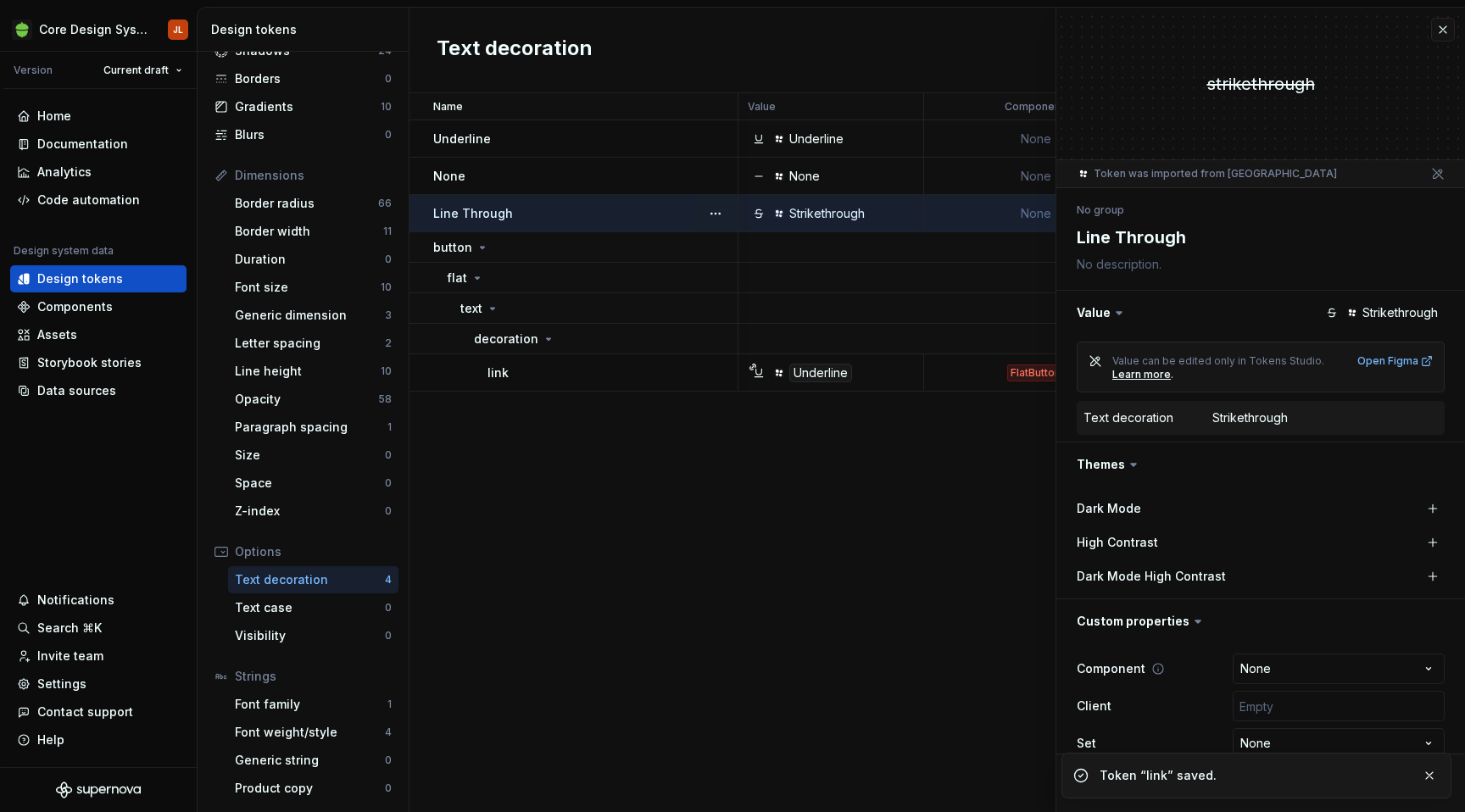
scroll to position [26, 0]
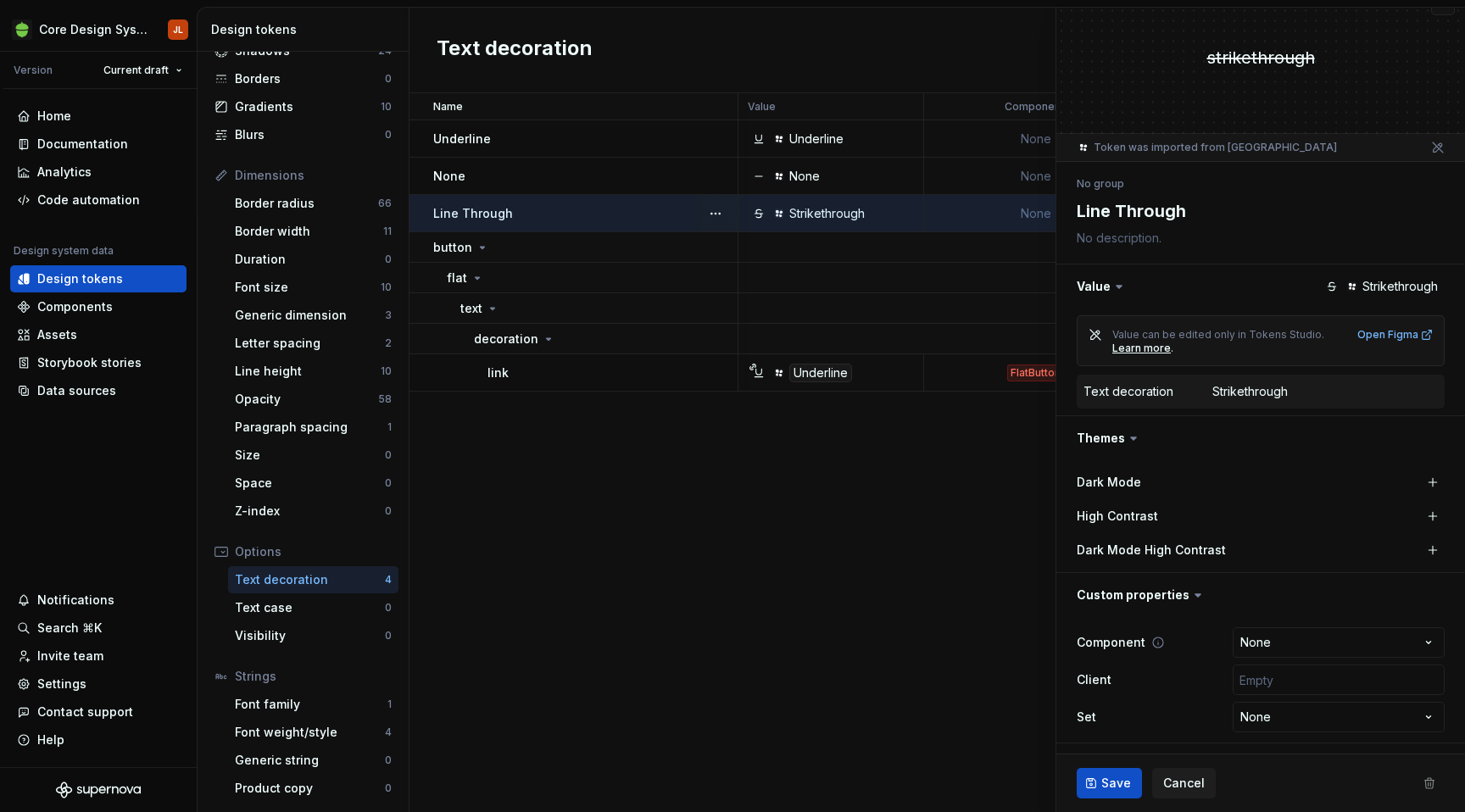
type textarea "*"
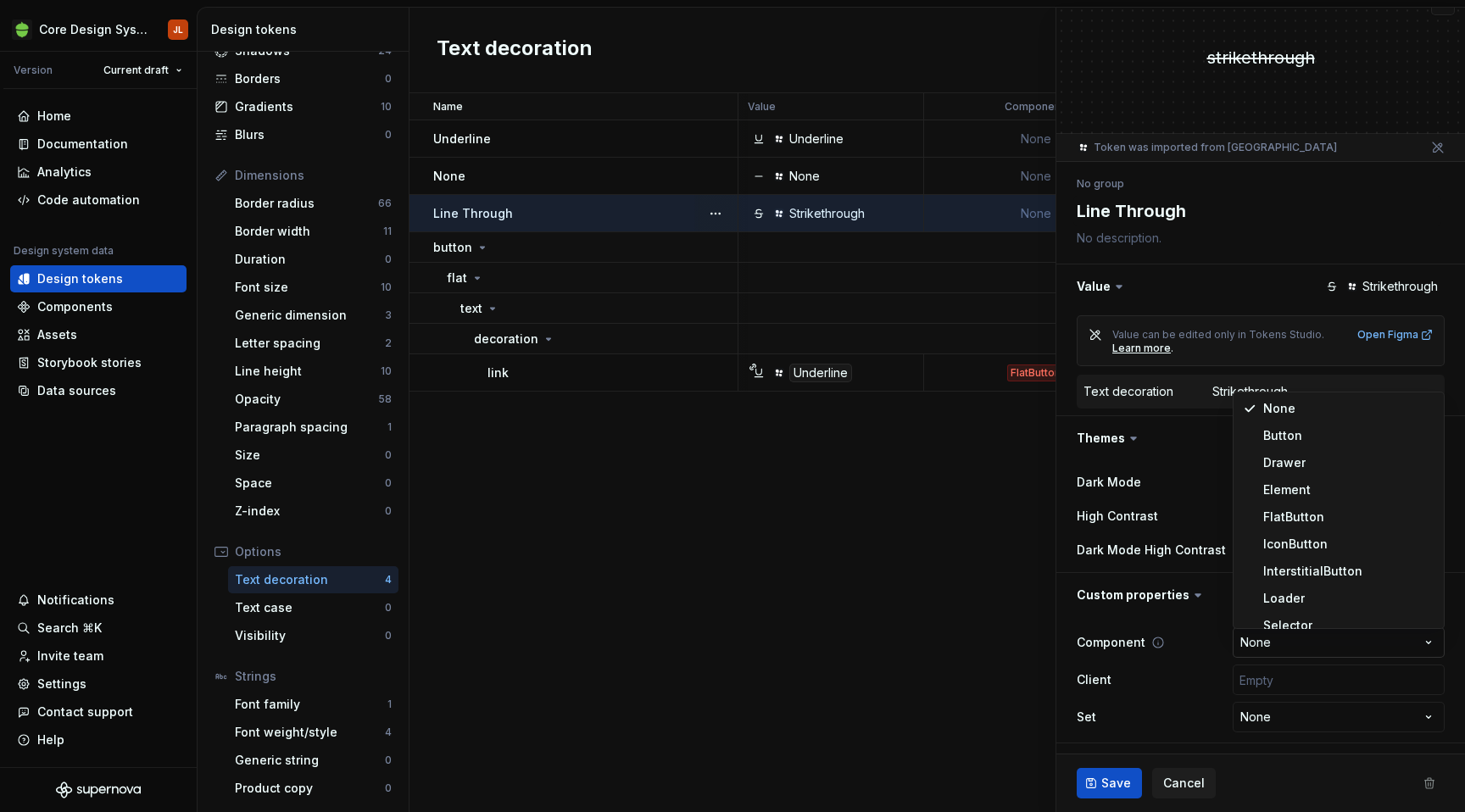
click at [1405, 640] on html "Core Design System JL Version Current draft Home Documentation Analytics Code a…" at bounding box center [732, 406] width 1465 height 812
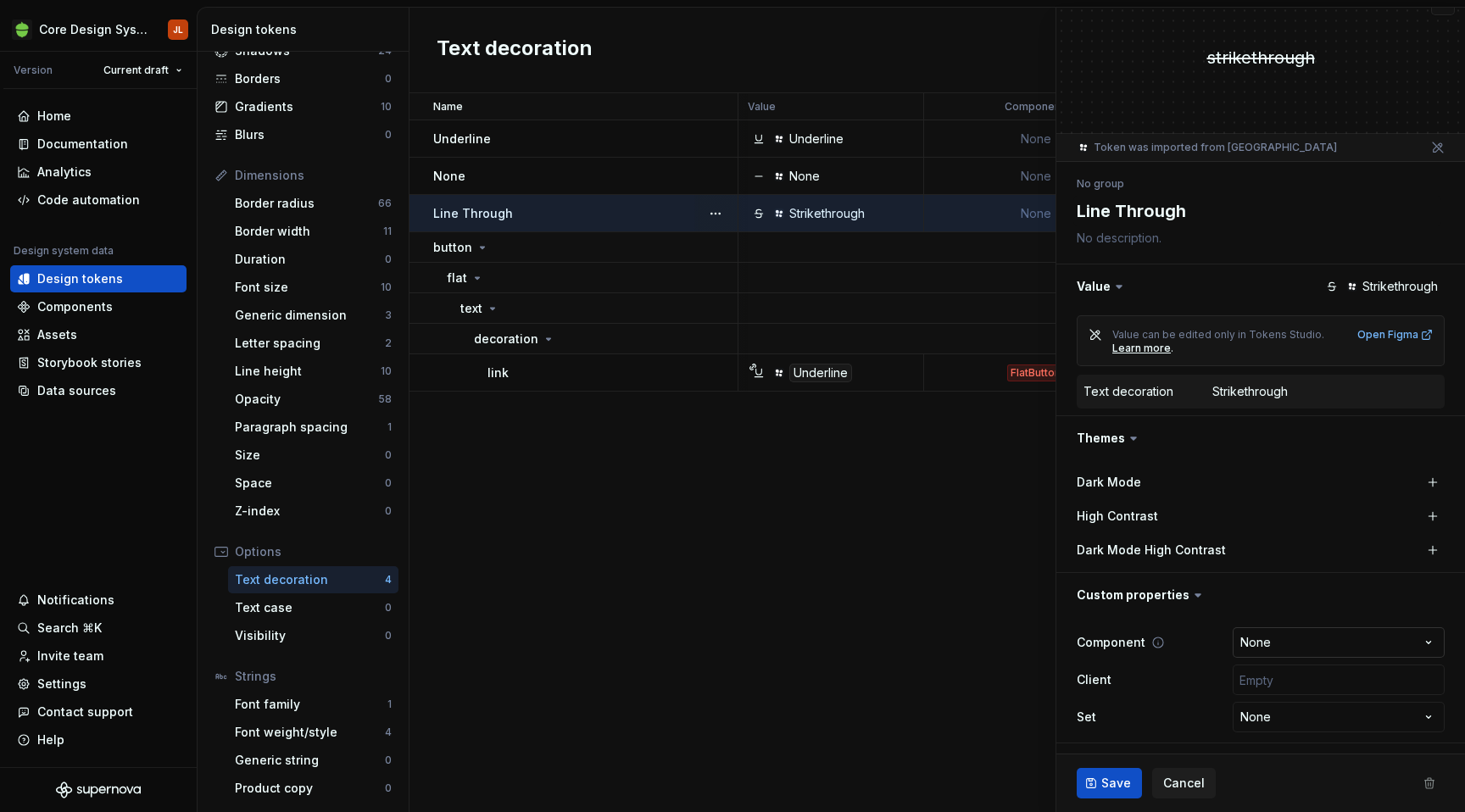
click at [1405, 640] on html "Core Design System JL Version Current draft Home Documentation Analytics Code a…" at bounding box center [732, 406] width 1465 height 812
click at [1399, 673] on input "text" at bounding box center [1339, 680] width 212 height 31
type input "['android']"
click at [1122, 783] on span "Save" at bounding box center [1116, 783] width 30 height 17
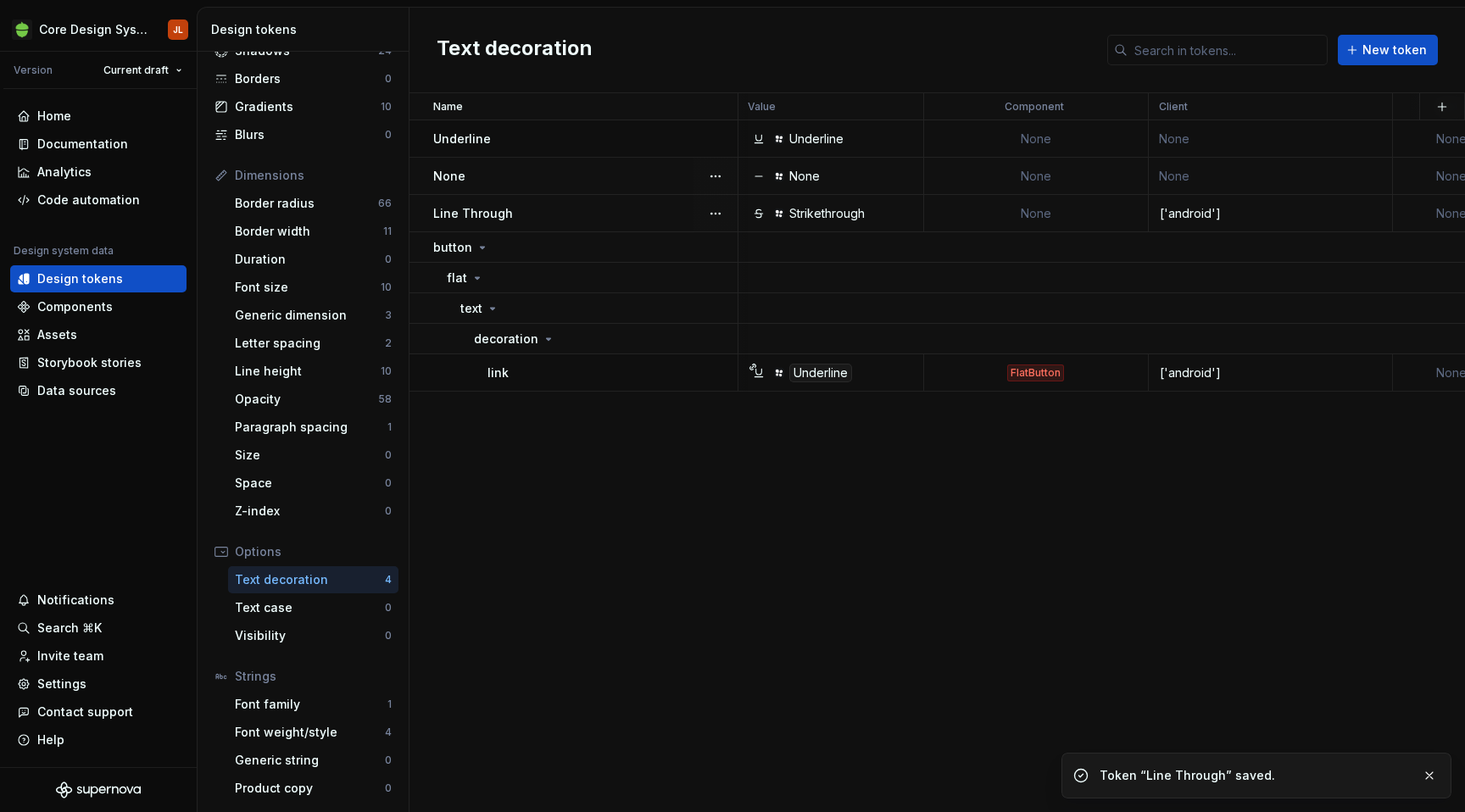
click at [1059, 169] on td "None" at bounding box center [1036, 175] width 225 height 37
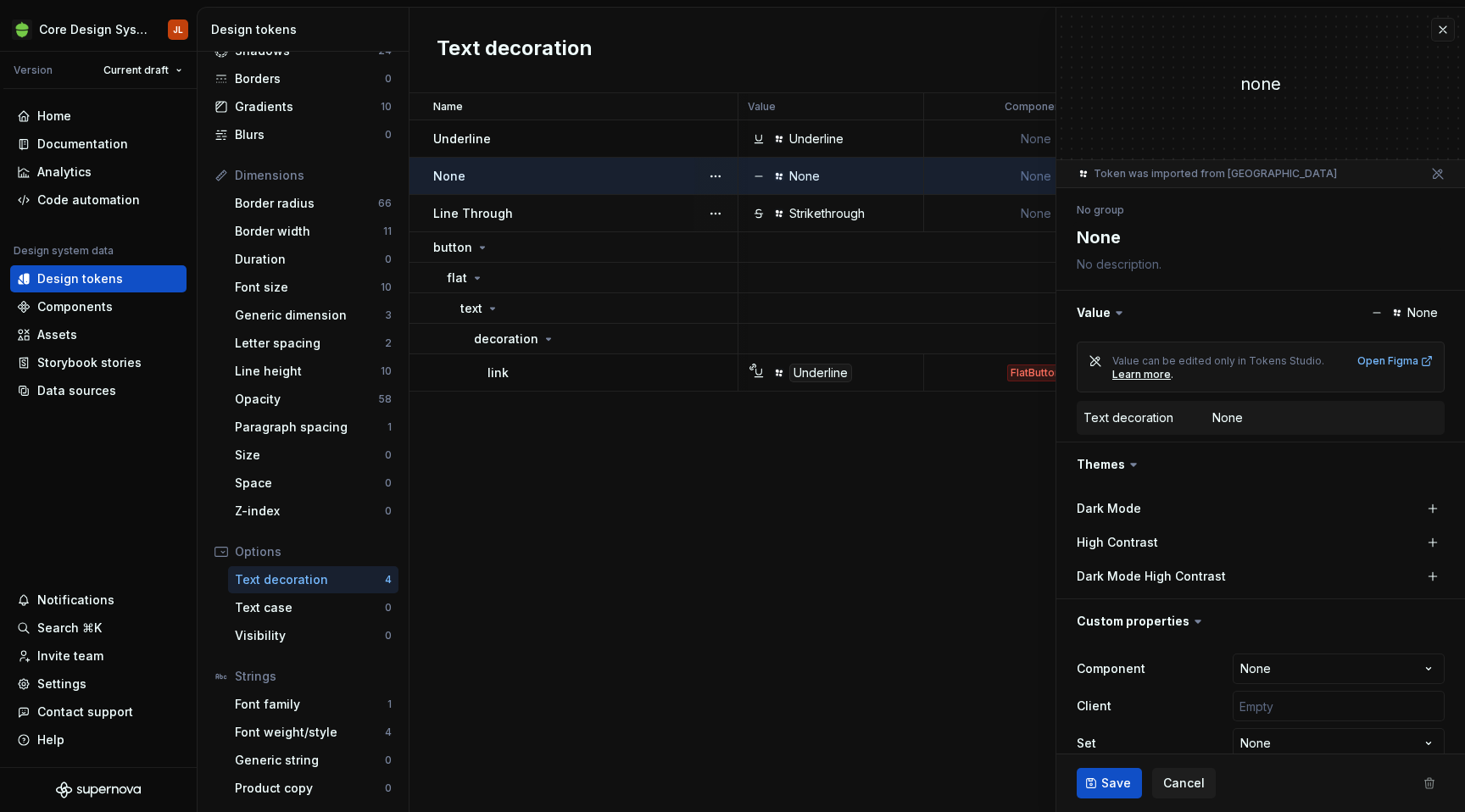
type textarea "*"
click at [1372, 711] on input "text" at bounding box center [1339, 707] width 212 height 31
type input "['android']"
click at [1130, 777] on button "Save" at bounding box center [1109, 784] width 65 height 31
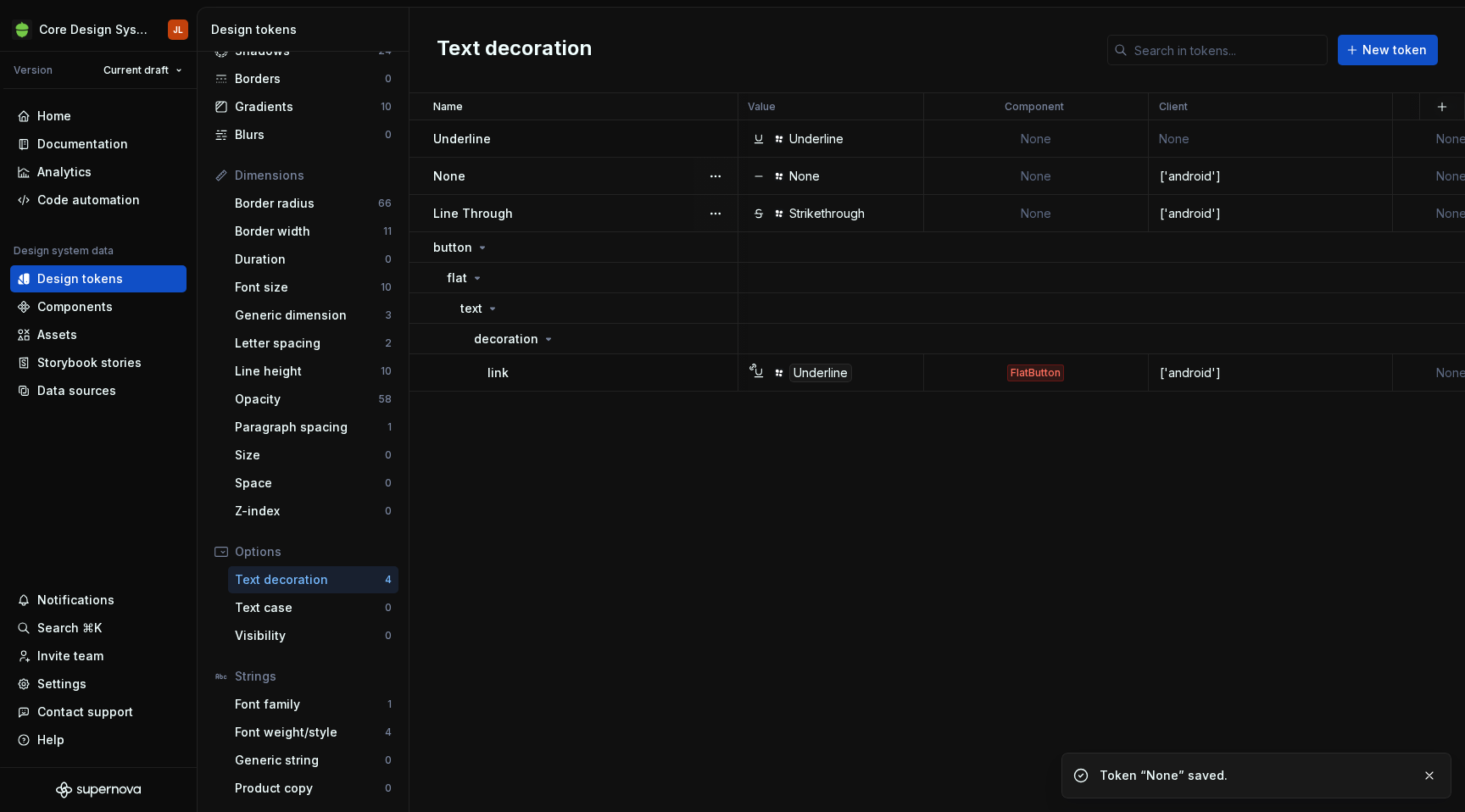
click at [1026, 136] on td "None" at bounding box center [1036, 138] width 225 height 37
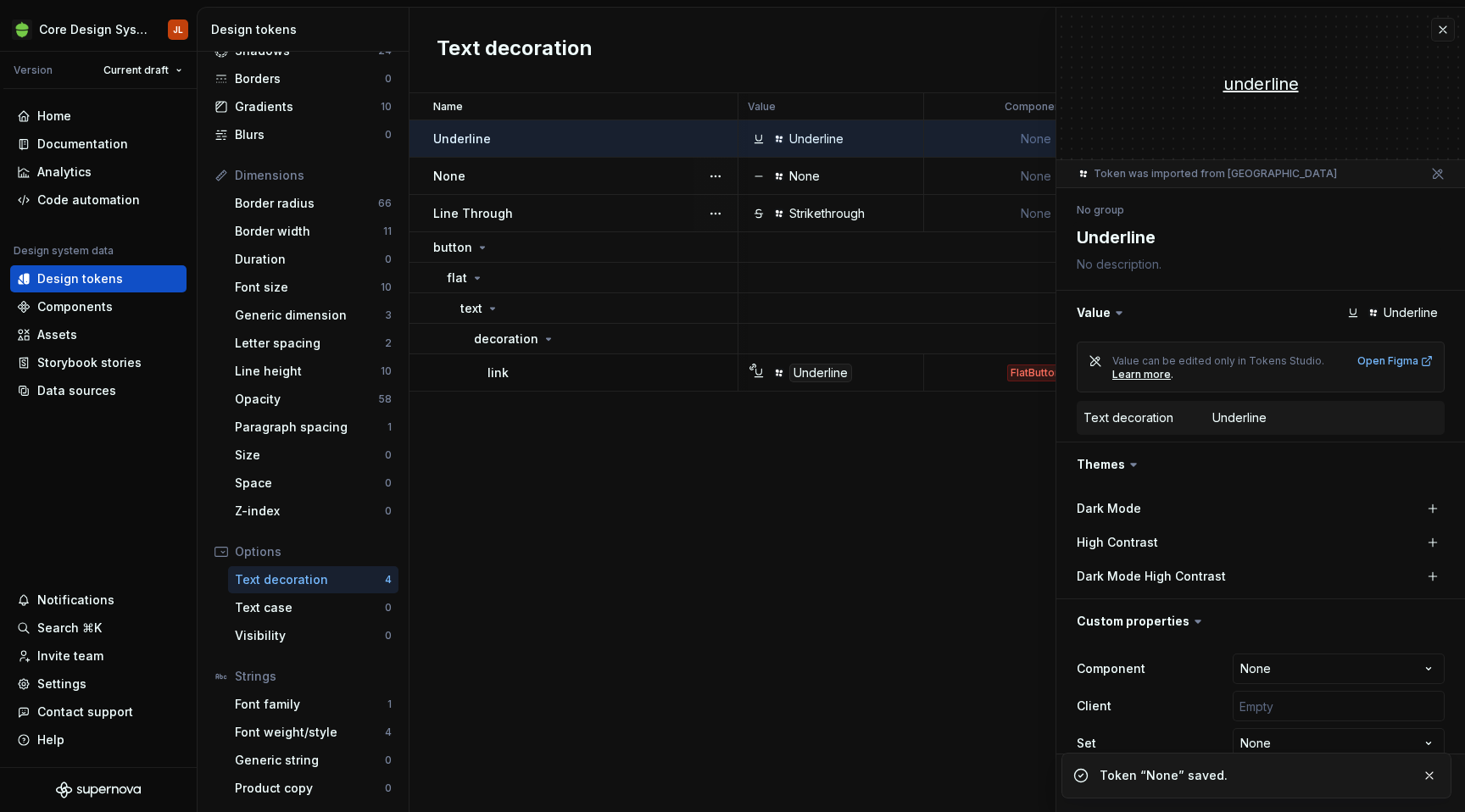
scroll to position [26, 0]
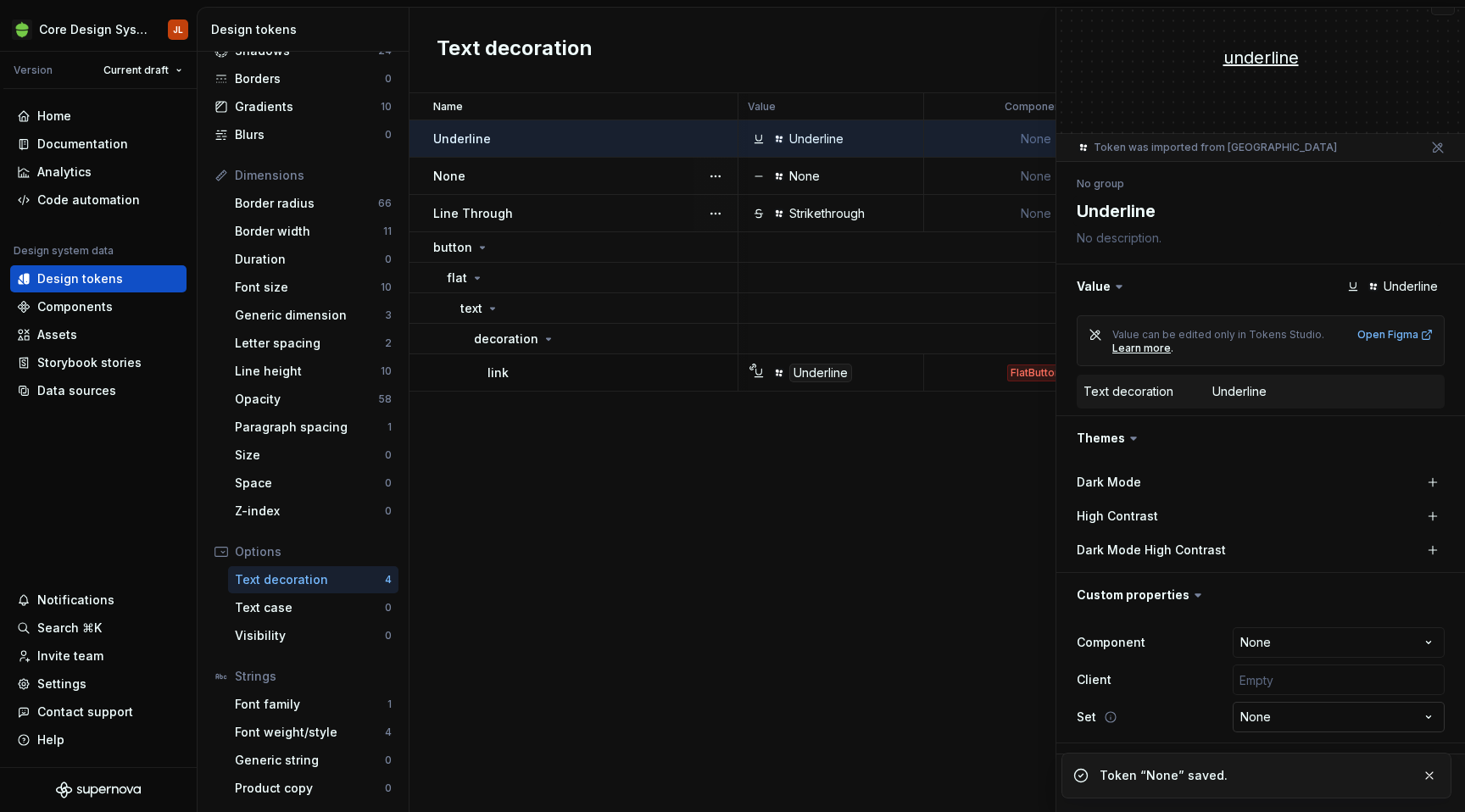
click at [1330, 717] on html "Core Design System JL Version Current draft Home Documentation Analytics Code a…" at bounding box center [732, 406] width 1465 height 812
click at [1189, 677] on html "Core Design System JL Version Current draft Home Documentation Analytics Code a…" at bounding box center [732, 406] width 1465 height 812
click at [1289, 678] on input "text" at bounding box center [1339, 680] width 212 height 31
type textarea "*"
type input "['android']"
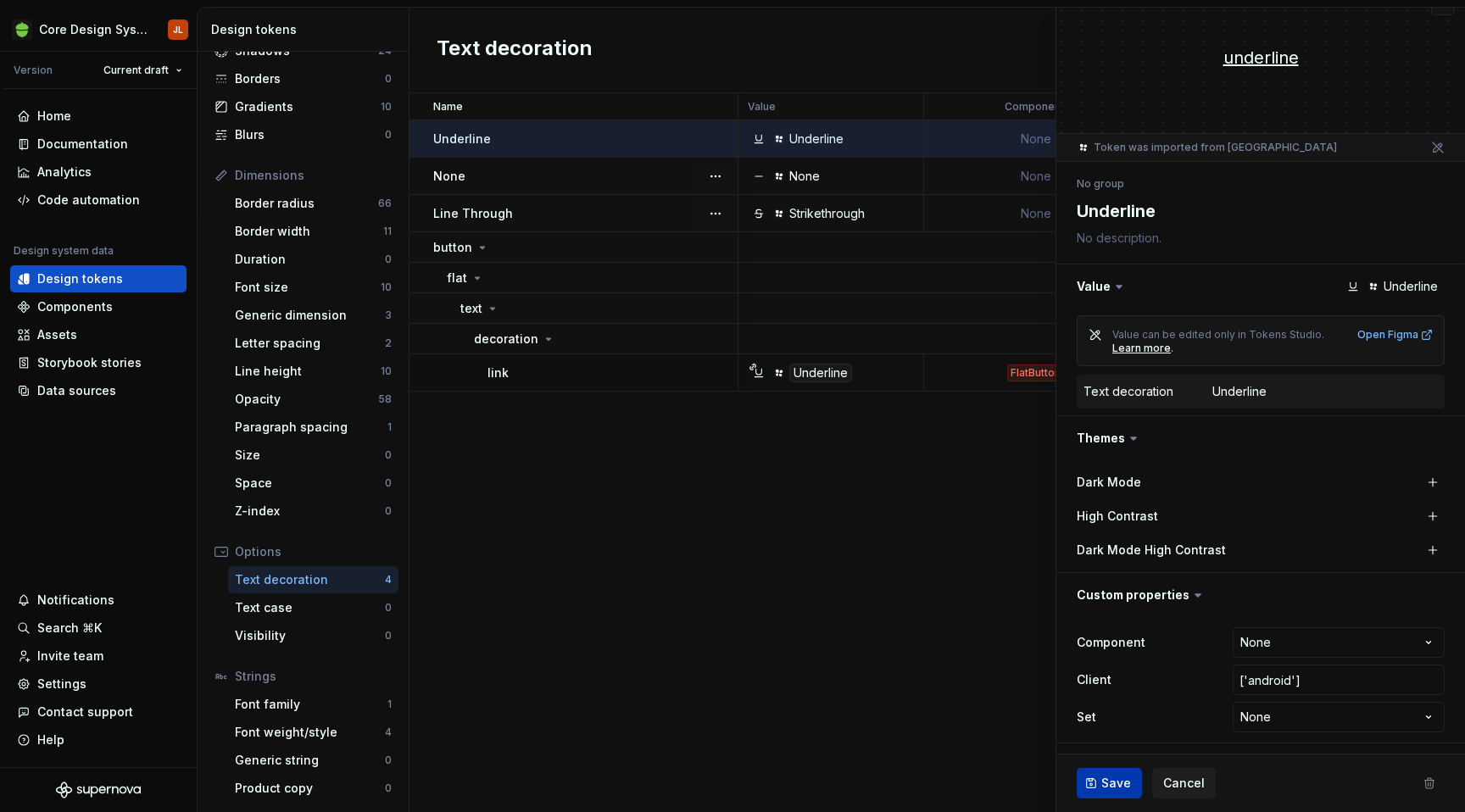
click at [1119, 787] on span "Save" at bounding box center [1116, 783] width 30 height 17
type textarea "*"
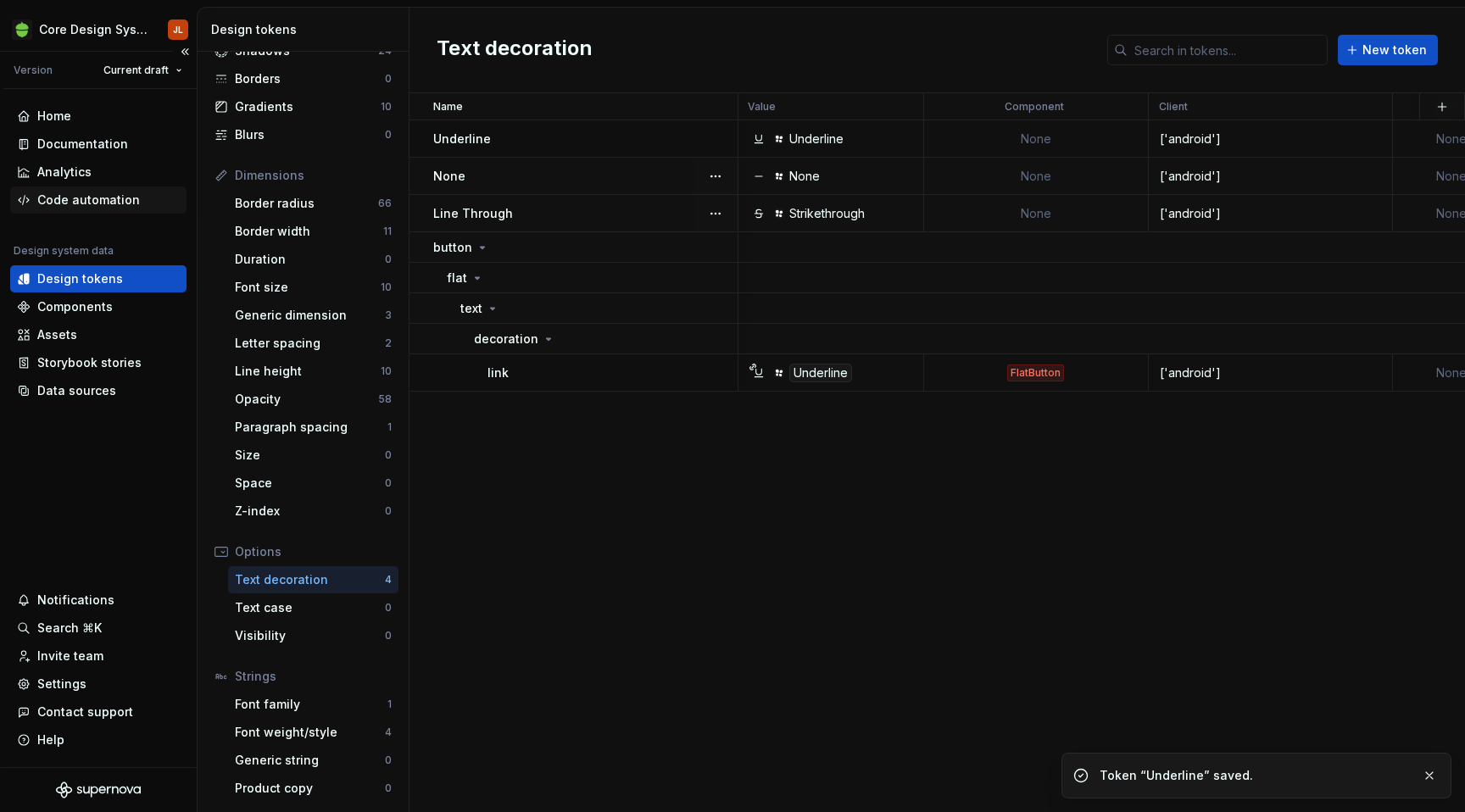
click at [105, 208] on div "Code automation" at bounding box center [98, 200] width 176 height 27
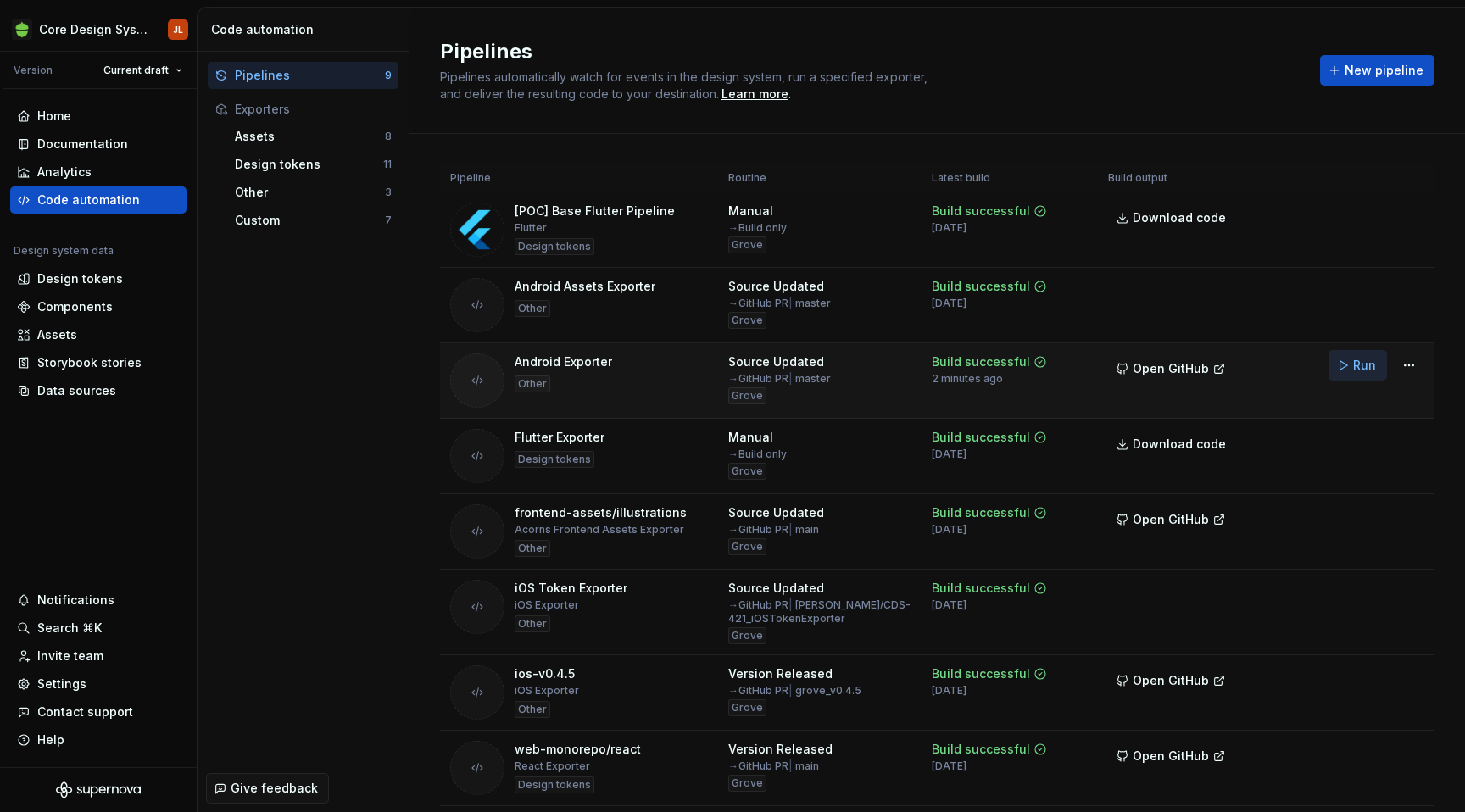
click at [1369, 370] on span "Run" at bounding box center [1364, 366] width 23 height 17
click at [72, 284] on div "Design tokens" at bounding box center [80, 278] width 85 height 17
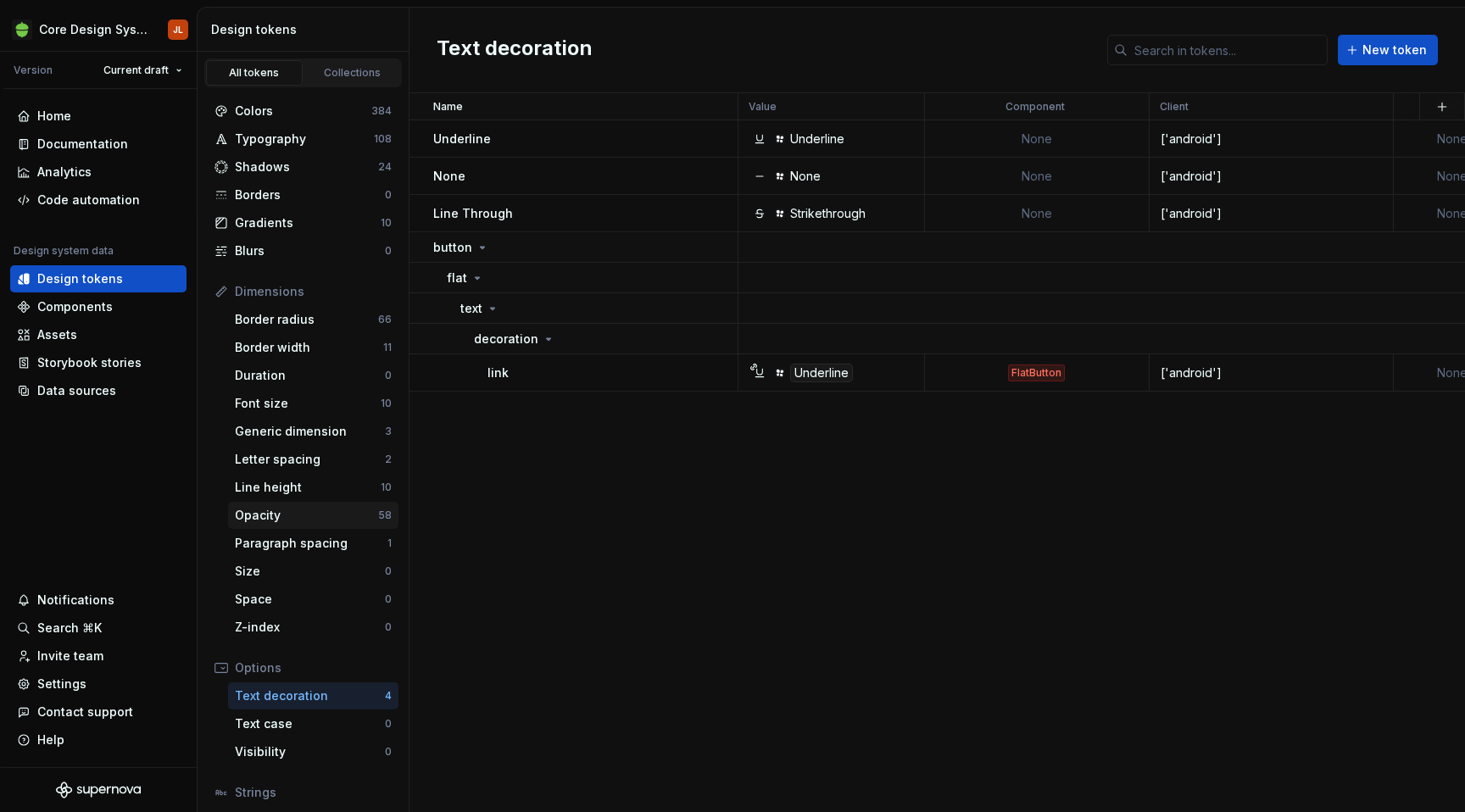
click at [299, 508] on div "Opacity" at bounding box center [306, 516] width 144 height 17
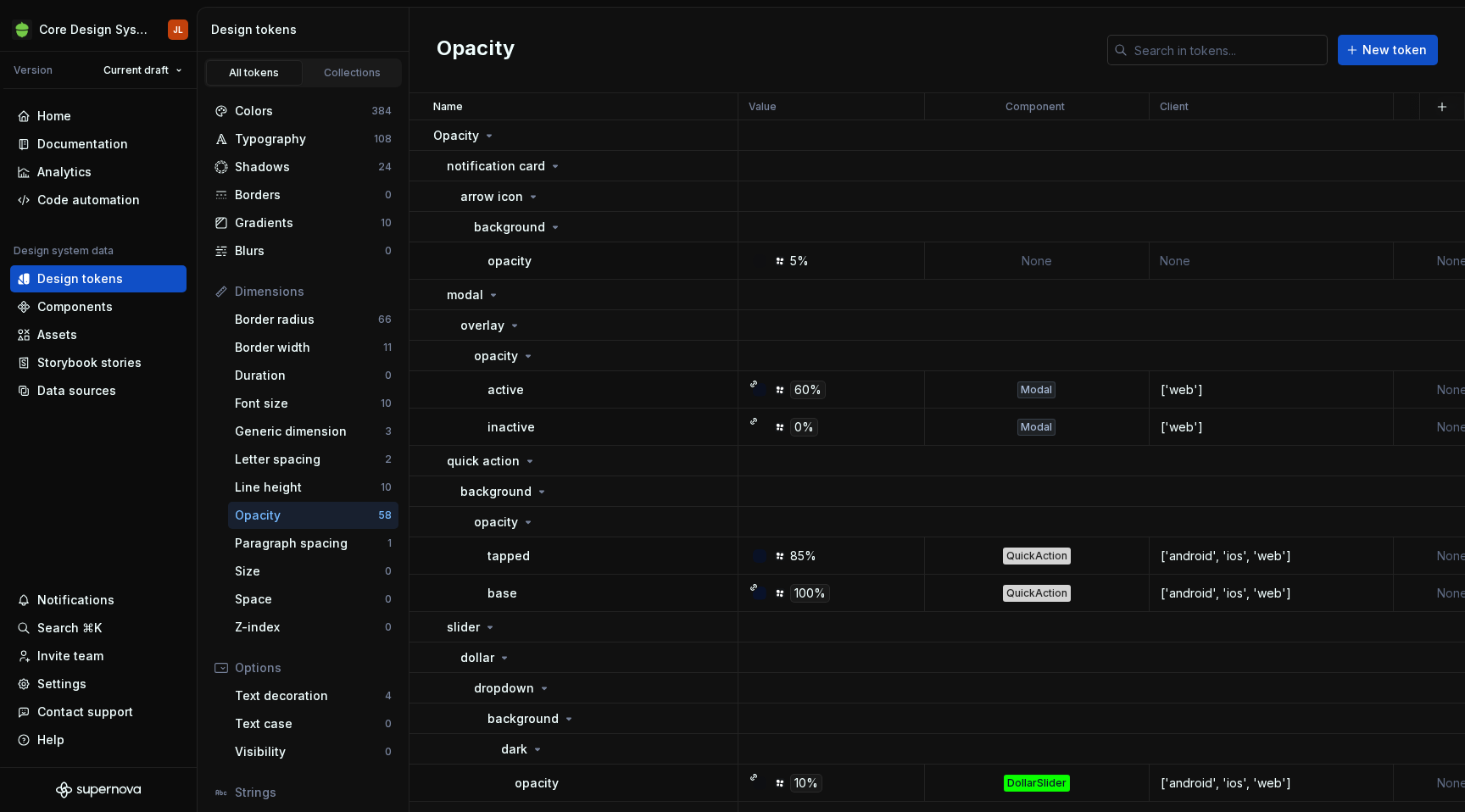
click at [1190, 55] on input "text" at bounding box center [1228, 50] width 200 height 31
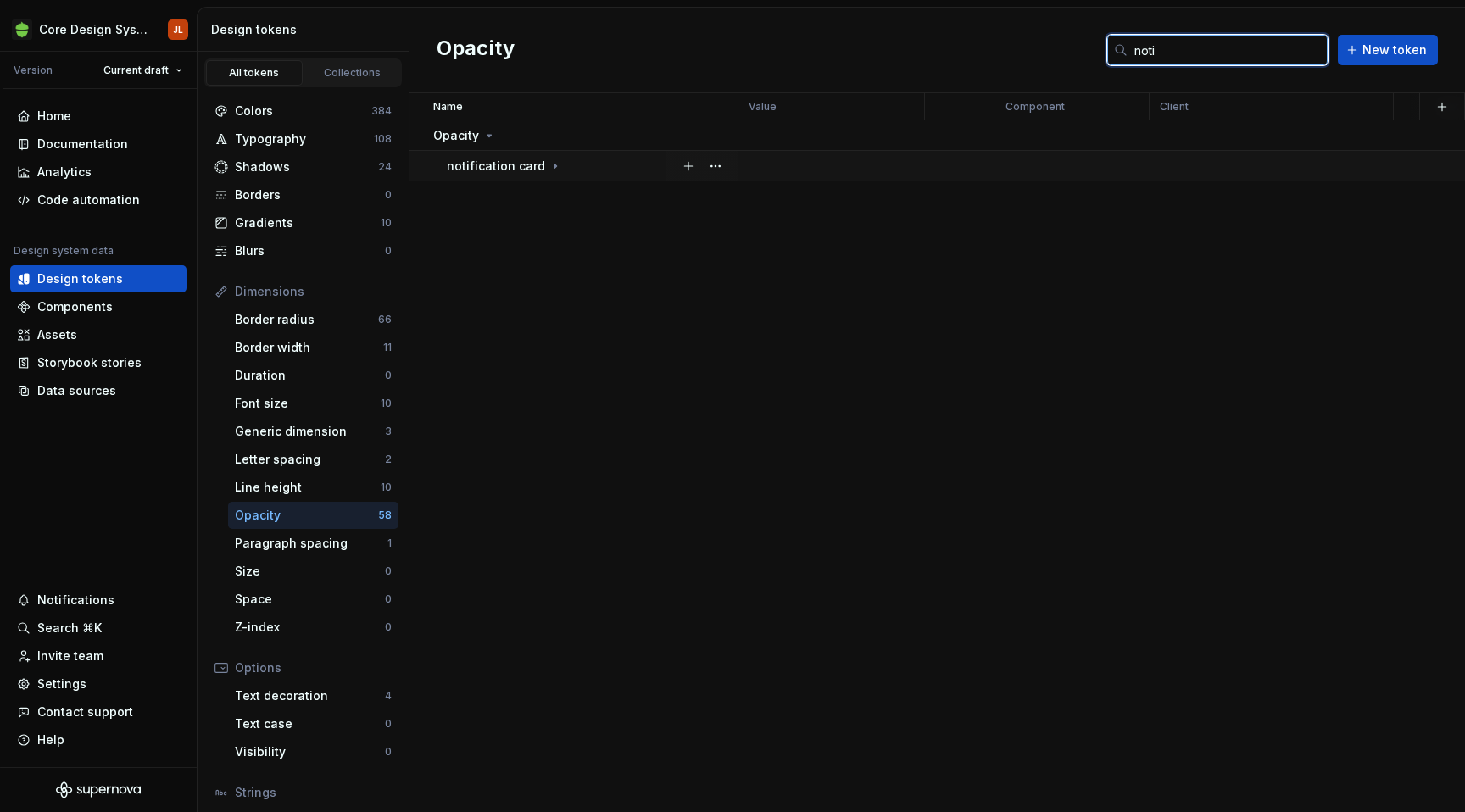
type input "noti"
click at [557, 168] on div "notification card" at bounding box center [591, 165] width 290 height 17
click at [527, 195] on icon at bounding box center [533, 196] width 14 height 14
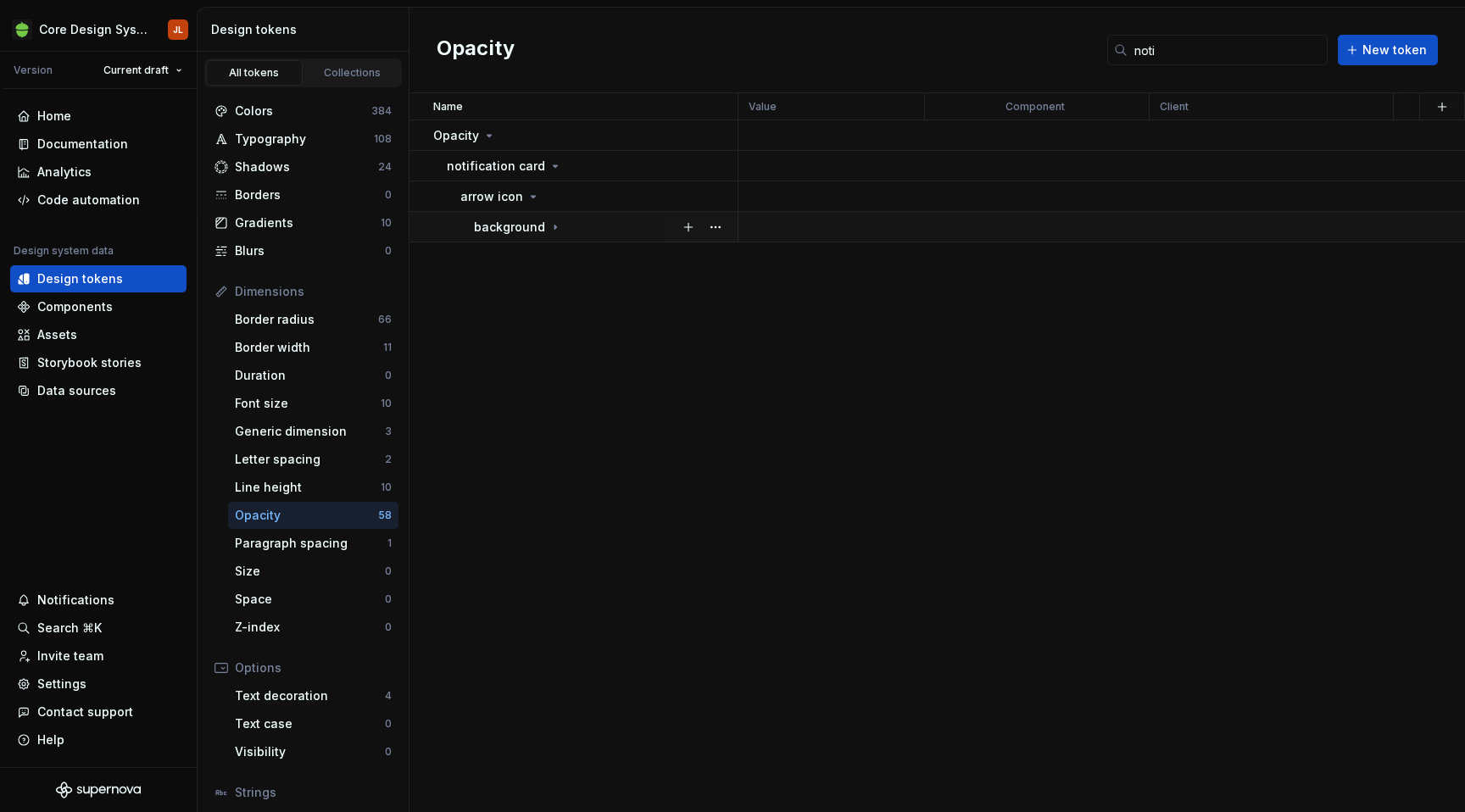
click at [529, 235] on td "background" at bounding box center [574, 227] width 329 height 31
click at [537, 265] on div "opacity" at bounding box center [612, 261] width 249 height 17
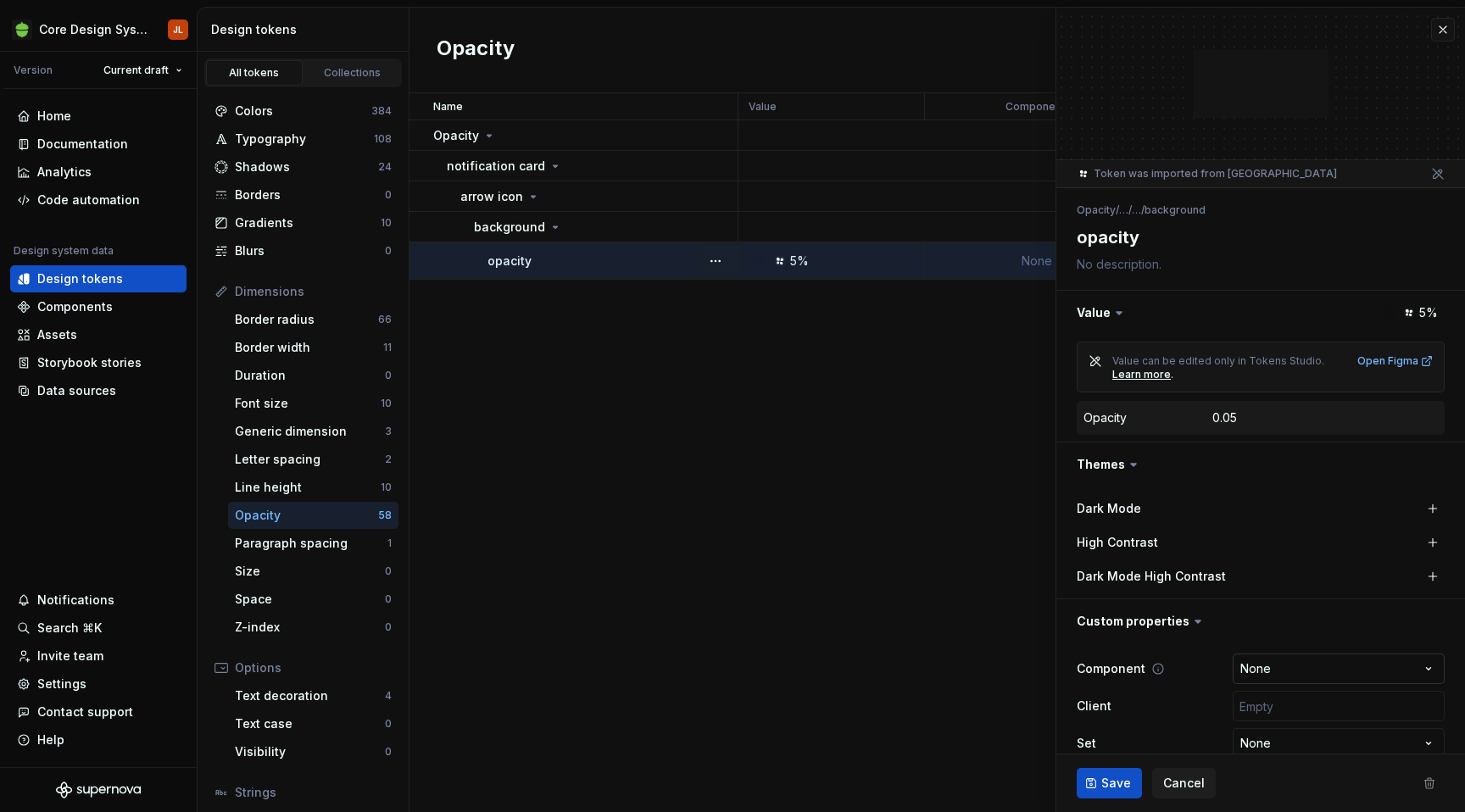
scroll to position [1, 0]
type textarea "*"
click at [1295, 676] on html "Core Design System JL Version Current draft Home Documentation Analytics Code a…" at bounding box center [732, 406] width 1465 height 812
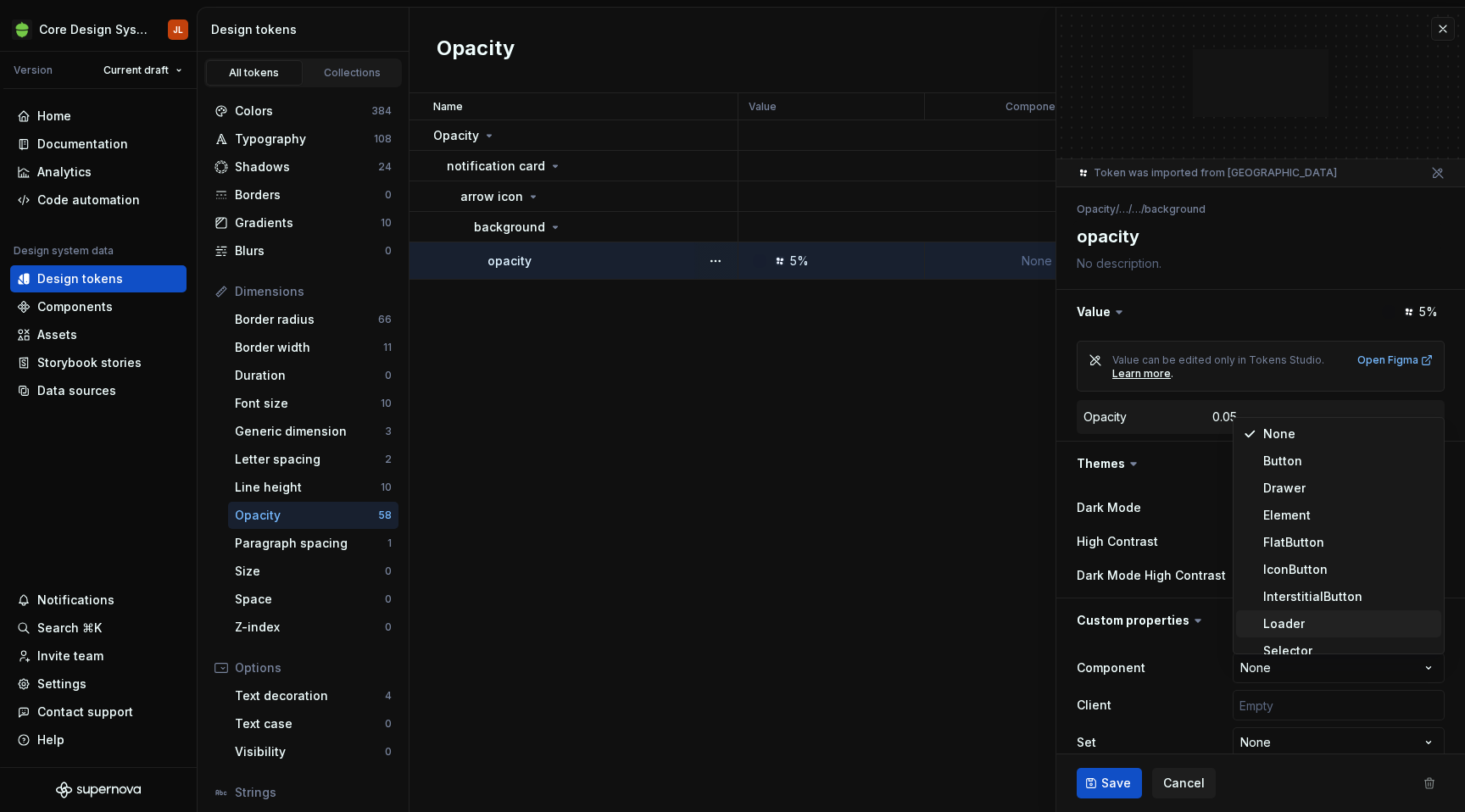
scroll to position [1262, 0]
select select "**********"
type textarea "*"
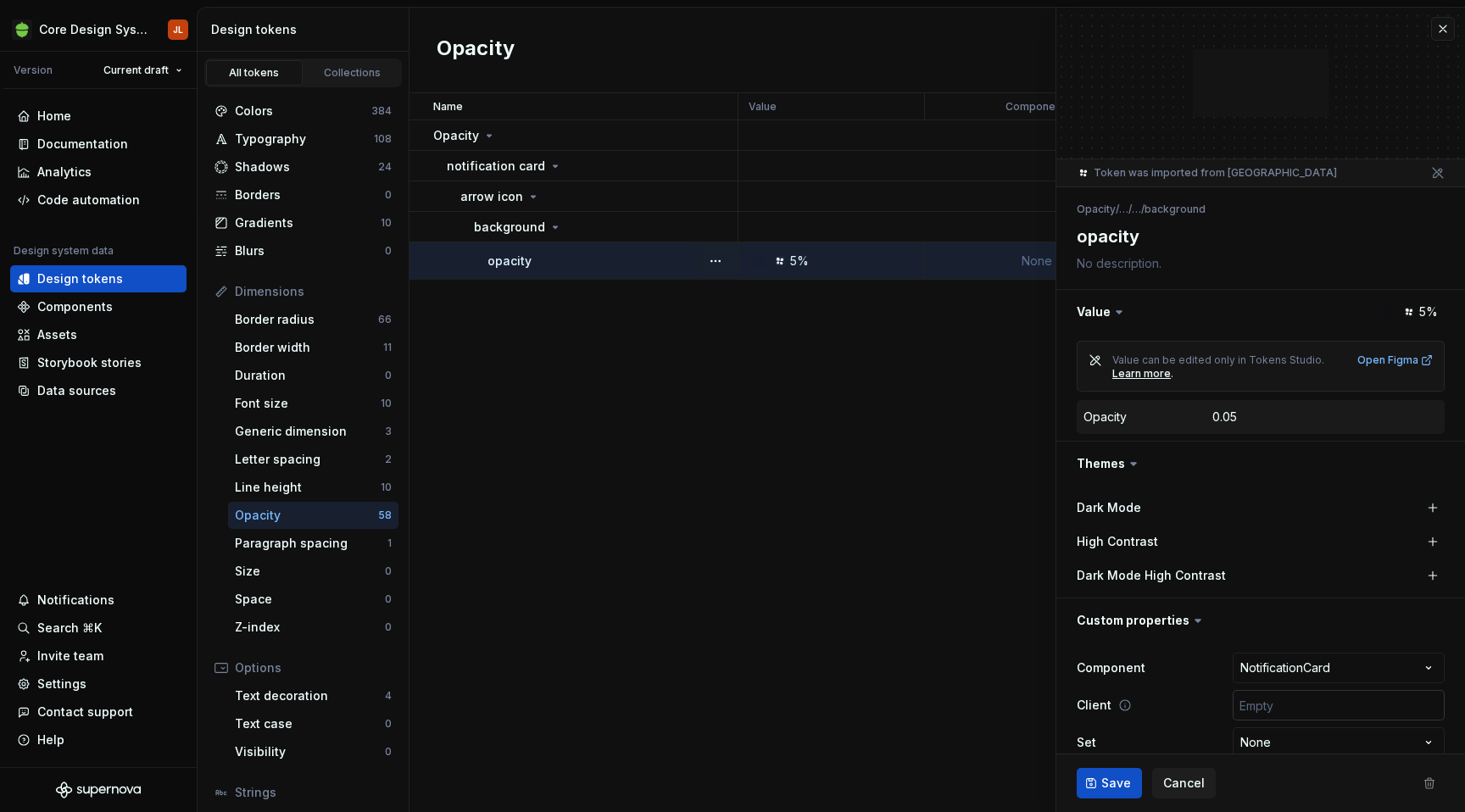
click at [1305, 700] on input "text" at bounding box center [1339, 706] width 212 height 31
type input "['android', 'ios', 'web']"
click at [1121, 782] on span "Save" at bounding box center [1116, 783] width 30 height 17
type textarea "*"
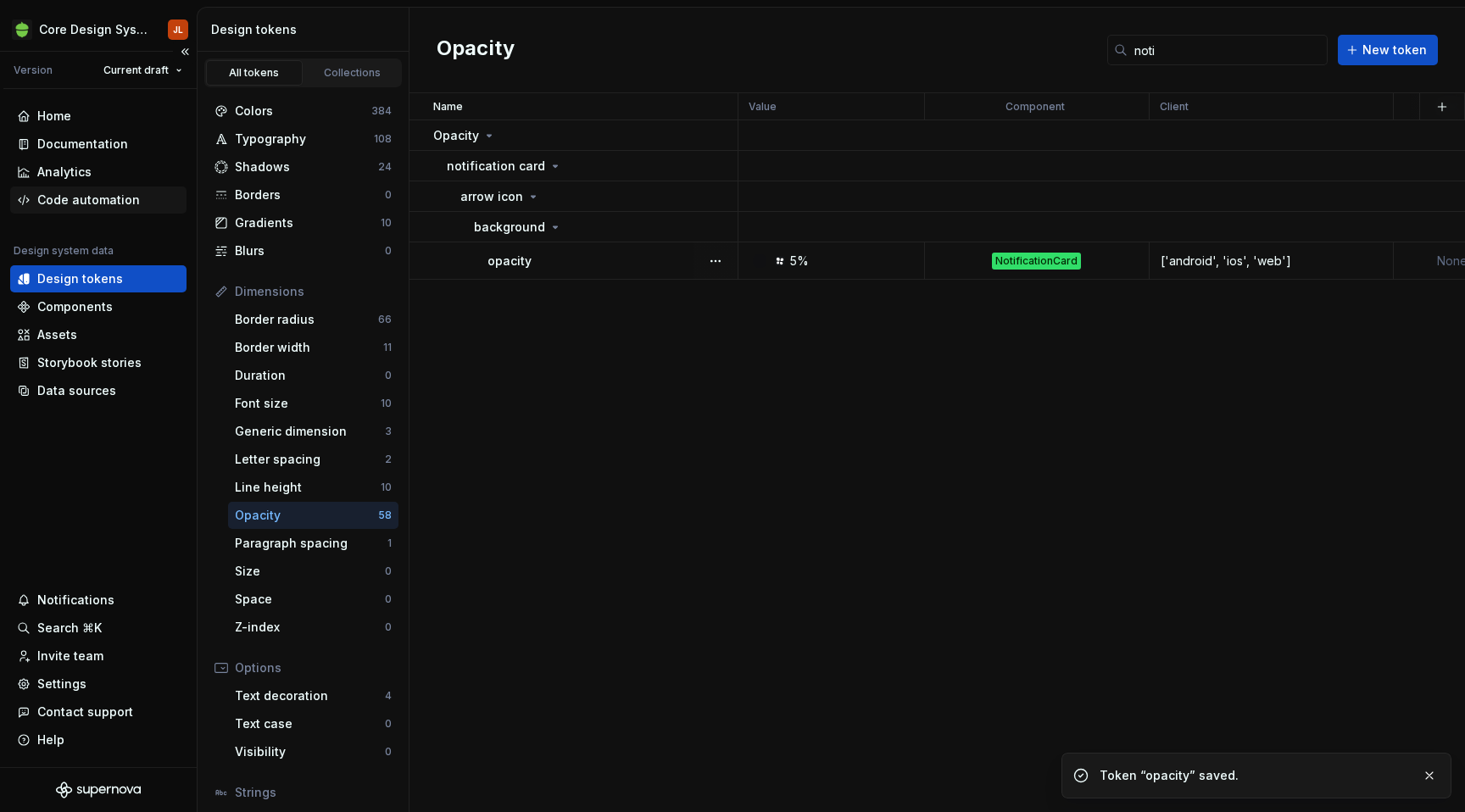
click at [107, 209] on div "Code automation" at bounding box center [98, 200] width 176 height 27
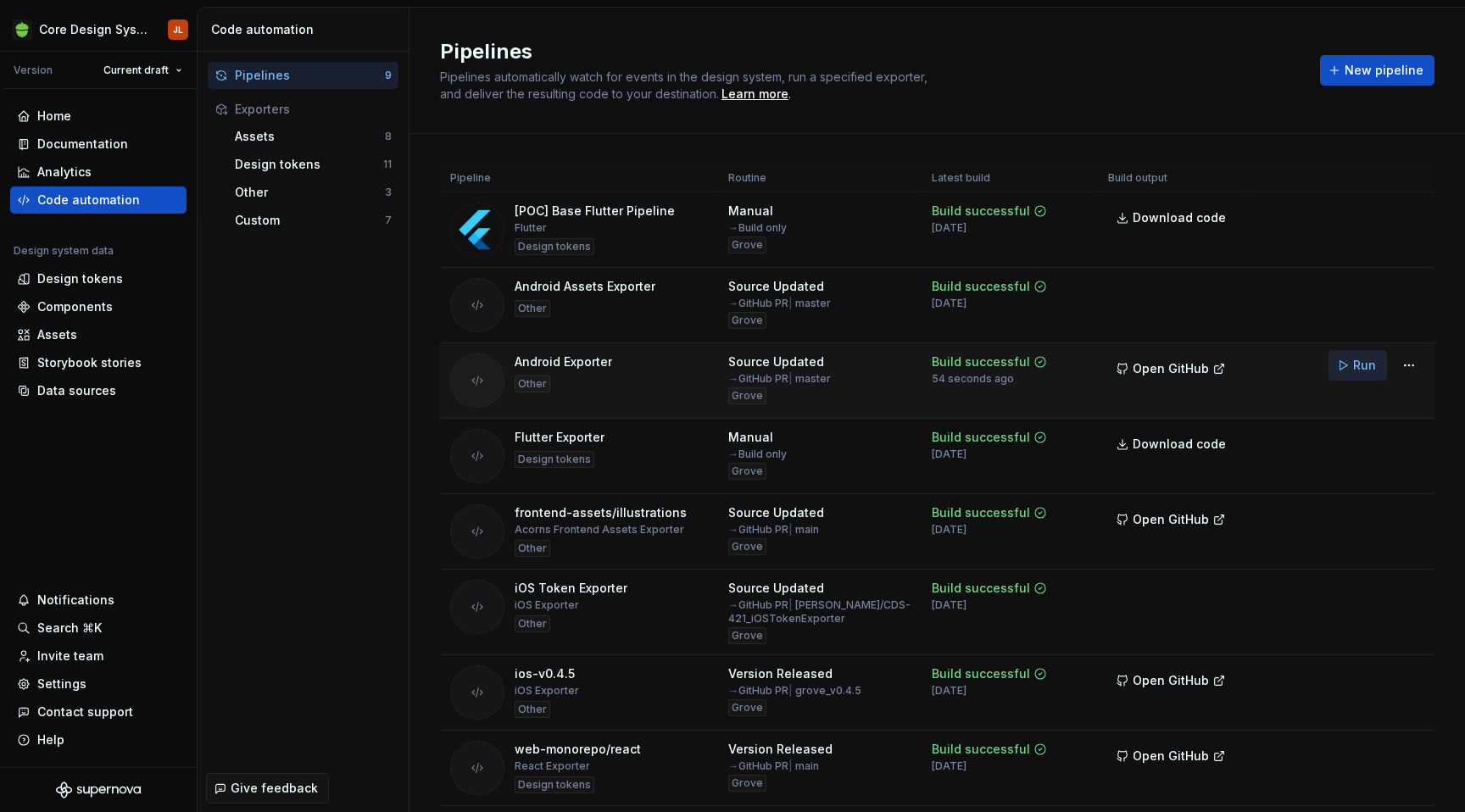
click at [1357, 366] on span "Run" at bounding box center [1364, 366] width 23 height 17
